Goal: Task Accomplishment & Management: Complete application form

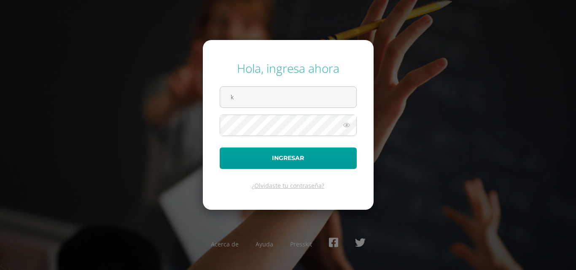
type input "krodriguez@osoriosandoval.edu.gt"
click at [220, 148] on button "Ingresar" at bounding box center [288, 159] width 137 height 22
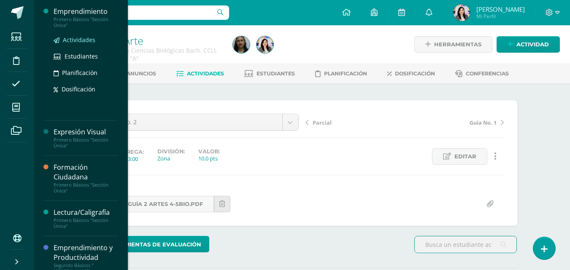
click at [73, 41] on span "Actividades" at bounding box center [79, 40] width 32 height 8
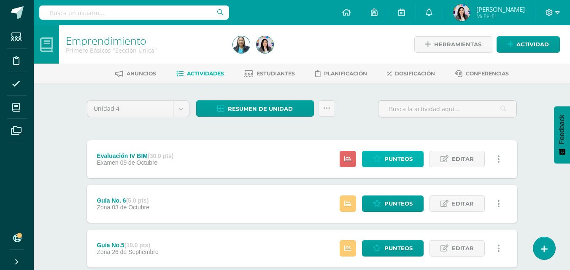
click at [393, 157] on span "Punteos" at bounding box center [398, 159] width 28 height 16
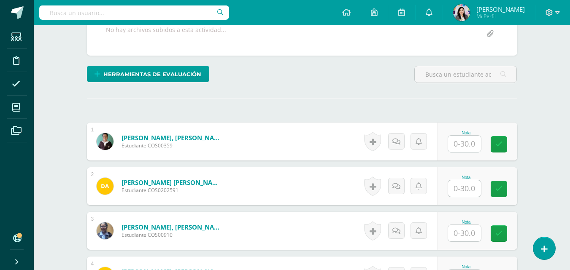
scroll to position [213, 0]
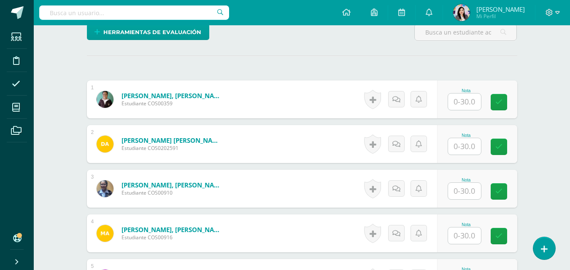
click at [464, 192] on input "text" at bounding box center [464, 191] width 33 height 16
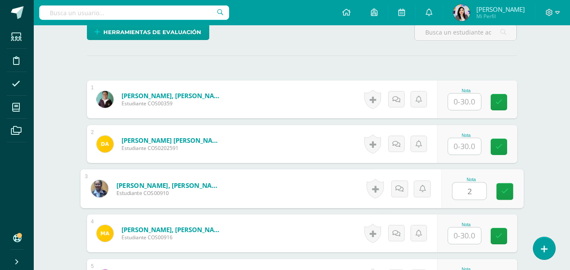
type input "21"
click at [501, 196] on link at bounding box center [504, 192] width 17 height 17
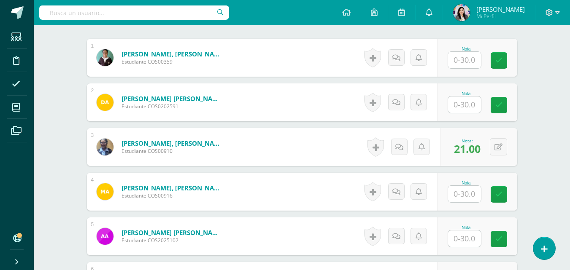
scroll to position [297, 0]
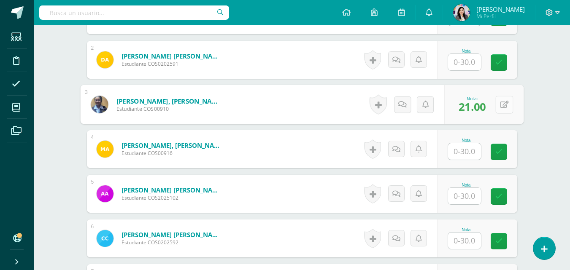
click at [500, 102] on icon at bounding box center [504, 104] width 8 height 7
type input "29"
click at [481, 112] on link at bounding box center [481, 107] width 17 height 17
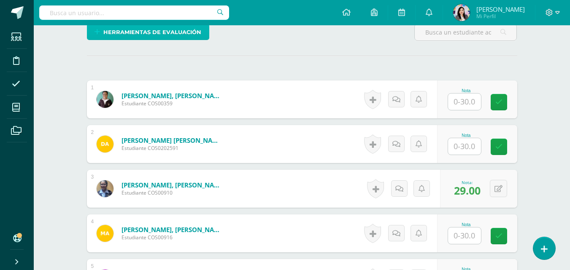
click at [198, 38] on span "Herramientas de evaluación" at bounding box center [152, 32] width 98 height 16
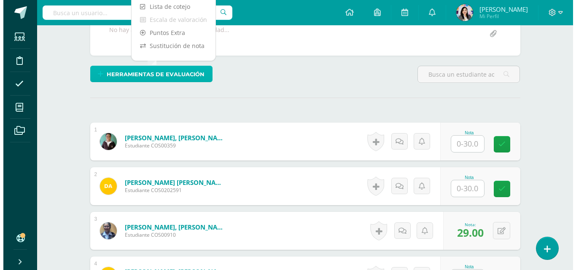
scroll to position [128, 0]
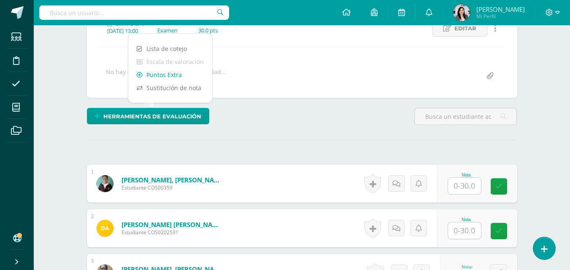
click at [178, 75] on link "Puntos Extra" at bounding box center [170, 74] width 84 height 13
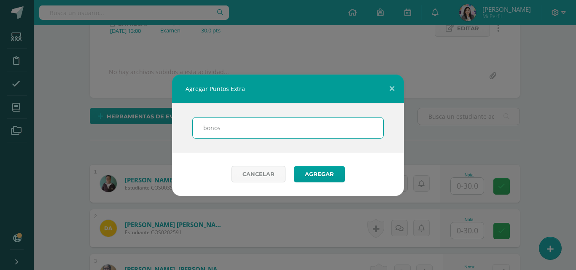
type input "bonos"
click at [294, 166] on button "Agregar" at bounding box center [319, 174] width 51 height 16
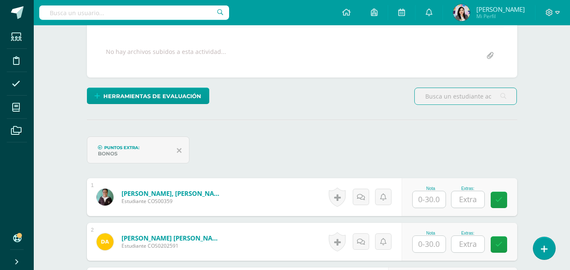
scroll to position [149, 0]
click at [475, 197] on input "text" at bounding box center [467, 199] width 33 height 16
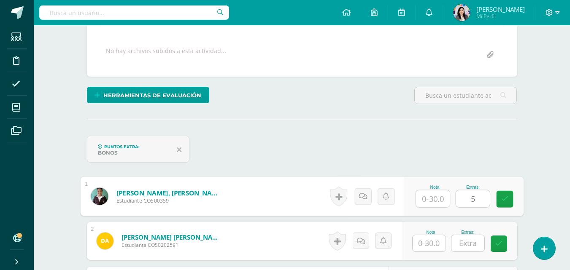
scroll to position [150, 0]
type input "5"
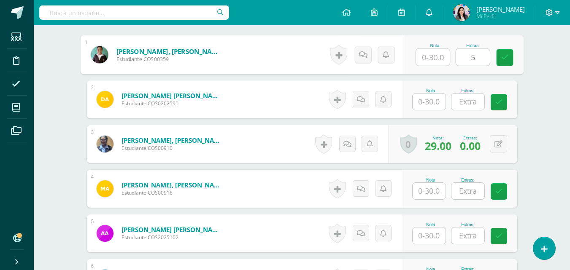
scroll to position [327, 0]
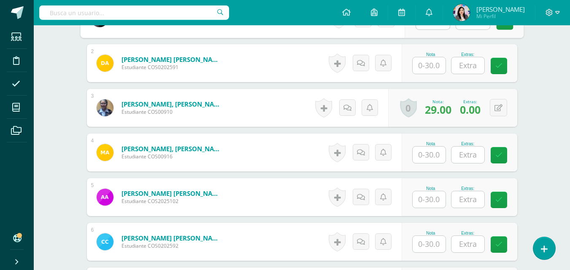
click at [471, 63] on input "text" at bounding box center [467, 65] width 33 height 16
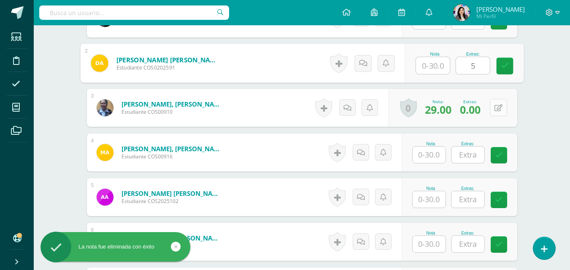
type input "5"
click at [501, 107] on icon at bounding box center [499, 108] width 8 height 7
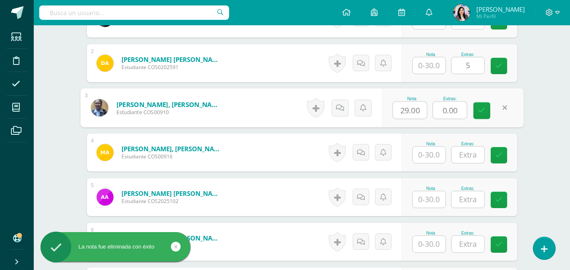
click at [456, 111] on input "0.00" at bounding box center [450, 110] width 34 height 17
type input "0"
type input "5"
click at [481, 109] on icon at bounding box center [482, 110] width 8 height 7
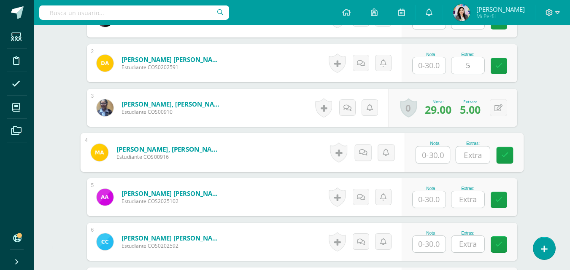
click at [477, 155] on input "text" at bounding box center [473, 155] width 34 height 17
type input "4"
click at [475, 202] on input "text" at bounding box center [467, 200] width 33 height 16
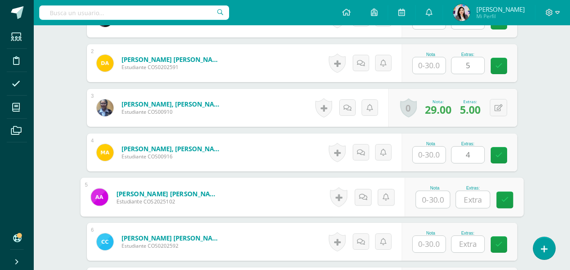
type input "4"
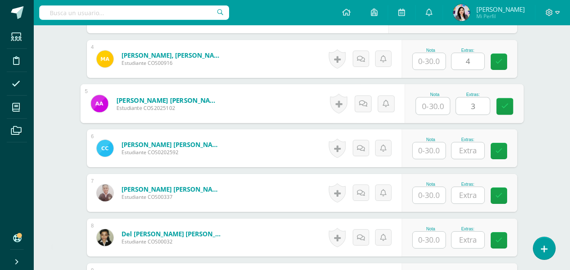
scroll to position [454, 0]
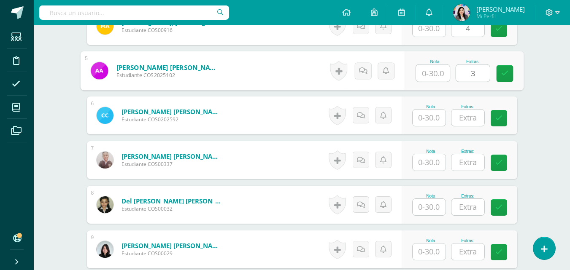
type input "3"
click at [474, 118] on input "text" at bounding box center [467, 118] width 33 height 16
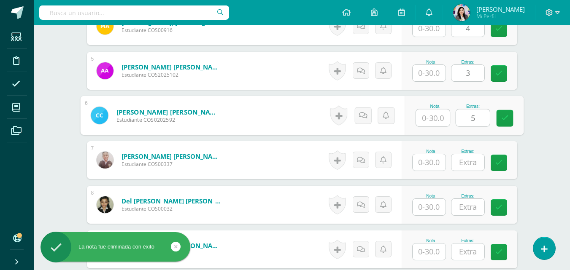
type input "5"
click at [469, 160] on input "text" at bounding box center [467, 162] width 33 height 16
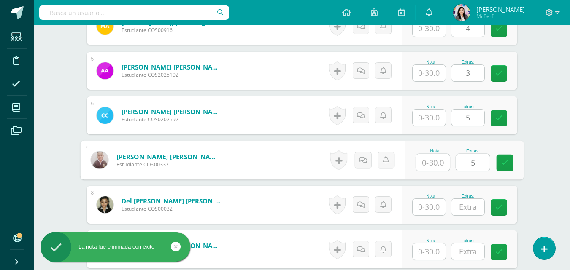
type input "5"
click at [473, 208] on input "text" at bounding box center [467, 207] width 33 height 16
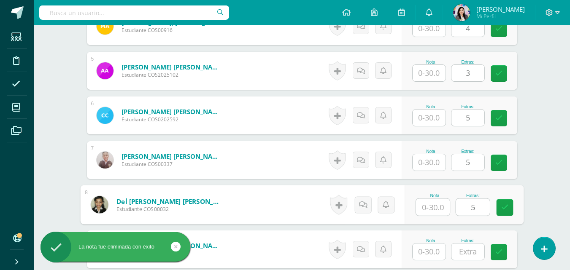
type input "5"
click at [473, 252] on input "text" at bounding box center [467, 252] width 33 height 16
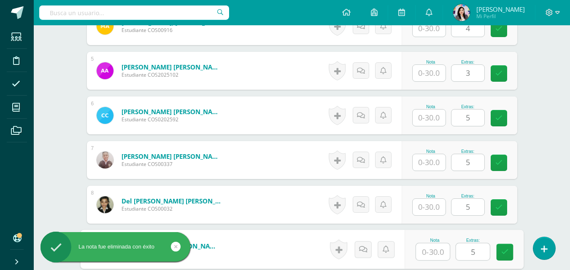
scroll to position [595, 0]
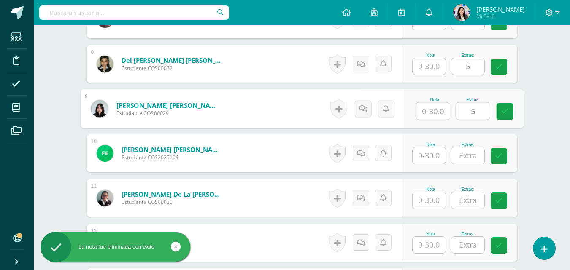
type input "5"
click at [471, 155] on input "text" at bounding box center [467, 156] width 33 height 16
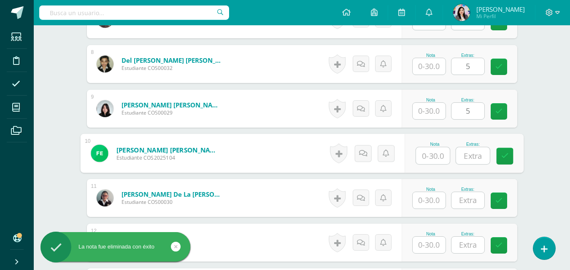
type input "4"
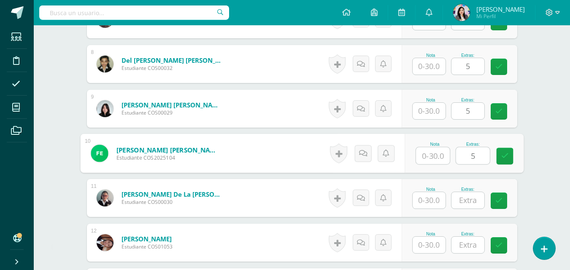
type input "5"
click at [468, 197] on input "text" at bounding box center [467, 200] width 33 height 16
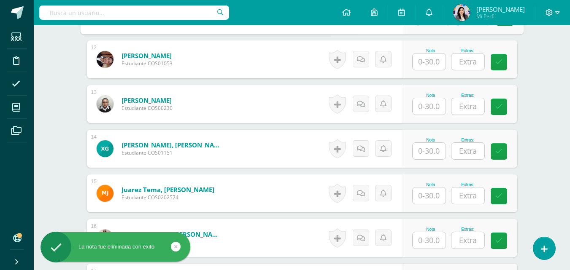
scroll to position [746, 0]
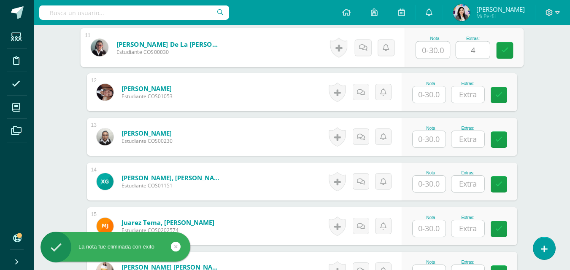
type input "4"
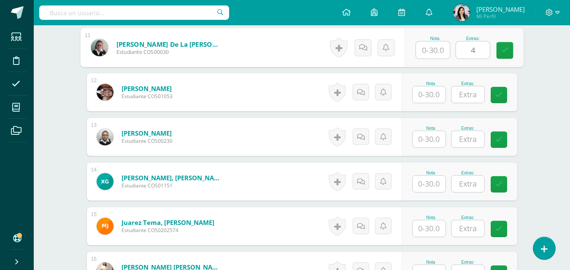
click at [468, 98] on input "text" at bounding box center [467, 94] width 33 height 16
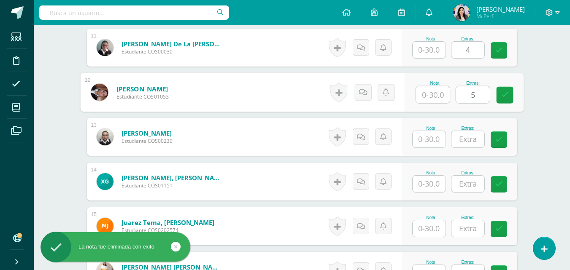
type input "5"
click at [470, 140] on input "text" at bounding box center [467, 139] width 33 height 16
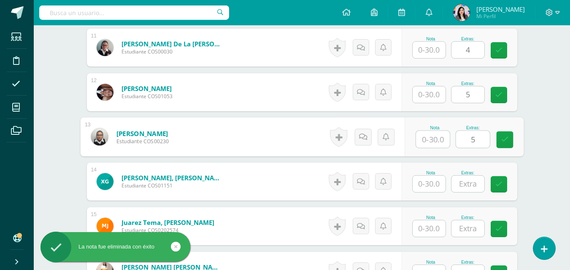
type input "5"
click at [470, 186] on input "text" at bounding box center [467, 184] width 33 height 16
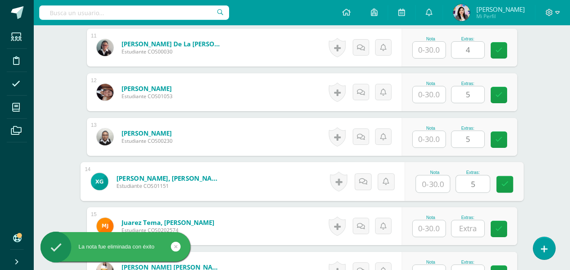
type input "5"
click at [475, 227] on input "text" at bounding box center [467, 229] width 33 height 16
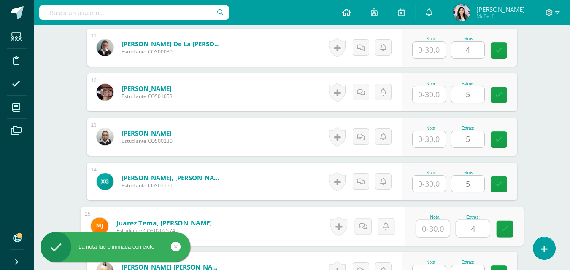
type input "4"
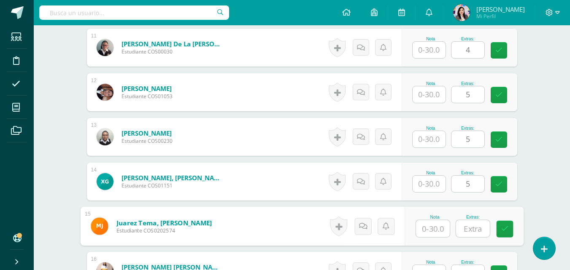
click at [471, 182] on input "5" at bounding box center [467, 184] width 33 height 16
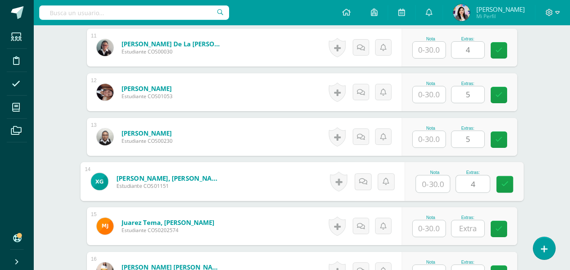
type input "4"
click at [473, 230] on input "text" at bounding box center [467, 229] width 33 height 16
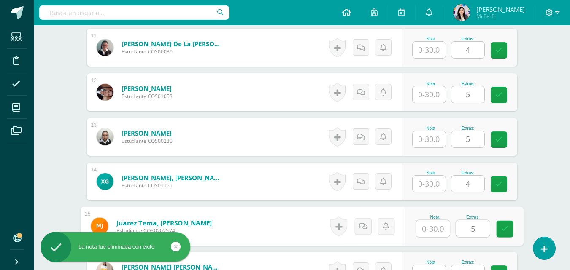
type input "5"
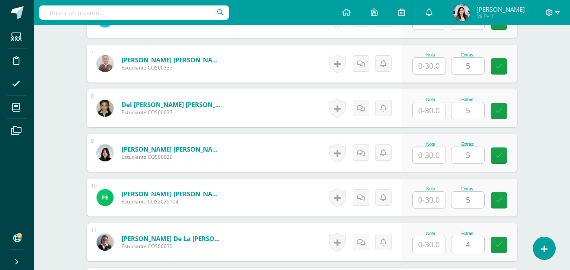
scroll to position [577, 0]
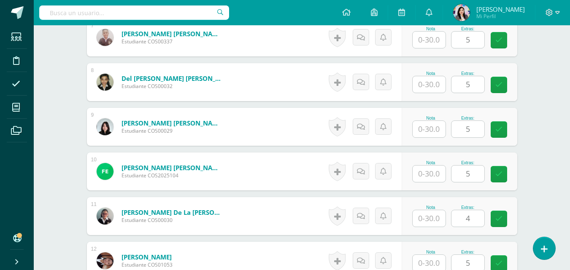
click at [474, 220] on input "4" at bounding box center [467, 219] width 33 height 16
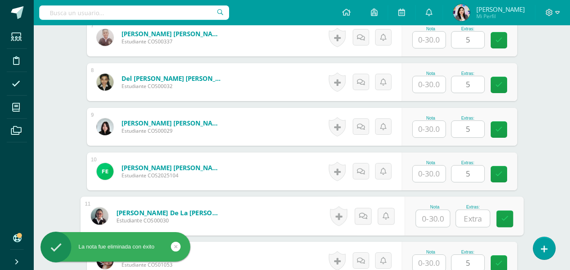
click at [480, 174] on input "5" at bounding box center [467, 174] width 33 height 16
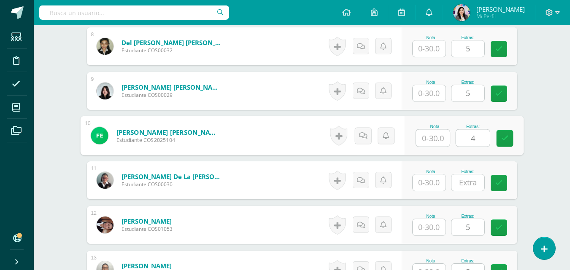
scroll to position [661, 0]
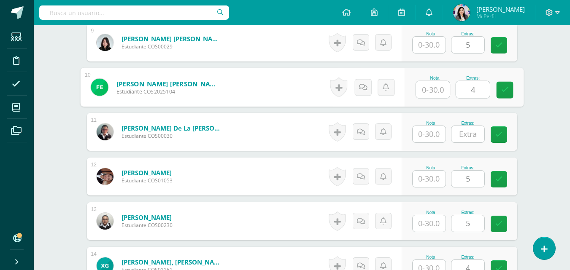
type input "4"
click at [469, 134] on input "text" at bounding box center [467, 134] width 33 height 16
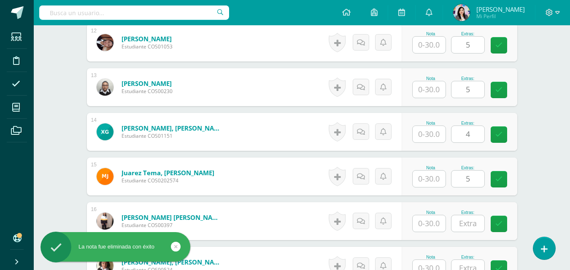
scroll to position [830, 0]
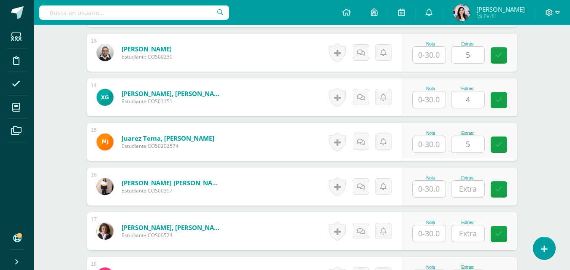
type input "5"
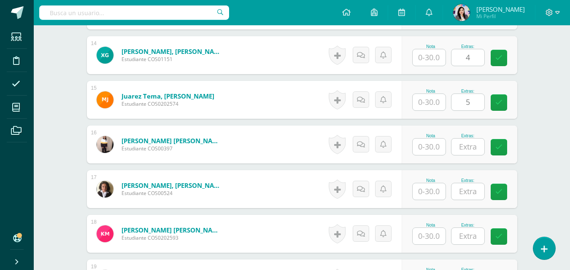
click at [473, 143] on input "text" at bounding box center [467, 147] width 33 height 16
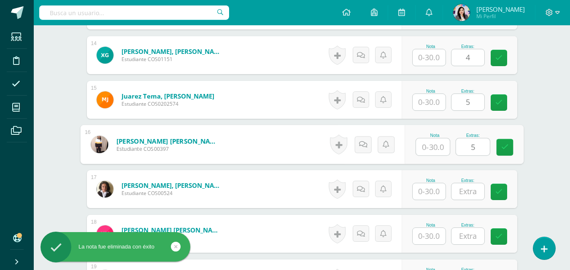
type input "5"
click at [464, 191] on input "text" at bounding box center [467, 192] width 33 height 16
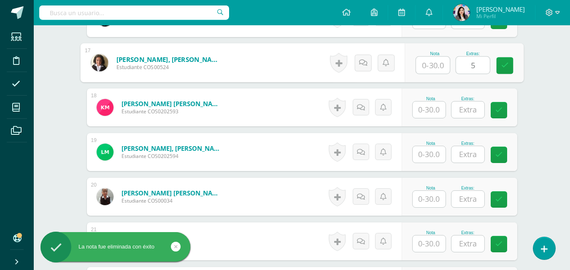
scroll to position [1083, 0]
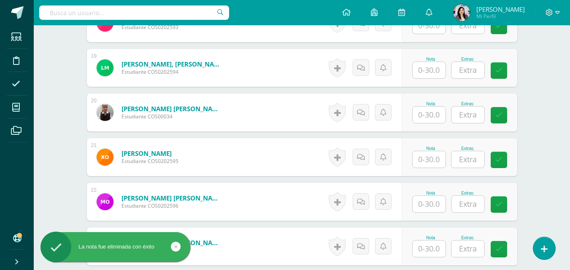
type input "5"
click at [465, 70] on input "text" at bounding box center [467, 70] width 33 height 16
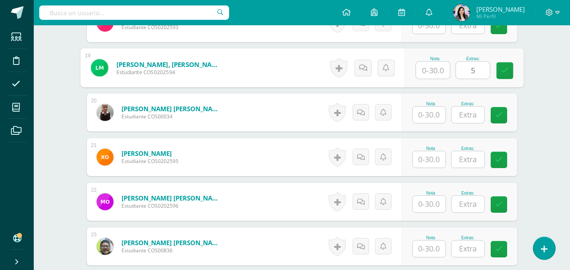
type input "5"
click at [472, 121] on input "text" at bounding box center [467, 115] width 33 height 16
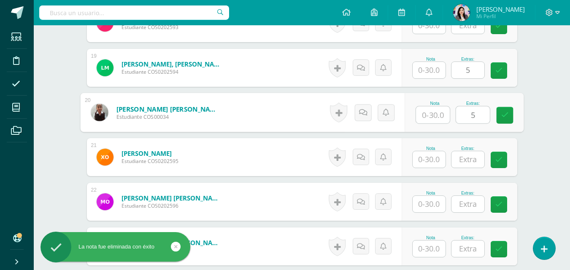
type input "5"
click at [468, 161] on input "text" at bounding box center [467, 159] width 33 height 16
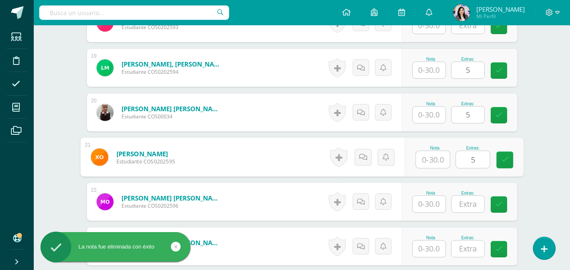
type input "5"
click at [470, 205] on input "text" at bounding box center [467, 204] width 33 height 16
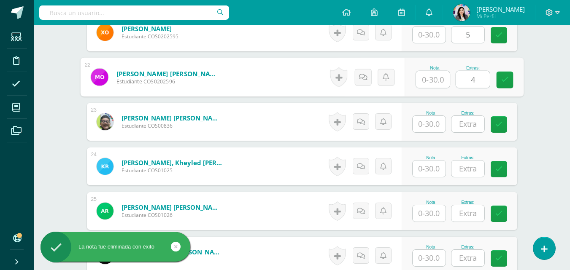
scroll to position [1252, 0]
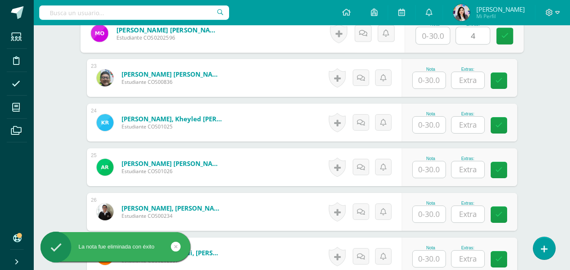
type input "4"
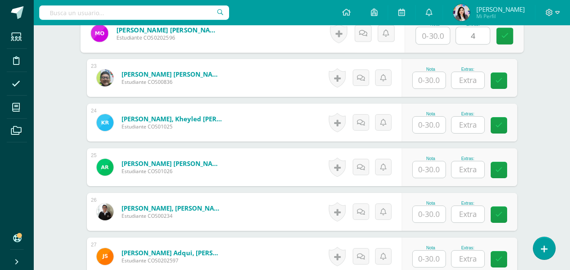
click at [461, 76] on input "text" at bounding box center [467, 80] width 33 height 16
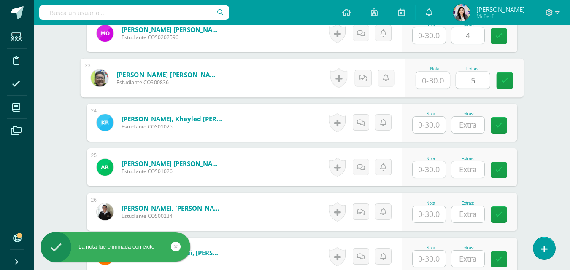
type input "5"
click at [468, 122] on input "text" at bounding box center [467, 125] width 33 height 16
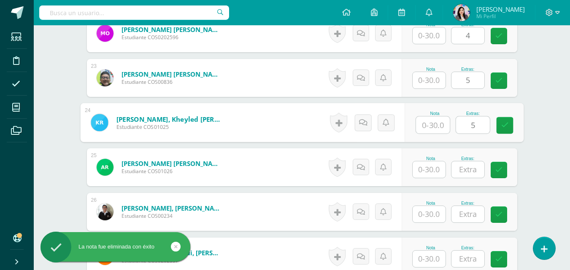
type input "5"
click at [470, 167] on input "text" at bounding box center [467, 170] width 33 height 16
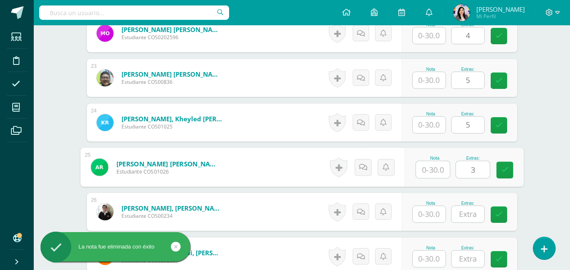
type input "3"
click at [472, 214] on input "text" at bounding box center [467, 214] width 33 height 16
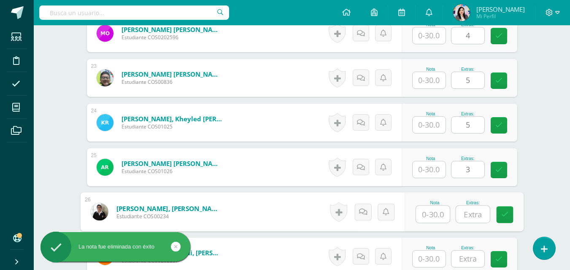
type input "3"
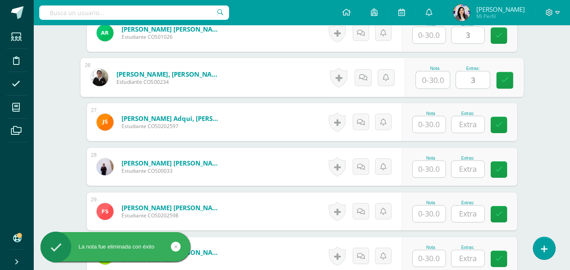
scroll to position [1393, 0]
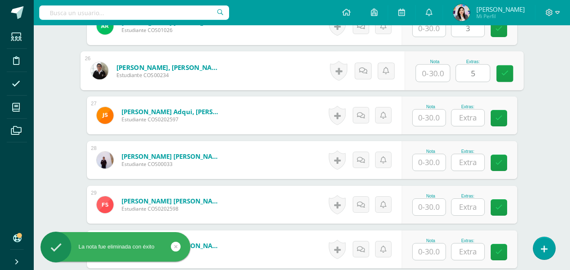
type input "5"
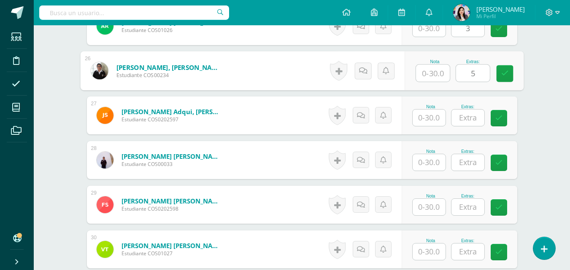
click at [467, 121] on input "text" at bounding box center [467, 118] width 33 height 16
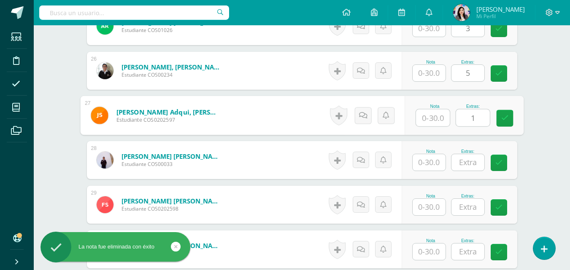
type input "1"
click at [469, 162] on input "text" at bounding box center [467, 162] width 33 height 16
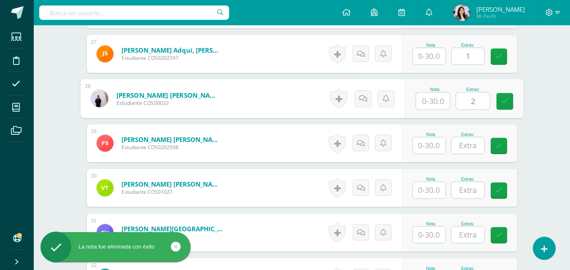
scroll to position [1478, 0]
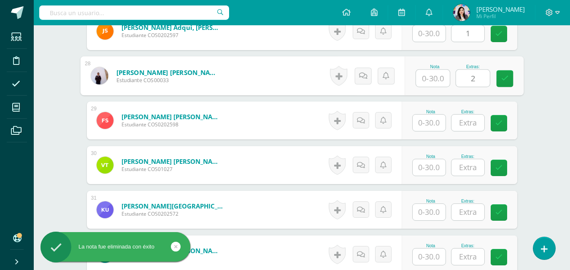
type input "2"
click at [468, 120] on input "text" at bounding box center [467, 123] width 33 height 16
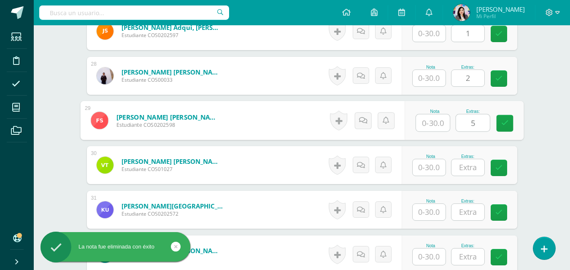
type input "5"
click at [470, 170] on input "text" at bounding box center [467, 167] width 33 height 16
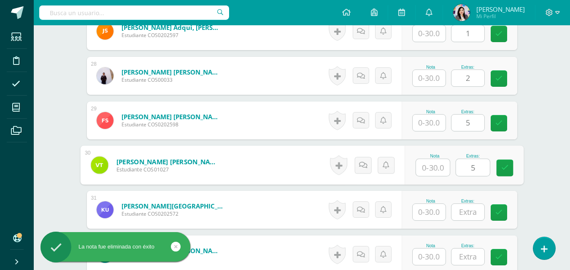
type input "5"
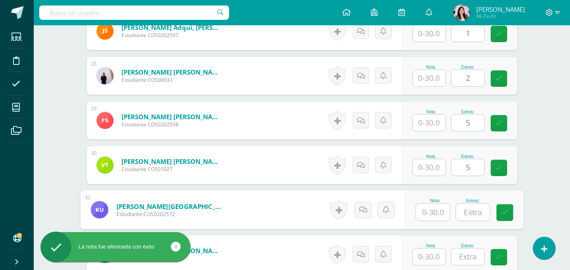
click at [469, 216] on input "text" at bounding box center [473, 212] width 34 height 17
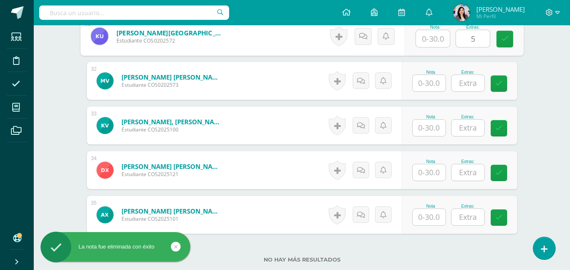
scroll to position [1658, 0]
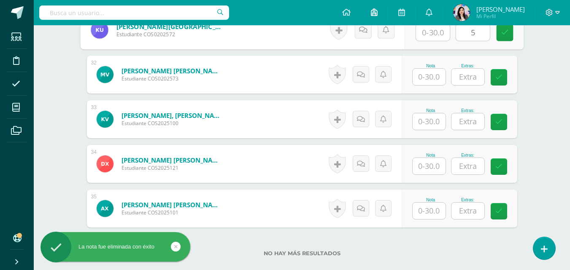
type input "5"
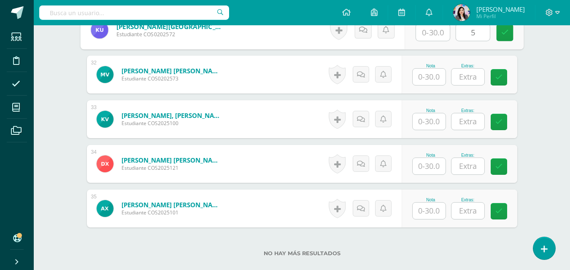
click at [473, 75] on input "text" at bounding box center [467, 77] width 33 height 16
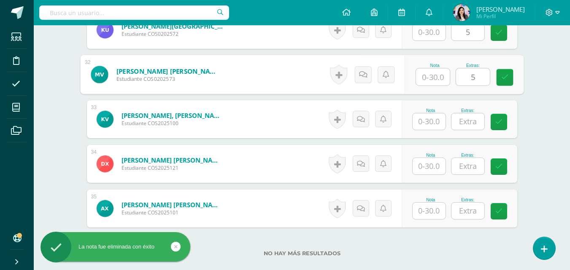
type input "5"
click at [473, 121] on input "text" at bounding box center [467, 122] width 33 height 16
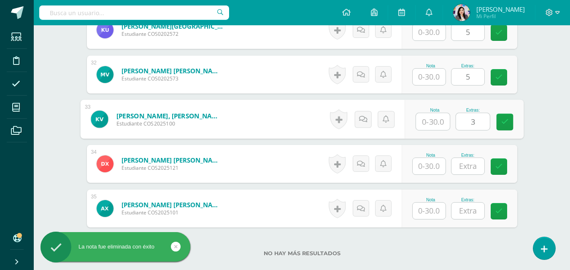
type input "3"
click at [472, 168] on input "text" at bounding box center [467, 166] width 33 height 16
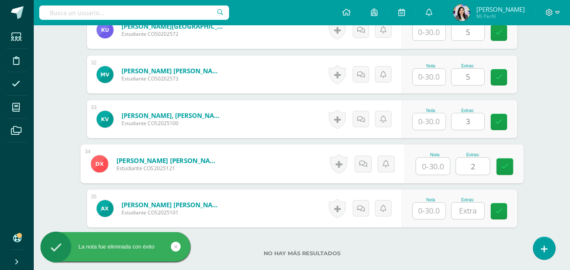
type input "2"
click at [473, 212] on input "text" at bounding box center [467, 211] width 33 height 16
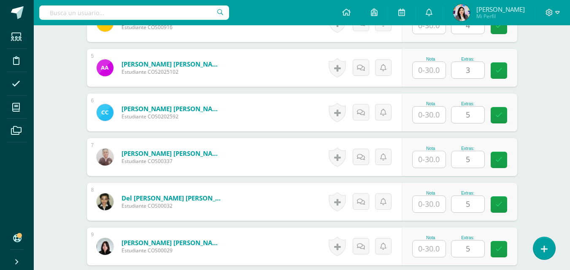
scroll to position [434, 0]
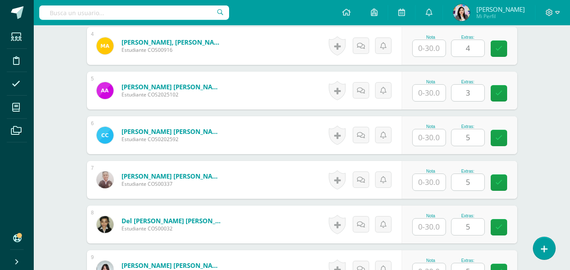
type input "3"
click at [435, 139] on input "text" at bounding box center [429, 138] width 33 height 16
type input "25"
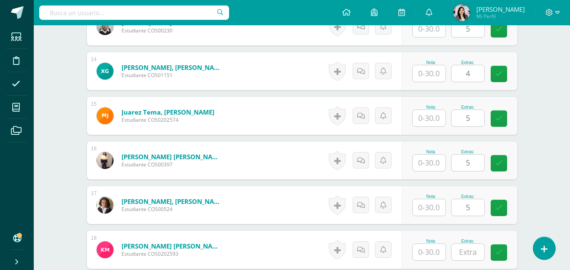
scroll to position [916, 0]
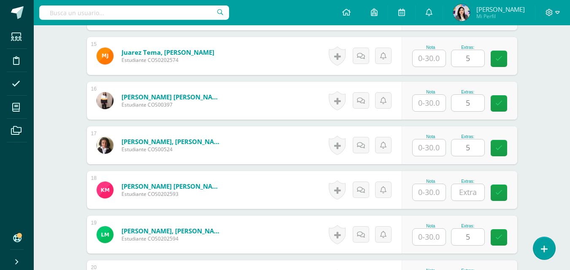
click at [427, 222] on div "Nota Extras: 5" at bounding box center [460, 235] width 116 height 38
click at [428, 220] on div "Nota Extras: 5" at bounding box center [460, 235] width 116 height 38
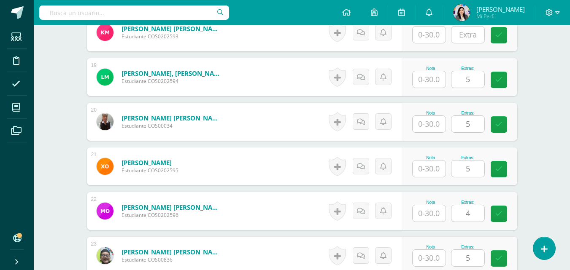
scroll to position [1123, 0]
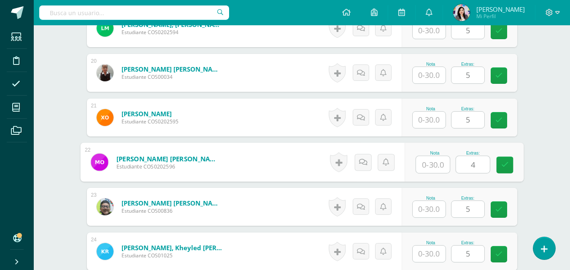
click at [430, 160] on input "text" at bounding box center [433, 165] width 34 height 17
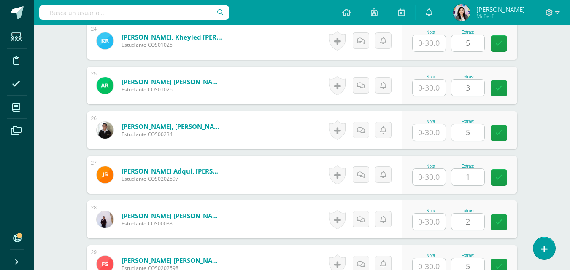
scroll to position [1376, 0]
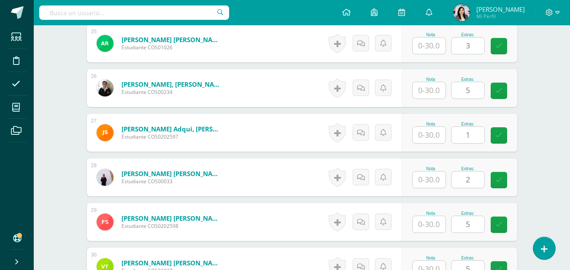
type input "23"
click at [424, 180] on input "text" at bounding box center [433, 180] width 34 height 17
type input "2"
type input "30"
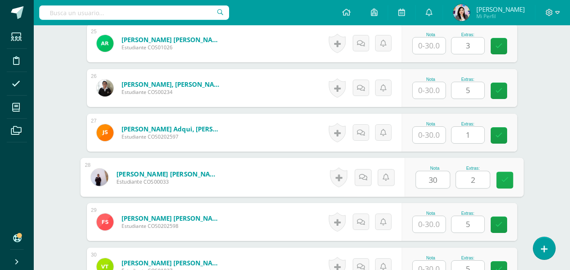
click at [505, 178] on icon at bounding box center [505, 180] width 8 height 7
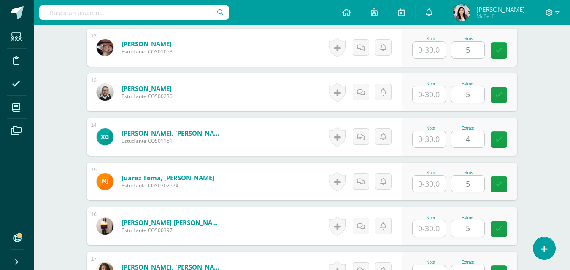
scroll to position [701, 0]
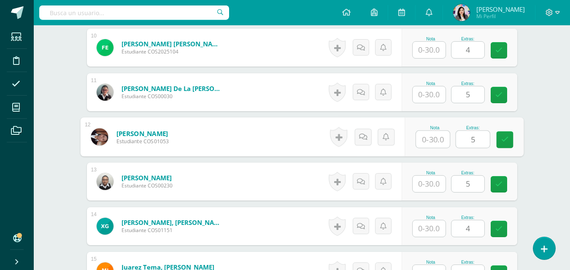
click at [439, 137] on input "text" at bounding box center [433, 139] width 34 height 17
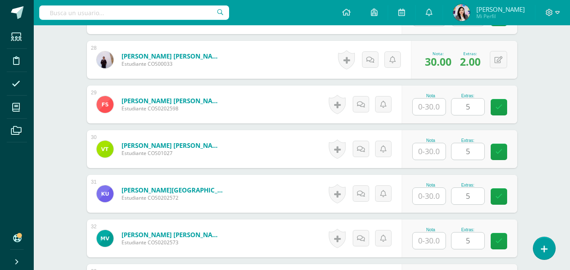
scroll to position [1503, 0]
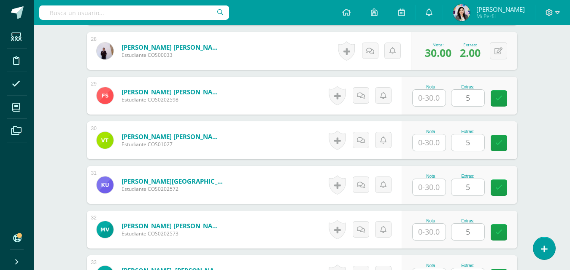
type input "30"
click at [429, 94] on input "text" at bounding box center [429, 98] width 33 height 16
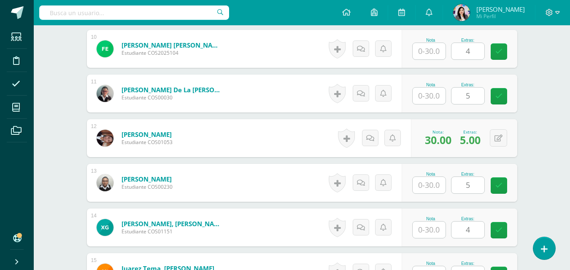
scroll to position [659, 0]
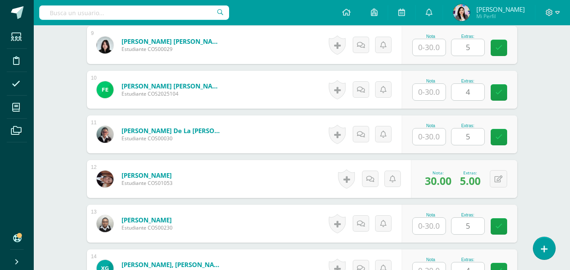
type input "30"
click at [431, 137] on input "text" at bounding box center [429, 137] width 33 height 16
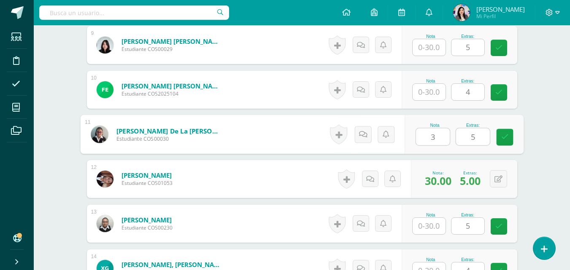
type input "30"
click at [503, 134] on icon at bounding box center [505, 137] width 8 height 7
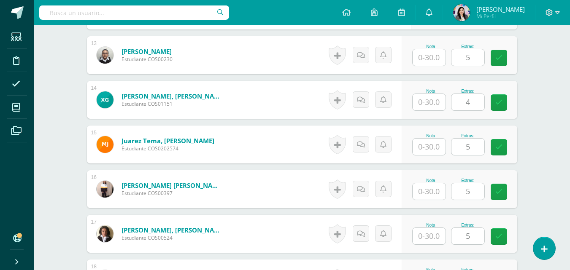
scroll to position [870, 0]
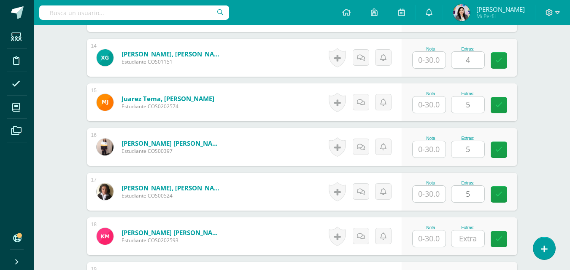
click at [433, 195] on input "text" at bounding box center [429, 194] width 33 height 16
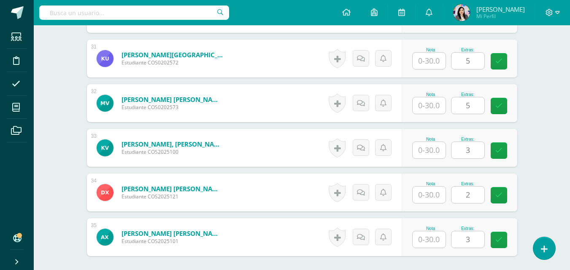
scroll to position [1712, 0]
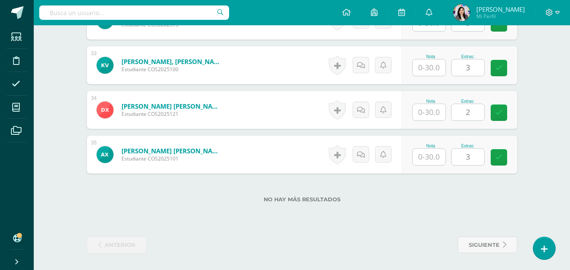
type input "30"
click at [430, 156] on input "text" at bounding box center [429, 157] width 33 height 16
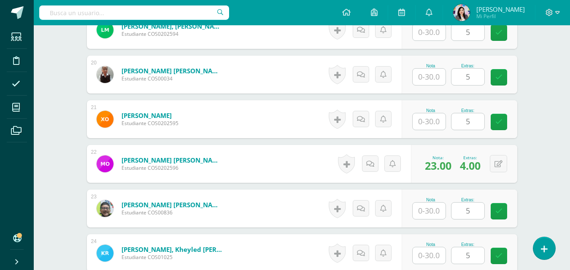
scroll to position [1079, 0]
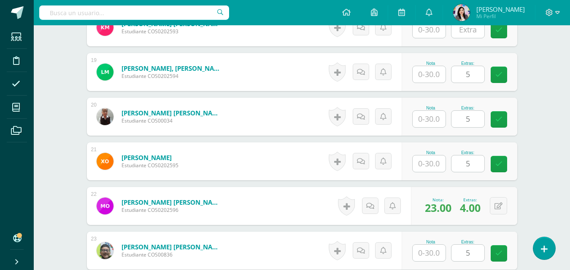
type input "30"
click at [427, 120] on input "text" at bounding box center [429, 119] width 33 height 16
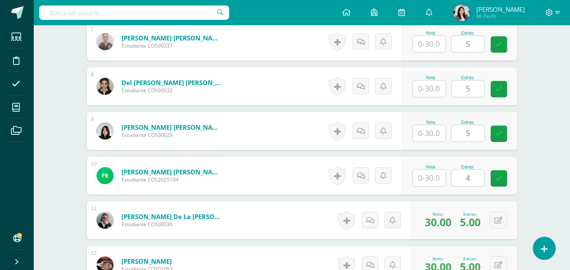
scroll to position [446, 0]
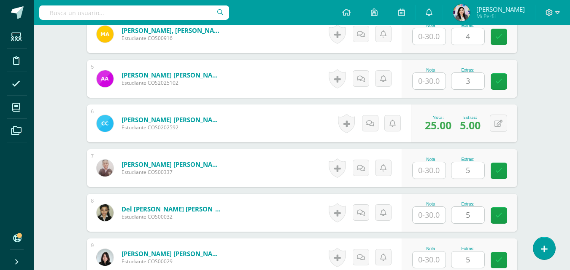
type input "30"
click at [433, 71] on div "Nota" at bounding box center [430, 70] width 37 height 5
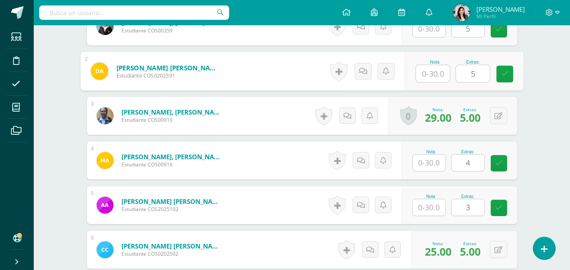
click at [438, 73] on input "text" at bounding box center [433, 73] width 34 height 17
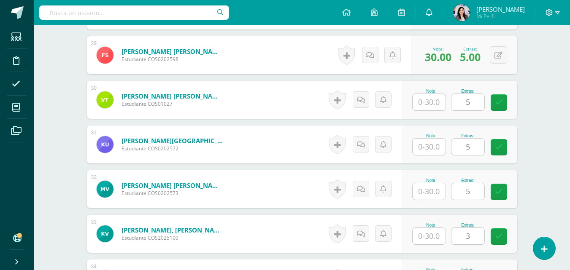
scroll to position [1585, 0]
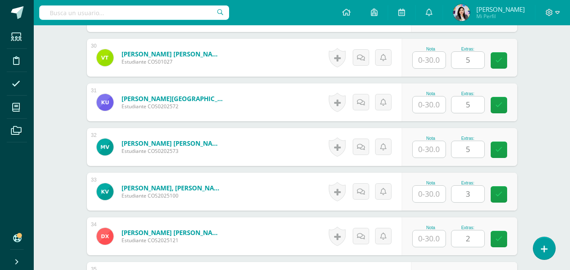
type input "30"
click at [427, 105] on input "text" at bounding box center [429, 105] width 33 height 16
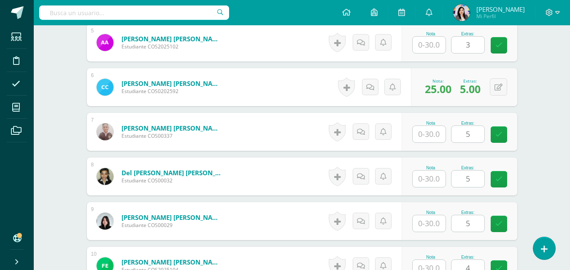
scroll to position [446, 0]
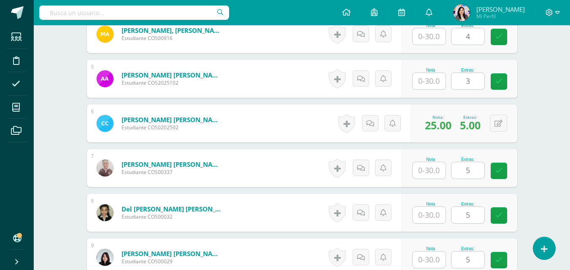
type input "30"
click at [427, 172] on input "text" at bounding box center [429, 170] width 33 height 16
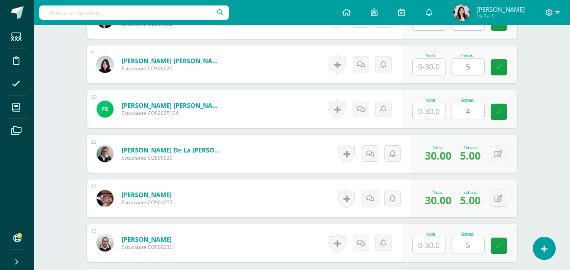
scroll to position [741, 0]
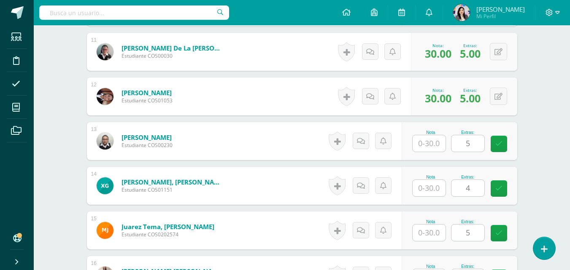
type input "30"
click at [430, 142] on input "text" at bounding box center [429, 143] width 33 height 16
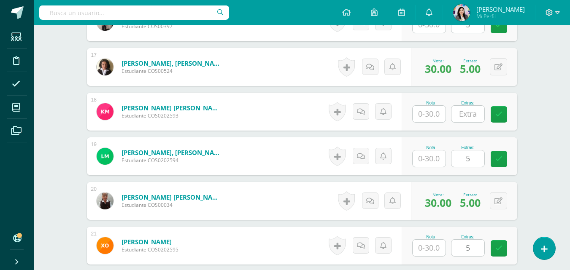
scroll to position [1079, 0]
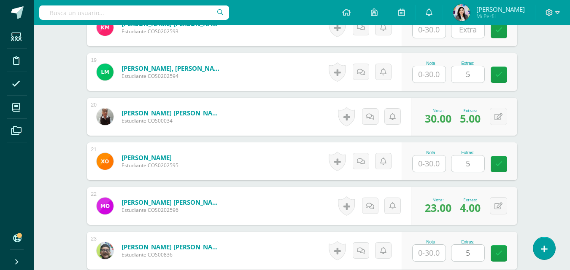
type input "30"
click at [438, 168] on input "text" at bounding box center [429, 164] width 33 height 16
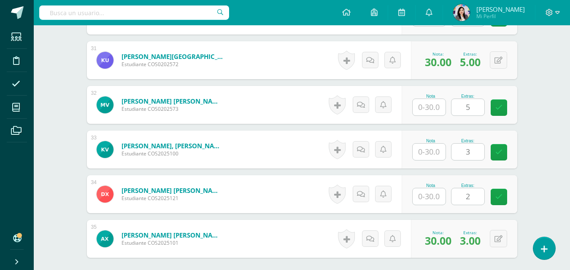
scroll to position [1543, 0]
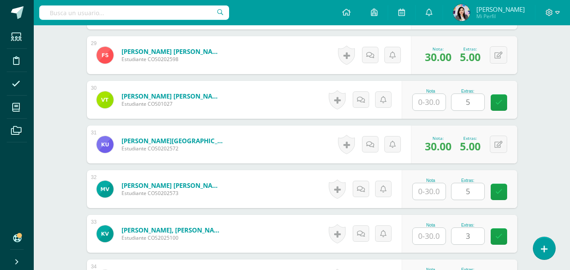
type input "30"
click at [426, 103] on input "text" at bounding box center [429, 102] width 33 height 16
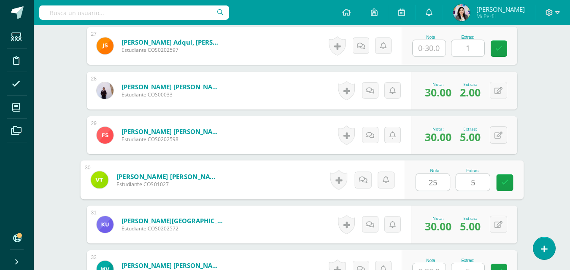
scroll to position [1416, 0]
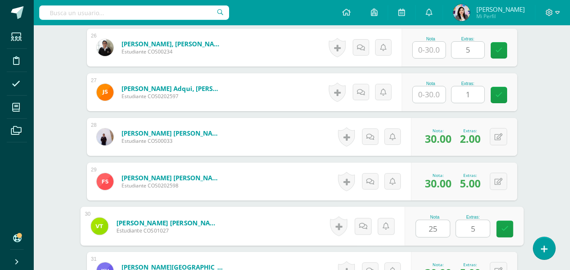
type input "25"
click at [438, 92] on input "text" at bounding box center [429, 94] width 33 height 16
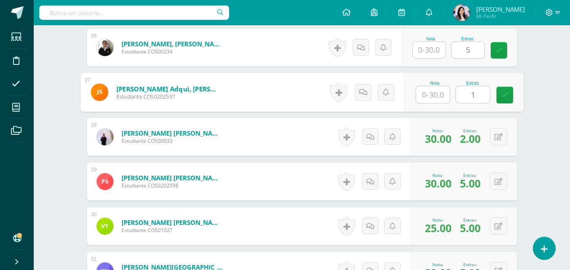
type input "3"
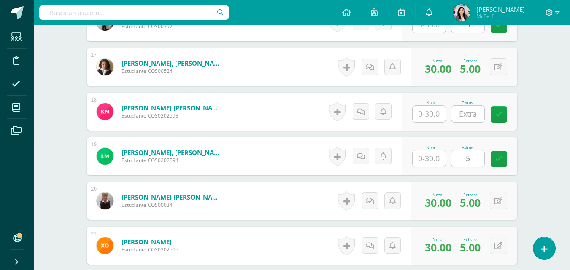
scroll to position [868, 0]
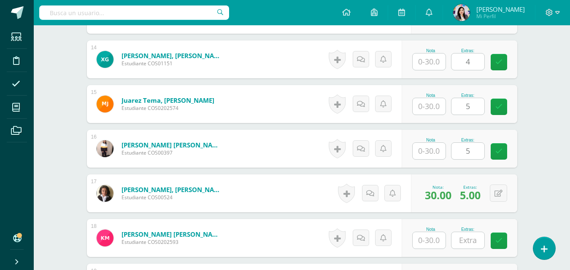
click at [441, 173] on div "1 Aguilar Sanchez, Jefferson Emanuel Estudiante COS00359 Nota Extras: 5 2" at bounding box center [302, 238] width 430 height 1559
click at [428, 174] on div "1 Aguilar Sanchez, Jefferson Emanuel Estudiante COS00359 Nota Extras: 5 2" at bounding box center [302, 238] width 430 height 1559
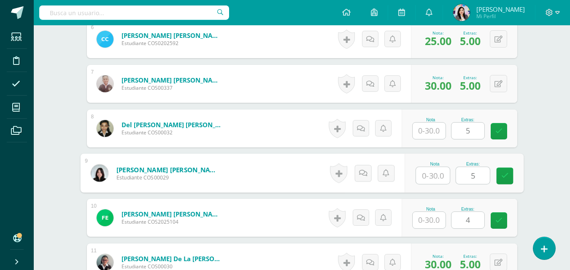
click at [428, 176] on input "text" at bounding box center [433, 176] width 34 height 17
type input "30"
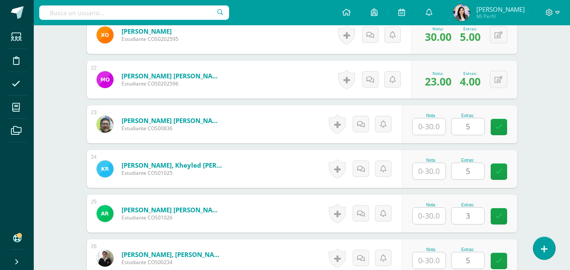
scroll to position [1243, 0]
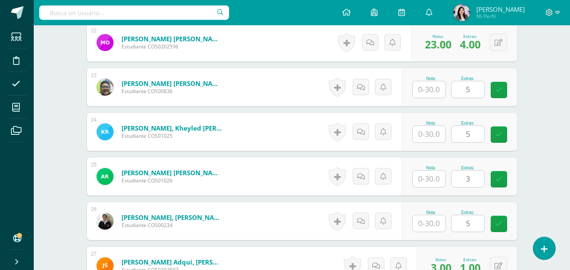
click at [426, 131] on input "text" at bounding box center [429, 134] width 33 height 16
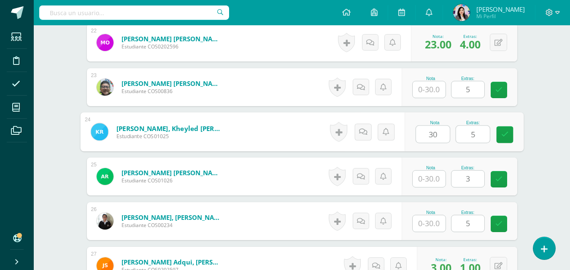
click at [426, 130] on input "30" at bounding box center [433, 134] width 34 height 17
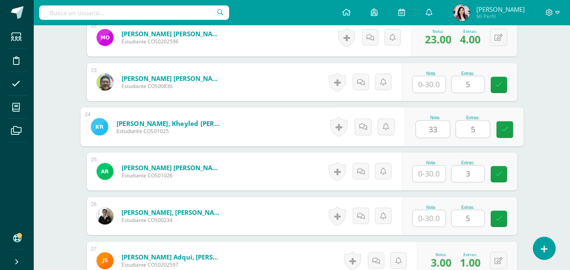
type input "3"
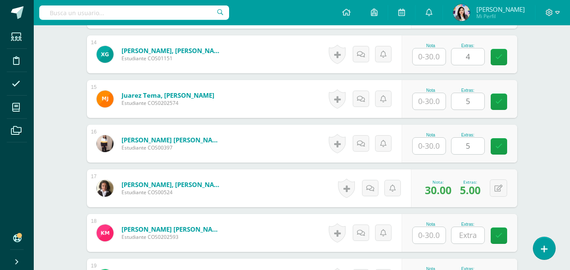
scroll to position [826, 0]
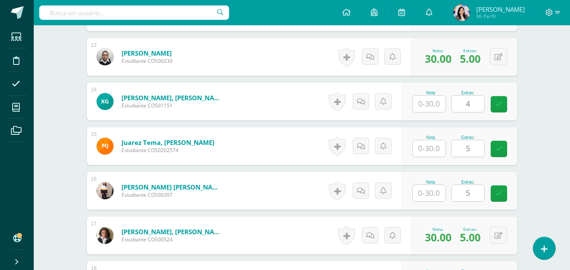
type input "30"
click at [424, 147] on input "text" at bounding box center [429, 149] width 33 height 16
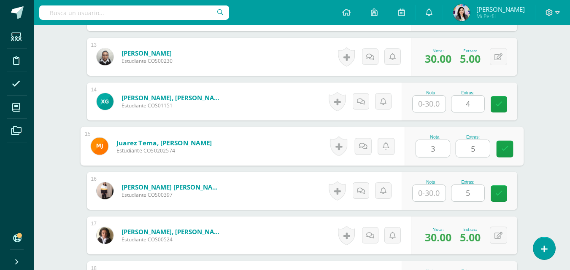
type input "30"
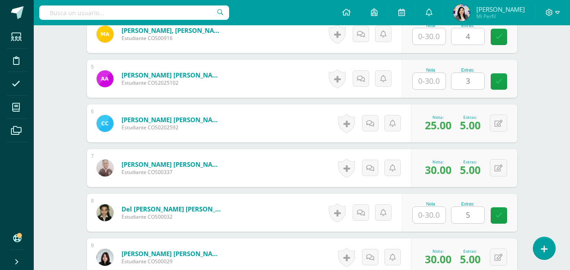
scroll to position [410, 0]
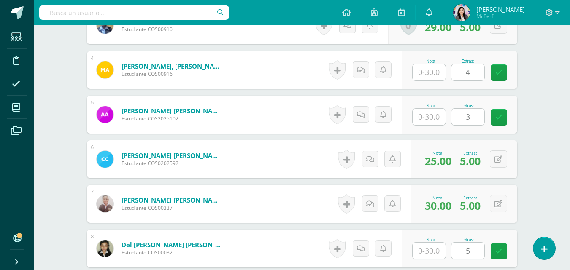
click at [432, 120] on input "text" at bounding box center [429, 117] width 33 height 16
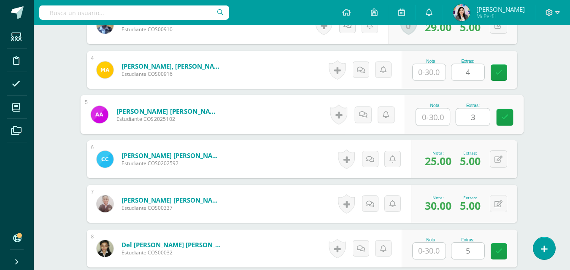
click at [432, 120] on input "text" at bounding box center [433, 117] width 34 height 17
click at [428, 120] on input "text" at bounding box center [433, 117] width 34 height 17
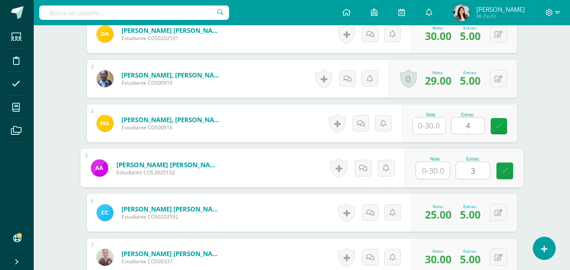
scroll to position [319, 0]
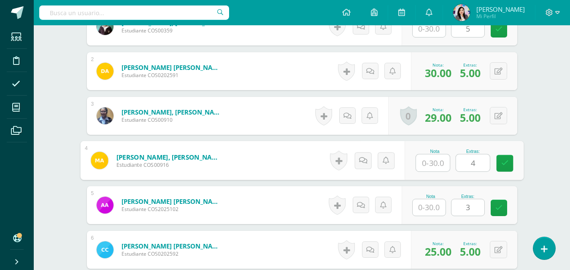
click at [424, 162] on input "text" at bounding box center [433, 163] width 34 height 17
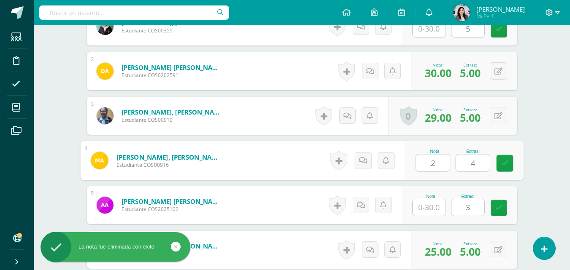
type input "27"
click at [508, 163] on icon at bounding box center [505, 163] width 8 height 7
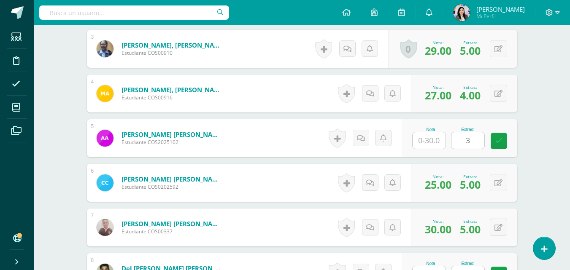
scroll to position [446, 0]
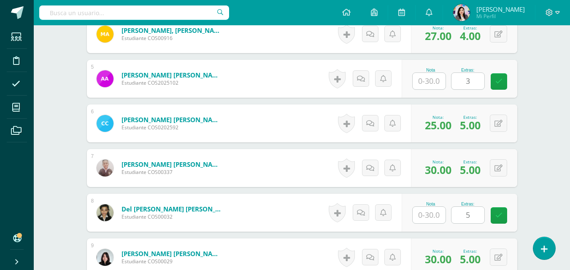
click at [436, 207] on input "text" at bounding box center [429, 215] width 33 height 16
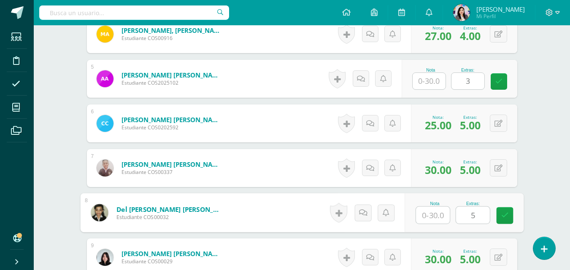
click at [436, 207] on input "text" at bounding box center [433, 215] width 34 height 17
click at [425, 207] on input "text" at bounding box center [433, 215] width 34 height 17
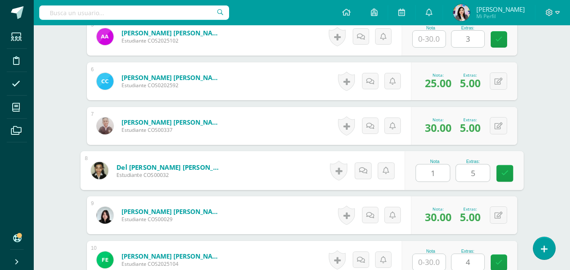
type input "13"
click at [503, 173] on icon at bounding box center [505, 173] width 8 height 7
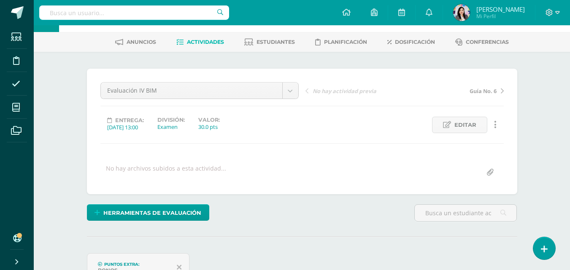
scroll to position [169, 0]
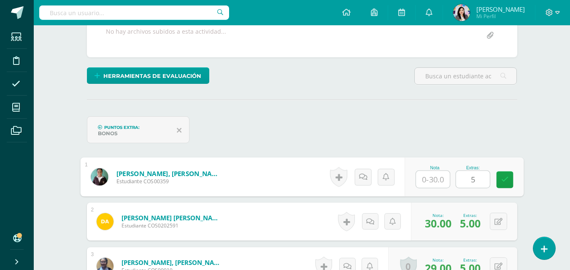
click at [431, 174] on input "text" at bounding box center [433, 179] width 34 height 17
type input "30"
click at [504, 181] on icon at bounding box center [505, 179] width 8 height 7
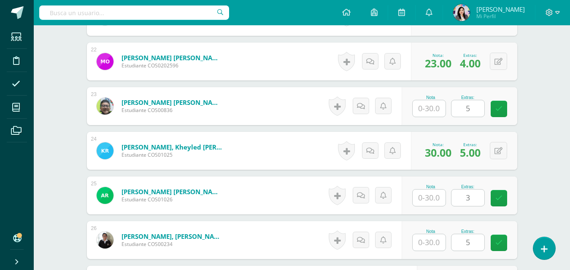
scroll to position [1308, 0]
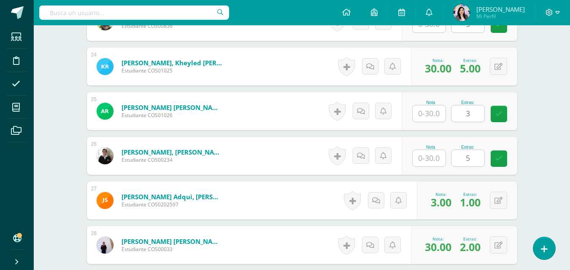
click at [442, 161] on input "text" at bounding box center [429, 158] width 33 height 16
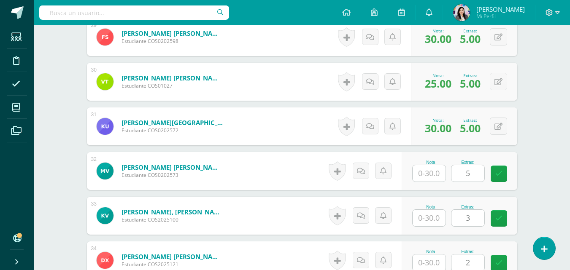
scroll to position [1646, 0]
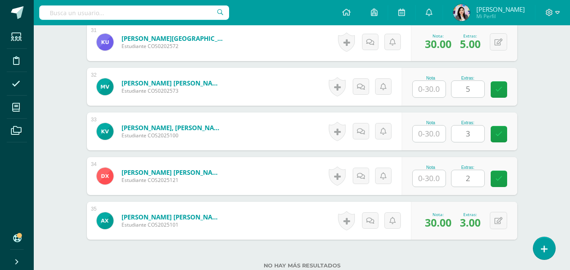
type input "30"
click at [436, 89] on input "text" at bounding box center [429, 89] width 33 height 16
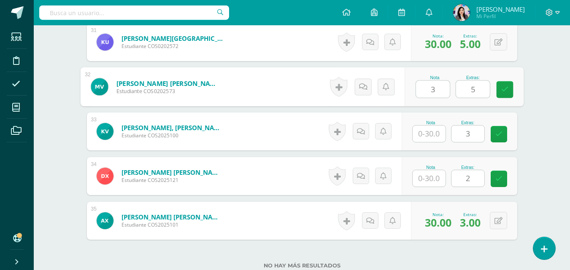
type input "30"
click at [505, 90] on icon at bounding box center [505, 89] width 8 height 7
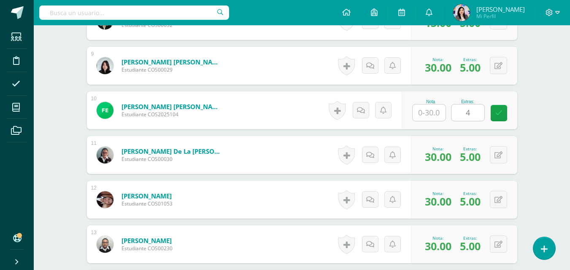
scroll to position [633, 0]
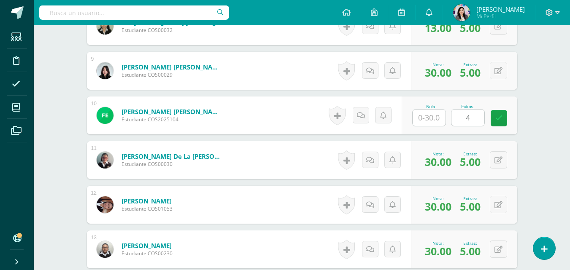
click at [434, 119] on input "text" at bounding box center [429, 118] width 33 height 16
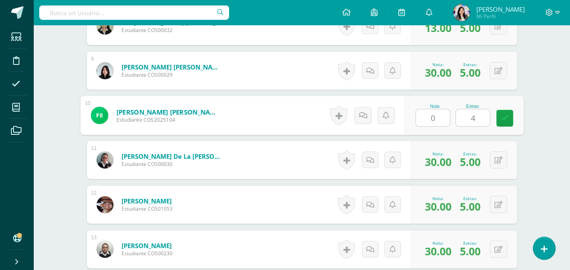
type input "01"
click at [507, 120] on icon at bounding box center [505, 118] width 8 height 7
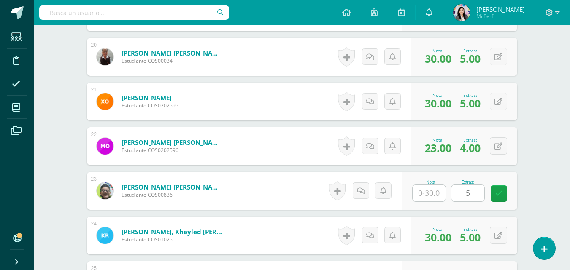
scroll to position [1139, 0]
click at [432, 192] on input "text" at bounding box center [429, 193] width 33 height 16
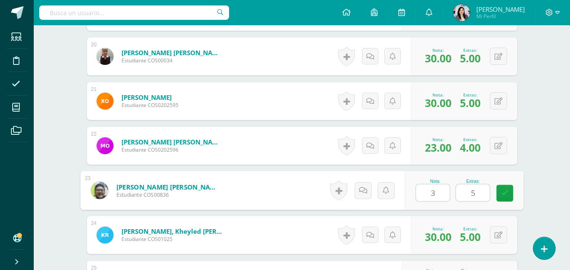
type input "30"
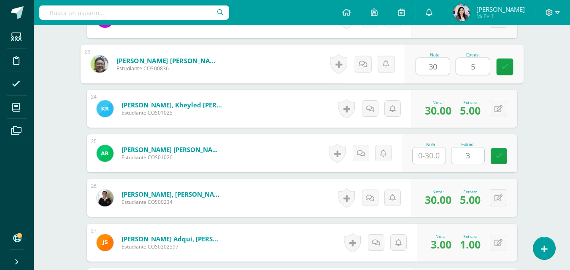
scroll to position [1367, 0]
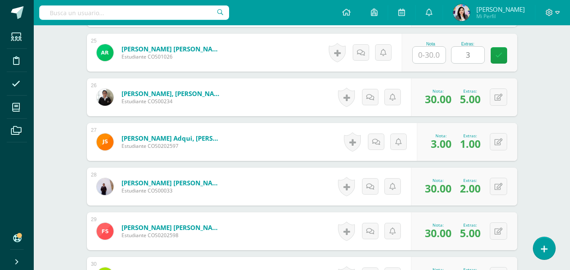
click at [417, 138] on div "0 Logros Logros obtenidos Aún no hay logros agregados Nota: 3.00 Extras: 1.00" at bounding box center [467, 142] width 100 height 38
click at [424, 134] on div "0 Logros Logros obtenidos Aún no hay logros agregados Nota: 3.00 Extras: 1.00" at bounding box center [467, 142] width 100 height 38
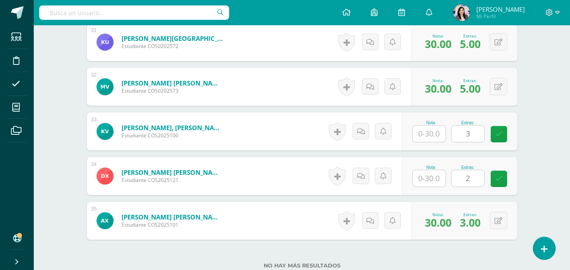
click at [433, 130] on input "text" at bounding box center [429, 134] width 33 height 16
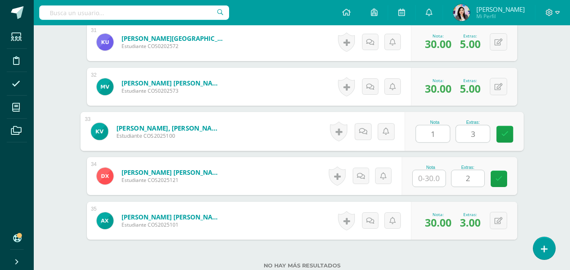
type input "18"
click at [509, 137] on link at bounding box center [504, 134] width 17 height 17
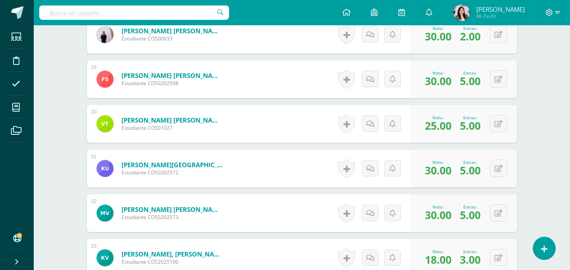
scroll to position [1473, 0]
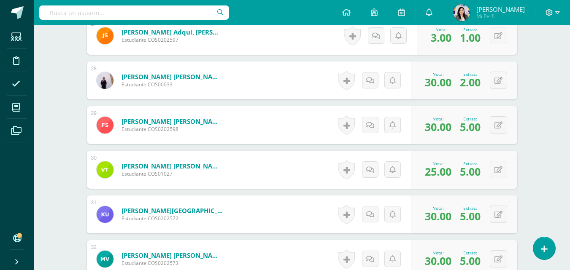
click at [429, 89] on span "30.00" at bounding box center [438, 82] width 27 height 14
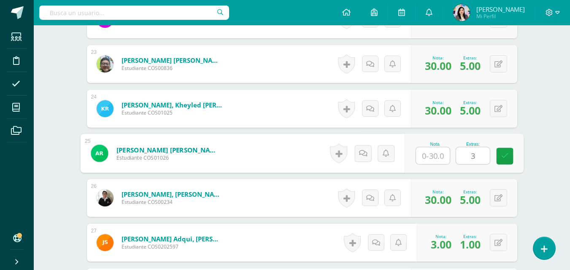
click at [430, 156] on input "text" at bounding box center [433, 156] width 34 height 17
type input "16"
click at [502, 154] on icon at bounding box center [505, 156] width 8 height 7
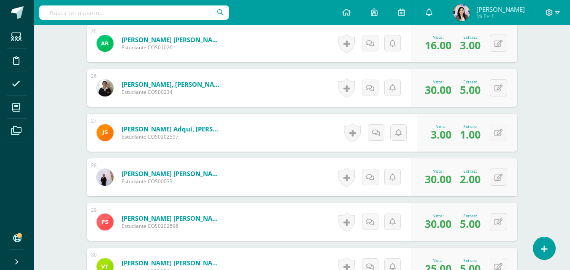
scroll to position [1392, 0]
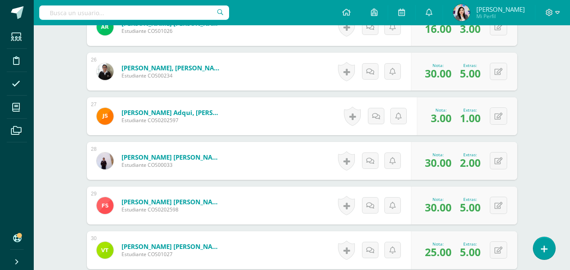
click at [432, 152] on div "Nota:" at bounding box center [438, 155] width 27 height 6
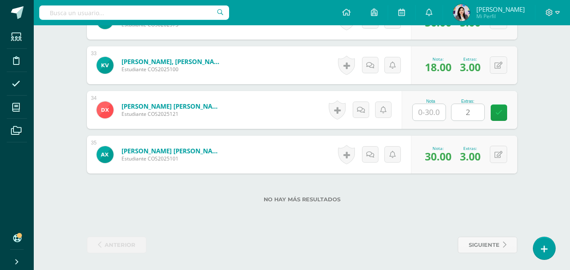
click at [432, 112] on input "text" at bounding box center [429, 112] width 33 height 16
type input "8"
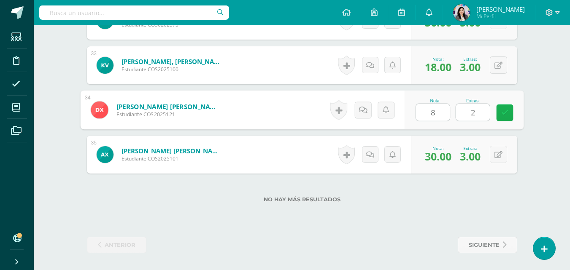
click at [508, 115] on icon at bounding box center [505, 112] width 8 height 7
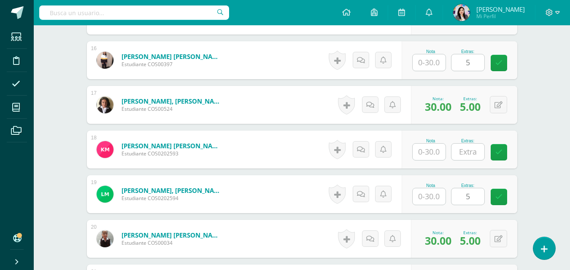
scroll to position [910, 0]
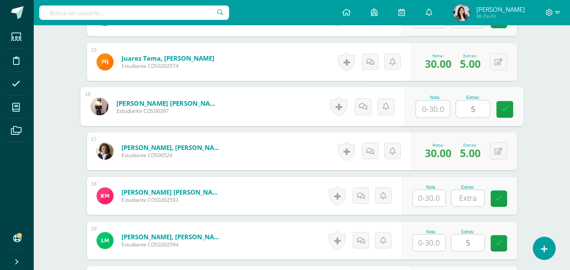
click at [441, 110] on input "text" at bounding box center [433, 109] width 34 height 17
type input "18"
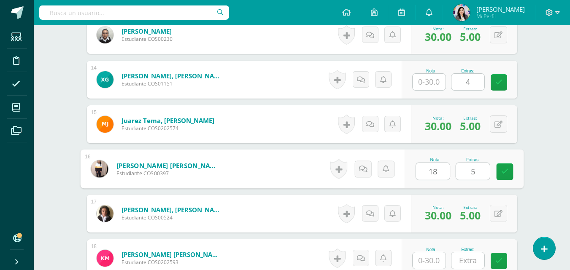
click at [430, 142] on div "0 Logros Logros obtenidos Aún no hay logros agregados Nota: 30.00 Extras: 5.00" at bounding box center [464, 124] width 106 height 38
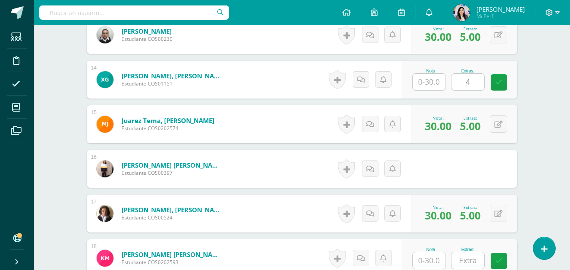
scroll to position [784, 0]
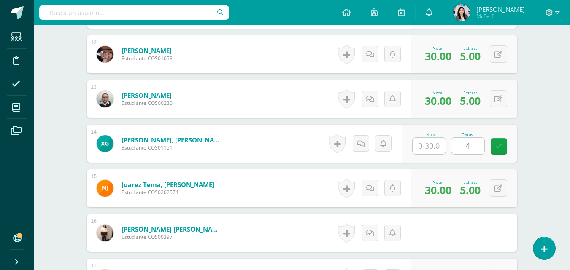
click at [430, 149] on input "text" at bounding box center [429, 146] width 33 height 16
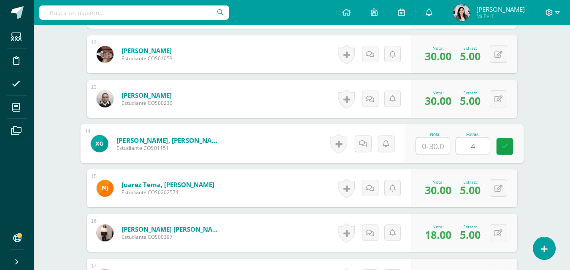
type input "8"
click at [502, 148] on icon at bounding box center [505, 146] width 8 height 7
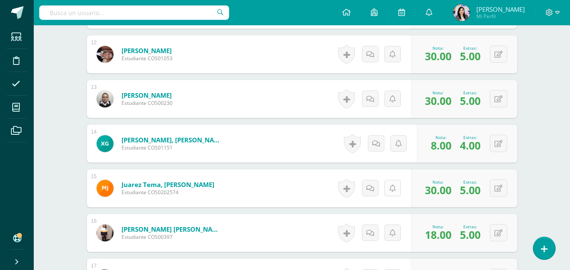
scroll to position [1037, 0]
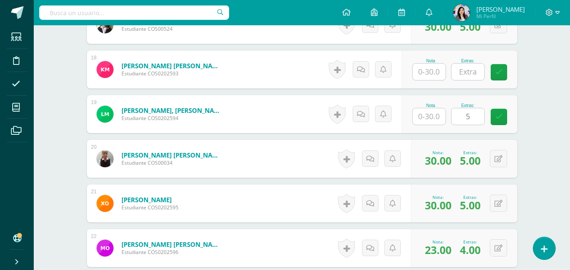
click at [422, 120] on input "text" at bounding box center [429, 116] width 33 height 16
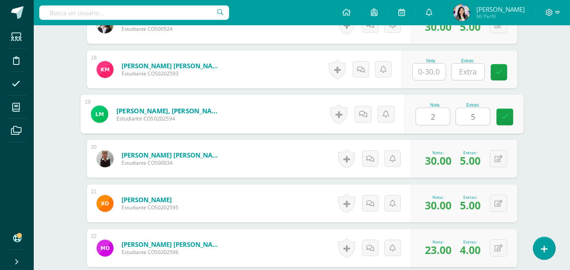
type input "27"
click at [504, 117] on icon at bounding box center [505, 117] width 8 height 7
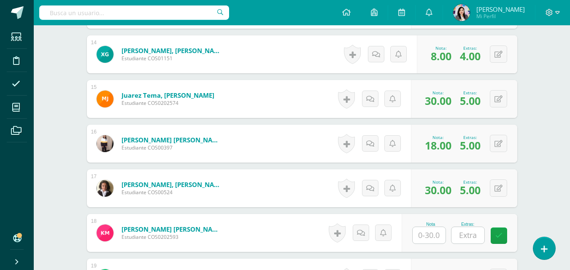
scroll to position [404, 0]
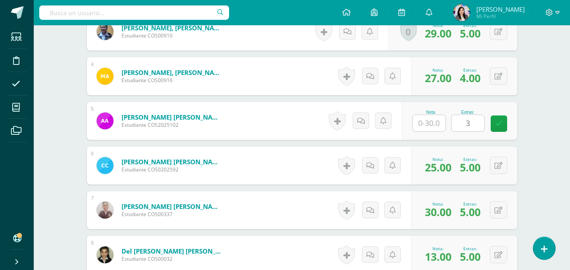
click at [435, 119] on input "text" at bounding box center [429, 123] width 33 height 16
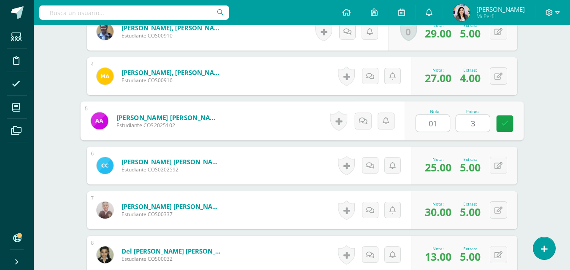
type input "01"
drag, startPoint x: 519, startPoint y: 124, endPoint x: 514, endPoint y: 126, distance: 6.0
click at [516, 124] on div "Nota 01 Extras: 3" at bounding box center [464, 121] width 119 height 39
click at [511, 126] on link at bounding box center [504, 124] width 17 height 17
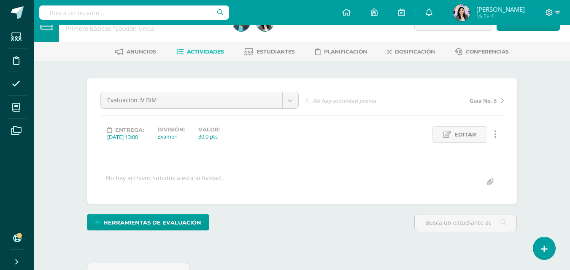
scroll to position [0, 0]
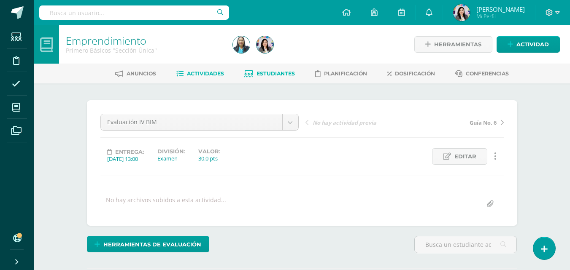
click at [271, 73] on span "Estudiantes" at bounding box center [276, 73] width 38 height 6
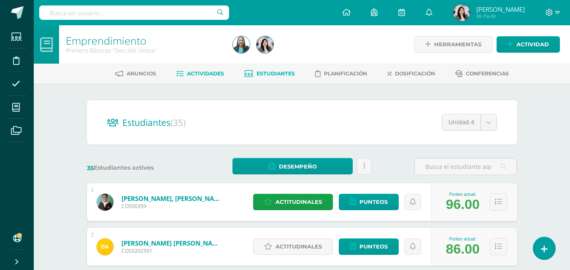
click at [211, 76] on span "Actividades" at bounding box center [205, 73] width 37 height 6
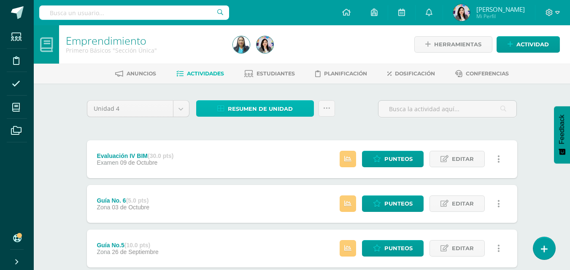
click at [281, 102] on span "Resumen de unidad" at bounding box center [260, 109] width 65 height 16
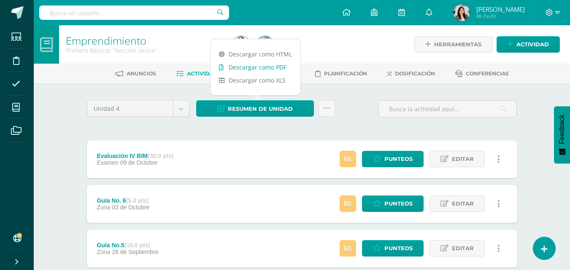
click at [243, 70] on link "Descargar como PDF" at bounding box center [256, 67] width 90 height 13
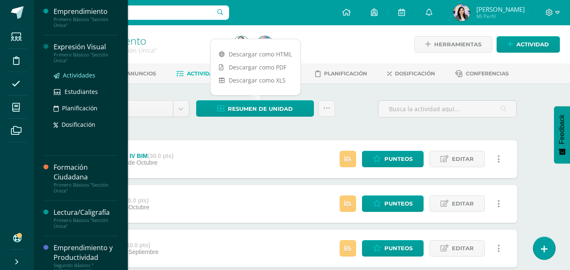
click at [73, 77] on span "Actividades" at bounding box center [79, 75] width 32 height 8
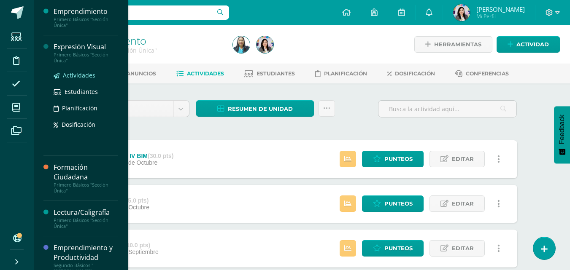
click at [73, 77] on span "Actividades" at bounding box center [79, 75] width 32 height 8
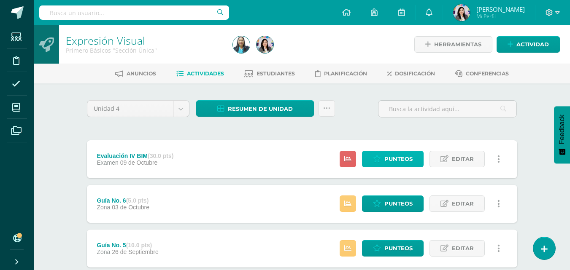
click at [371, 156] on link "Punteos" at bounding box center [393, 159] width 62 height 16
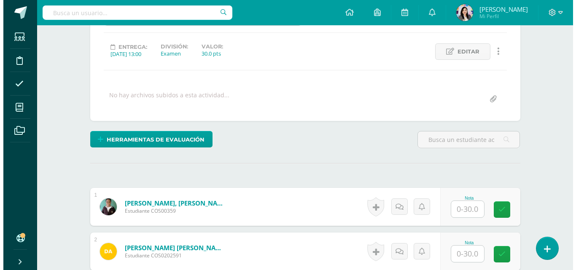
scroll to position [105, 0]
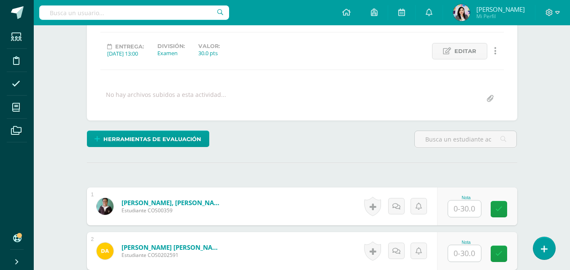
click at [472, 249] on input "text" at bounding box center [464, 254] width 33 height 16
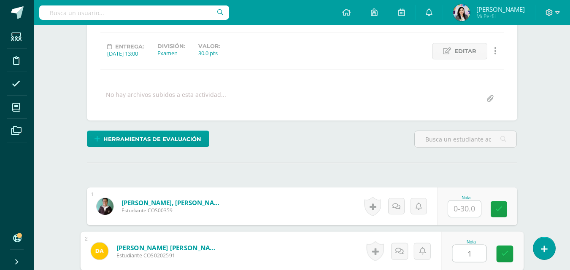
type input "14"
click at [504, 255] on icon at bounding box center [505, 254] width 8 height 7
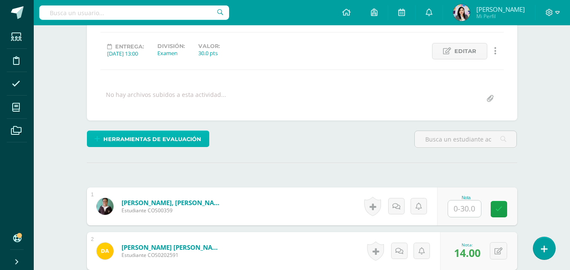
click at [184, 137] on span "Herramientas de evaluación" at bounding box center [152, 140] width 98 height 16
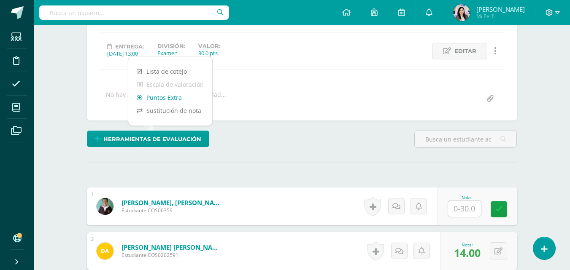
click at [170, 99] on link "Puntos Extra" at bounding box center [170, 97] width 84 height 13
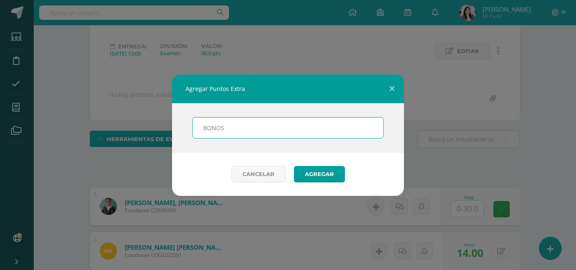
type input "BONOS"
click at [294, 166] on button "Agregar" at bounding box center [319, 174] width 51 height 16
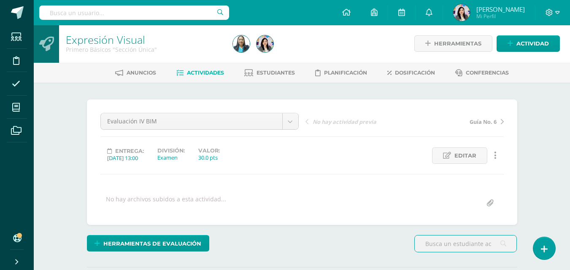
scroll to position [51, 0]
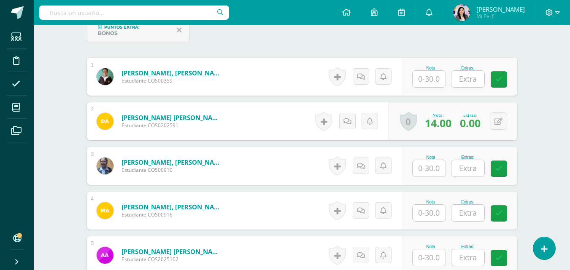
click at [473, 81] on input "text" at bounding box center [467, 79] width 33 height 16
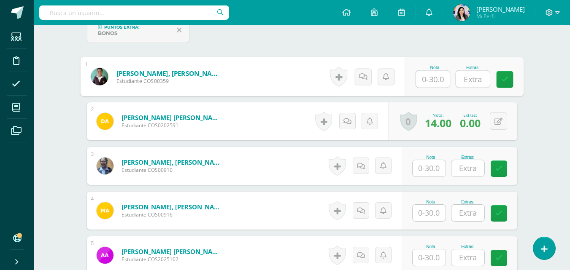
scroll to position [270, 0]
type input "5"
click at [506, 122] on button at bounding box center [498, 120] width 17 height 17
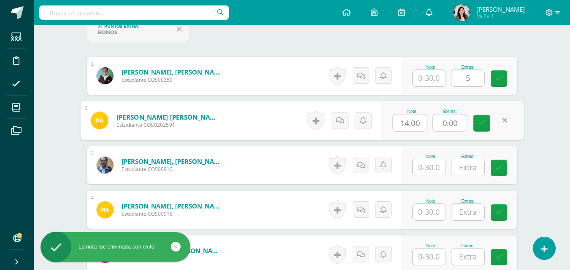
click at [462, 120] on input "0.00" at bounding box center [450, 123] width 34 height 17
type input "0"
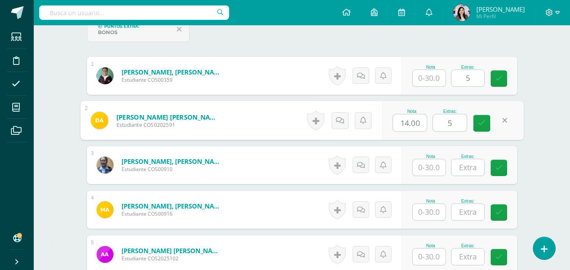
type input "5"
click at [478, 169] on input "text" at bounding box center [467, 167] width 33 height 16
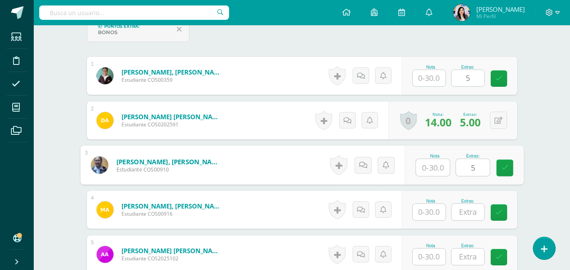
type input "5"
click at [456, 211] on input "text" at bounding box center [467, 212] width 33 height 16
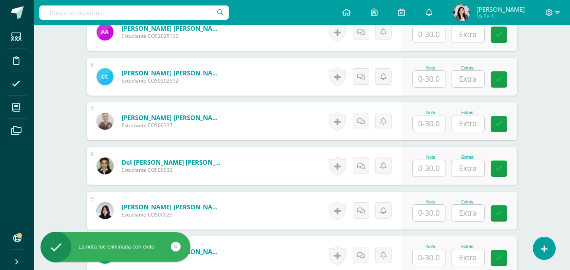
scroll to position [481, 0]
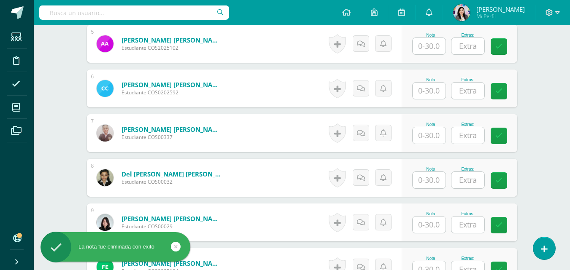
type input "4"
click at [468, 48] on input "text" at bounding box center [467, 46] width 33 height 16
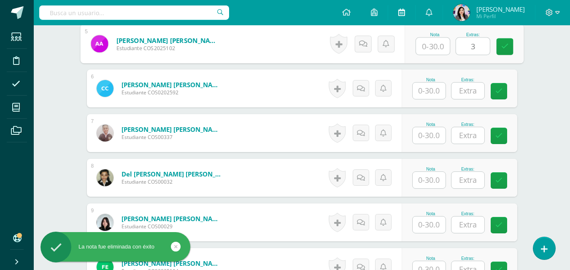
type input "3"
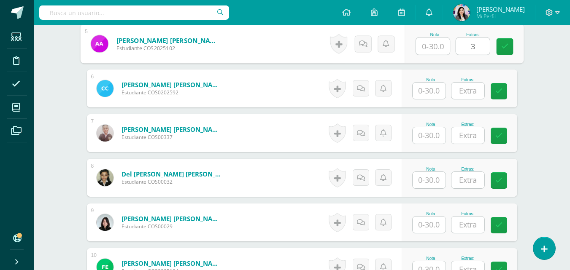
click at [467, 88] on input "text" at bounding box center [467, 91] width 33 height 16
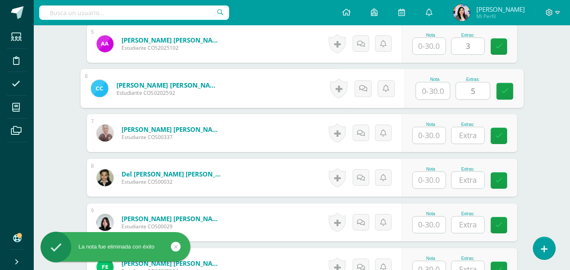
type input "5"
click at [466, 140] on input "text" at bounding box center [467, 135] width 33 height 16
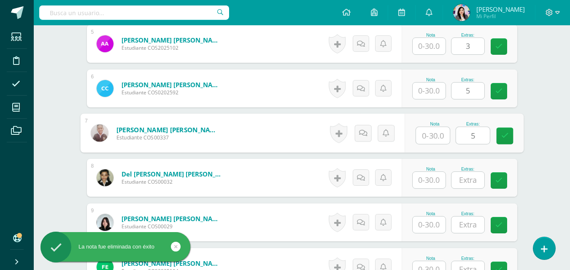
type input "5"
click at [476, 179] on input "text" at bounding box center [467, 180] width 33 height 16
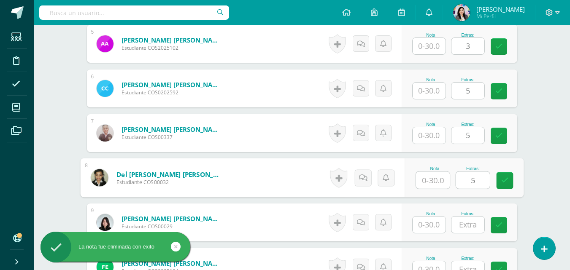
type input "5"
click at [469, 224] on input "text" at bounding box center [467, 225] width 33 height 16
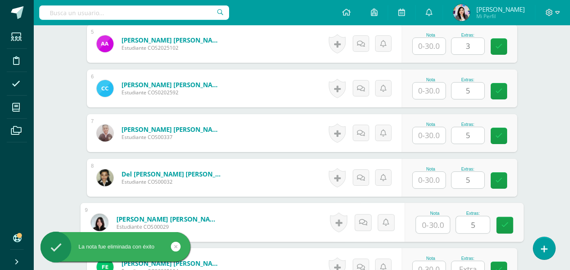
type input "5"
click at [474, 262] on input "text" at bounding box center [467, 270] width 33 height 16
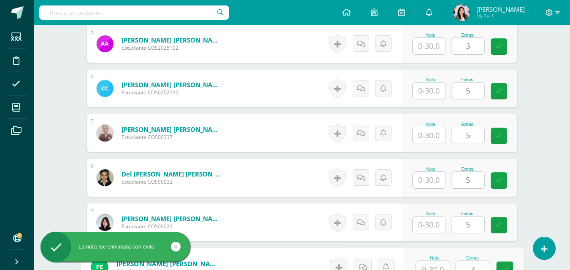
scroll to position [486, 0]
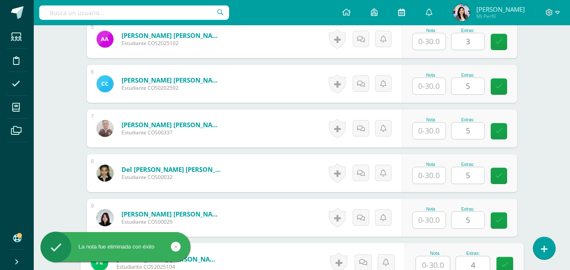
type input "4"
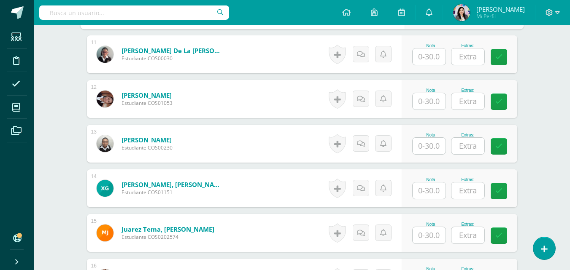
scroll to position [697, 0]
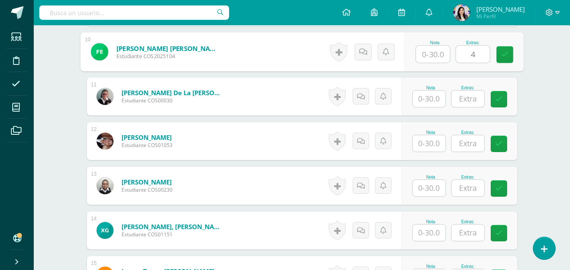
click at [473, 99] on input "text" at bounding box center [467, 99] width 33 height 16
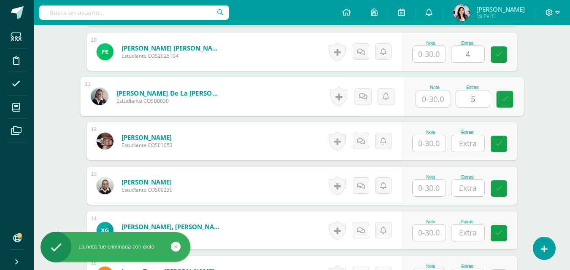
type input "5"
click at [475, 143] on input "text" at bounding box center [467, 143] width 33 height 16
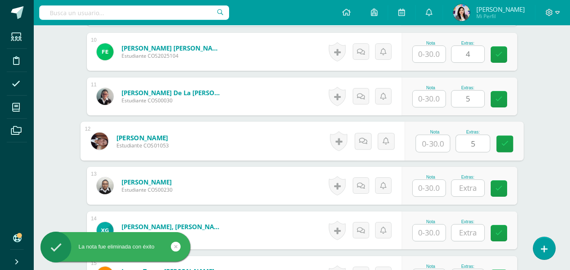
type input "5"
click at [468, 184] on input "text" at bounding box center [467, 188] width 33 height 16
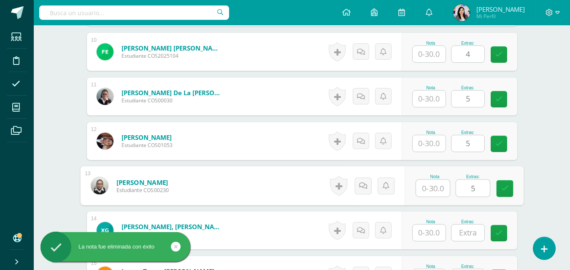
scroll to position [781, 0]
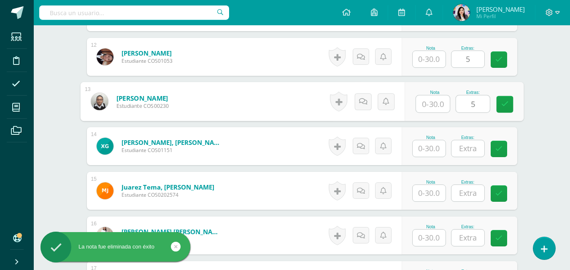
type input "5"
click at [479, 147] on input "text" at bounding box center [467, 149] width 33 height 16
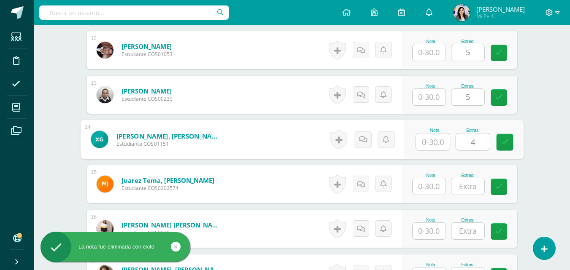
scroll to position [823, 0]
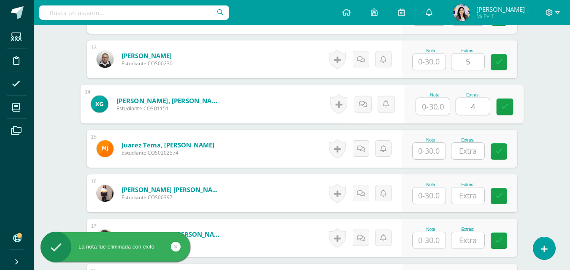
type input "4"
click at [469, 151] on input "text" at bounding box center [467, 151] width 33 height 16
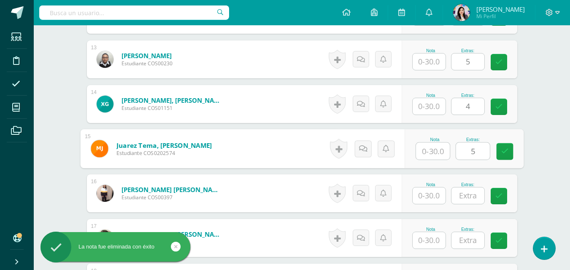
scroll to position [865, 0]
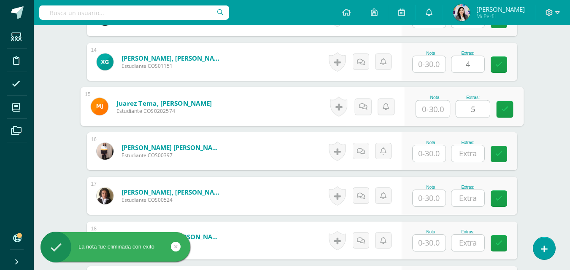
type input "5"
click at [469, 155] on input "text" at bounding box center [467, 154] width 33 height 16
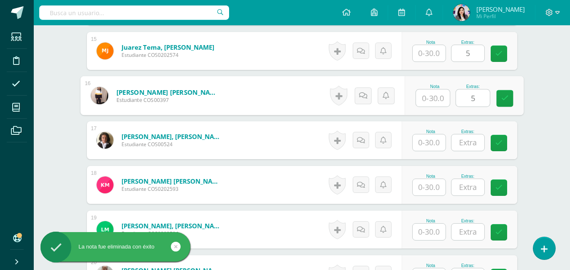
scroll to position [950, 0]
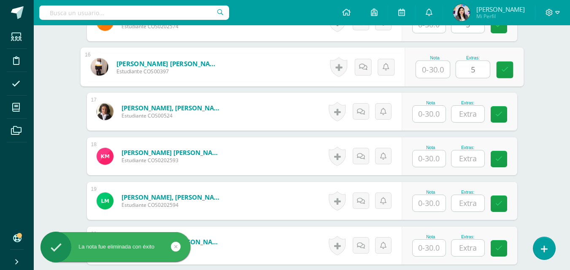
type input "5"
click at [475, 118] on input "text" at bounding box center [467, 114] width 33 height 16
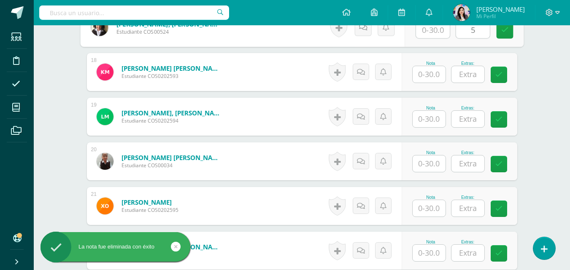
scroll to position [1076, 0]
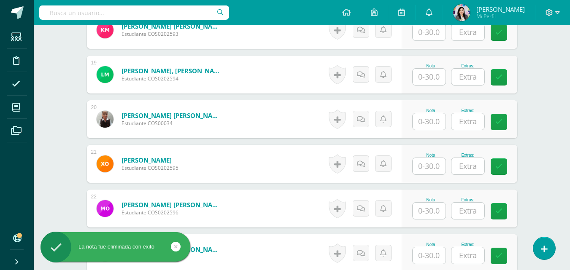
type input "5"
click at [472, 78] on input "text" at bounding box center [467, 77] width 33 height 16
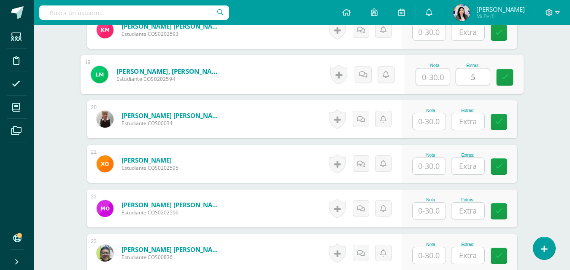
type input "5"
click at [475, 124] on input "text" at bounding box center [467, 122] width 33 height 16
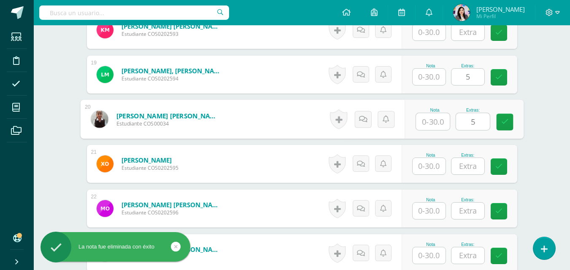
type input "5"
click at [472, 168] on input "text" at bounding box center [467, 166] width 33 height 16
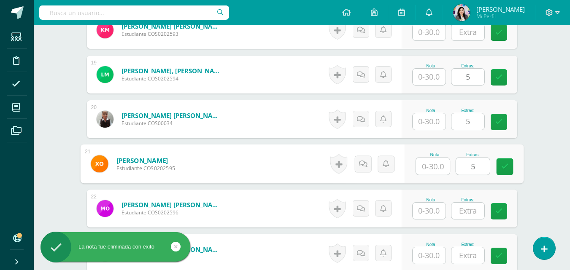
type input "5"
click at [476, 209] on input "text" at bounding box center [467, 211] width 33 height 16
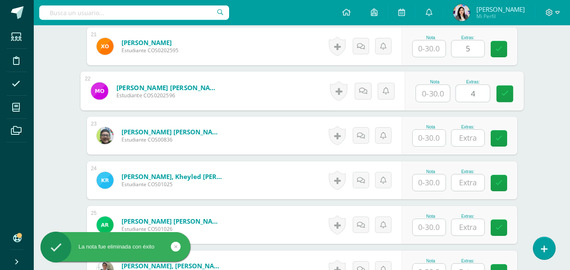
scroll to position [1203, 0]
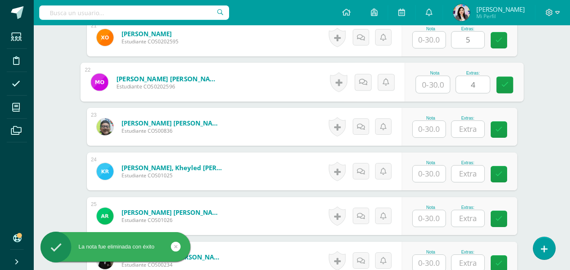
type input "4"
click at [470, 126] on input "text" at bounding box center [467, 129] width 33 height 16
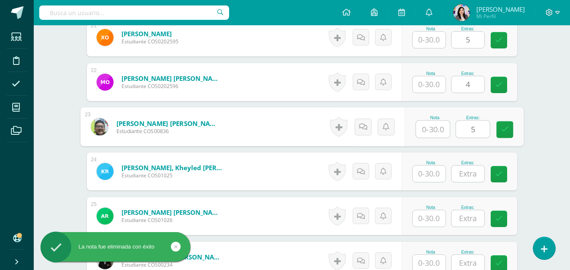
type input "5"
click at [465, 180] on input "text" at bounding box center [467, 174] width 33 height 16
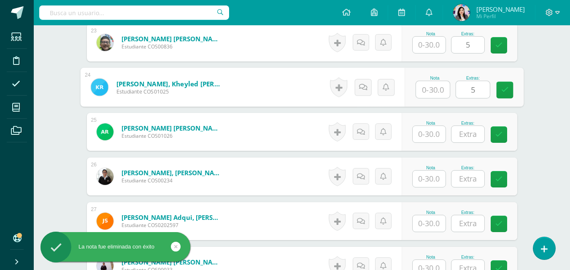
scroll to position [1330, 0]
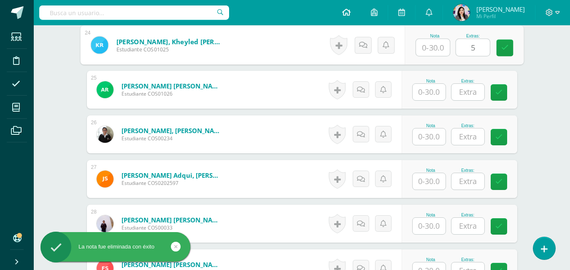
type input "5"
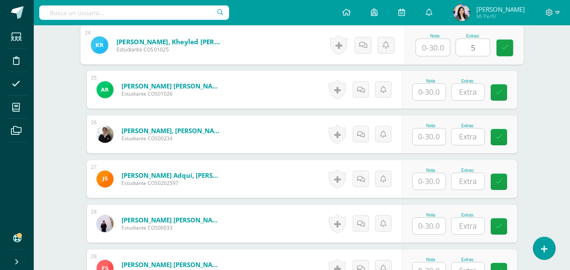
click at [467, 92] on input "text" at bounding box center [467, 92] width 33 height 16
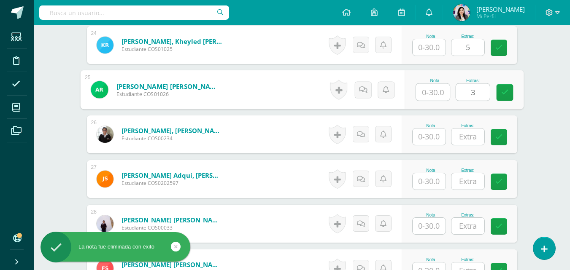
type input "3"
click at [465, 140] on input "text" at bounding box center [467, 137] width 33 height 16
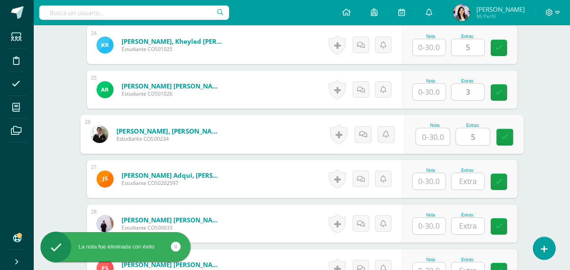
type input "5"
click at [465, 177] on input "text" at bounding box center [467, 181] width 33 height 16
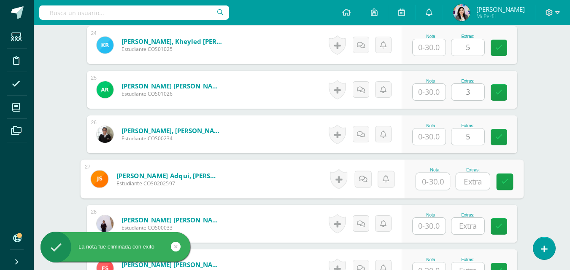
type input "2"
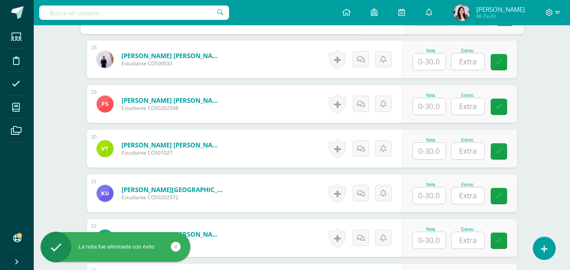
scroll to position [1498, 0]
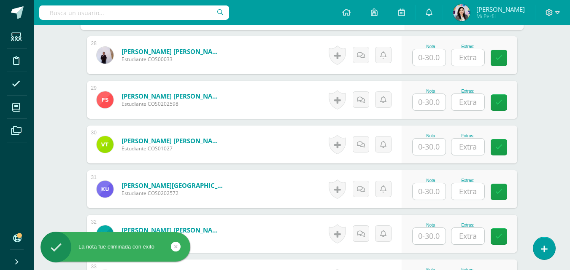
type input "1"
click at [468, 56] on input "text" at bounding box center [467, 57] width 33 height 16
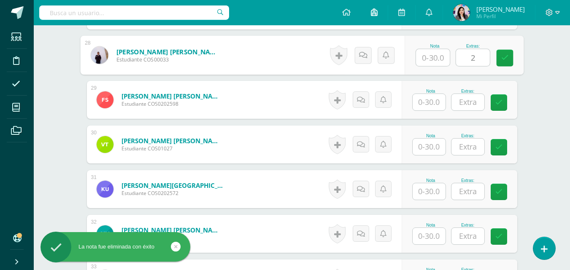
type input "2"
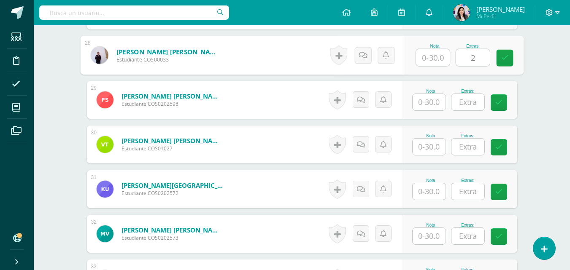
click at [454, 100] on input "text" at bounding box center [467, 102] width 33 height 16
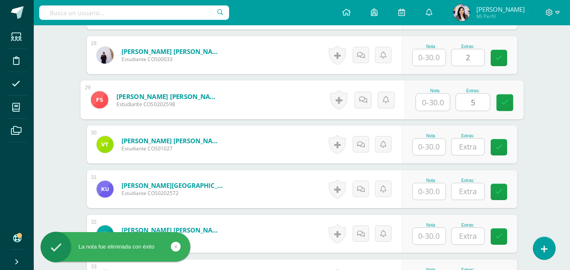
type input "5"
click at [466, 145] on input "text" at bounding box center [467, 147] width 33 height 16
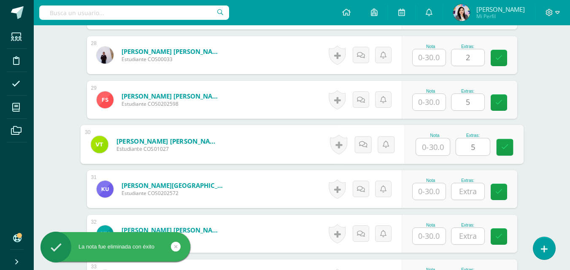
type input "5"
click at [476, 190] on input "text" at bounding box center [467, 192] width 33 height 16
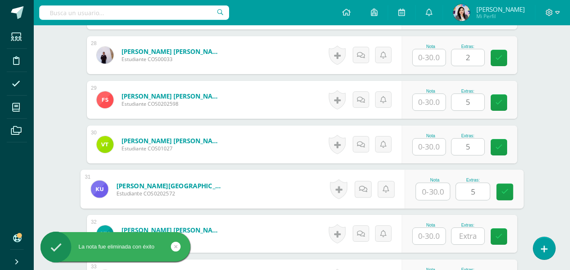
type input "5"
click at [469, 241] on input "text" at bounding box center [467, 236] width 33 height 16
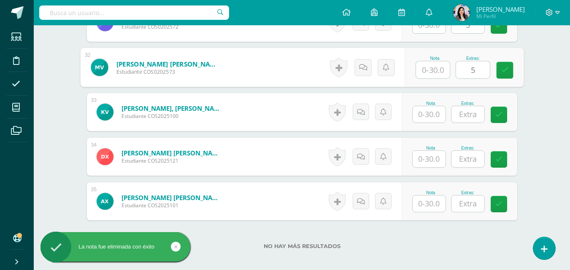
scroll to position [1667, 0]
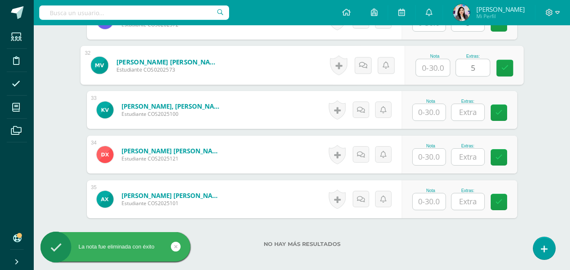
type input "5"
click at [475, 114] on input "text" at bounding box center [467, 112] width 33 height 16
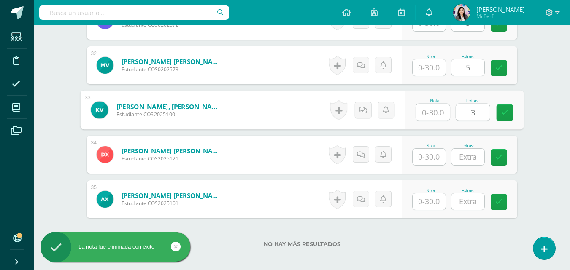
type input "3"
click at [474, 159] on input "text" at bounding box center [467, 157] width 33 height 16
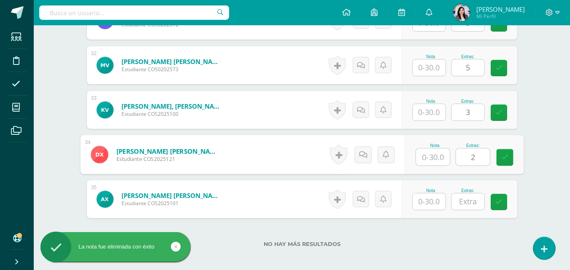
type input "2"
click at [465, 200] on input "text" at bounding box center [467, 202] width 33 height 16
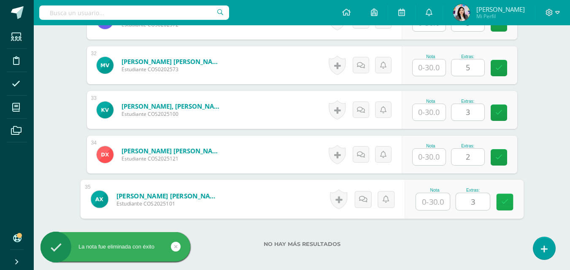
click at [510, 205] on link at bounding box center [504, 202] width 17 height 17
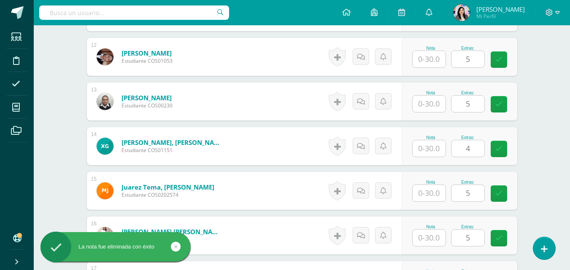
scroll to position [654, 0]
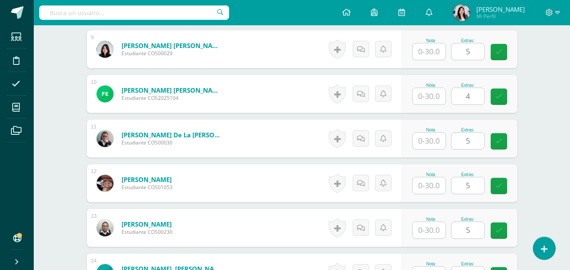
type input "3"
click at [438, 230] on input "text" at bounding box center [429, 230] width 33 height 16
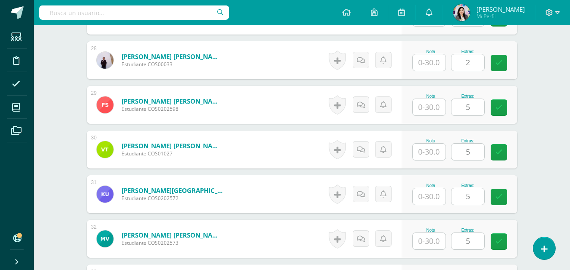
scroll to position [1498, 0]
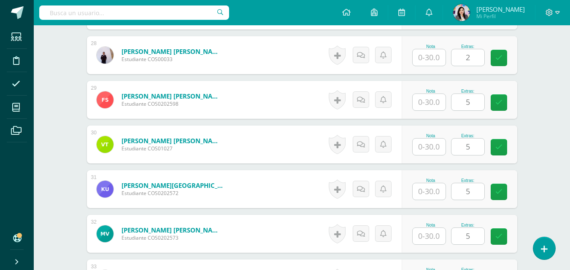
type input "20"
click at [428, 145] on input "text" at bounding box center [429, 147] width 33 height 16
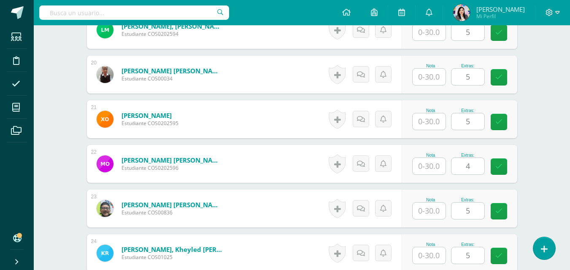
scroll to position [1079, 0]
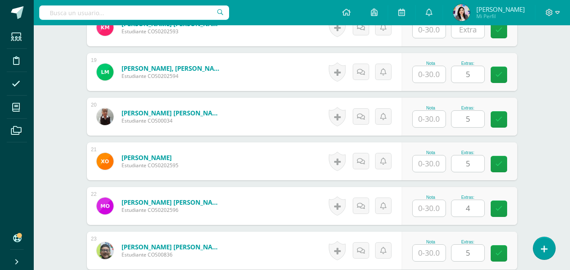
type input "20"
click at [420, 123] on input "text" at bounding box center [429, 119] width 33 height 16
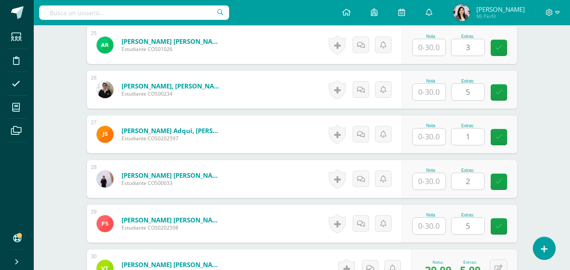
scroll to position [1501, 0]
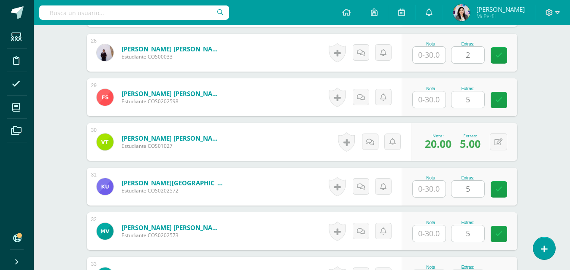
type input "14"
click at [437, 99] on input "text" at bounding box center [429, 100] width 33 height 16
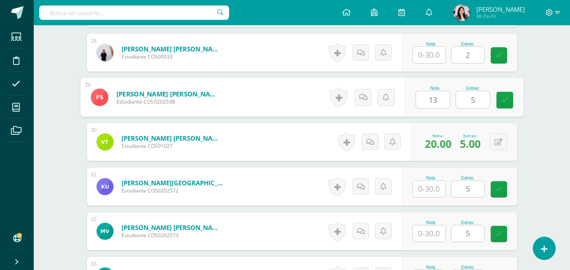
scroll to position [1416, 0]
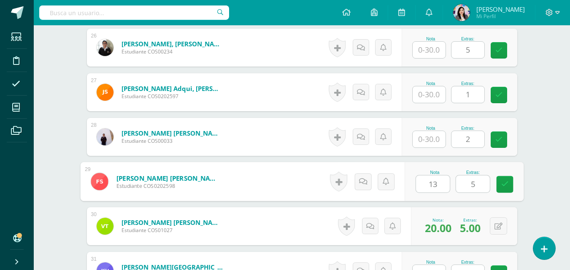
type input "13"
click at [428, 95] on input "text" at bounding box center [429, 94] width 33 height 16
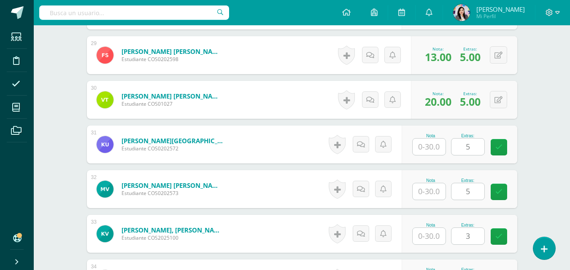
scroll to position [1712, 0]
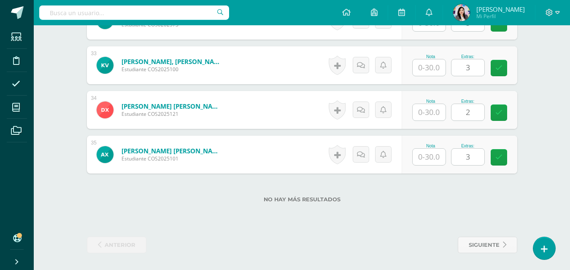
type input "3"
click at [433, 152] on input "text" at bounding box center [429, 157] width 33 height 16
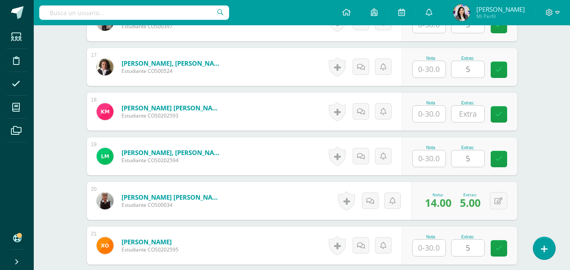
scroll to position [910, 0]
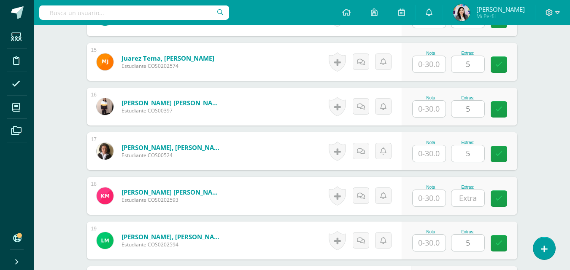
type input "24"
click at [428, 150] on input "text" at bounding box center [429, 154] width 33 height 16
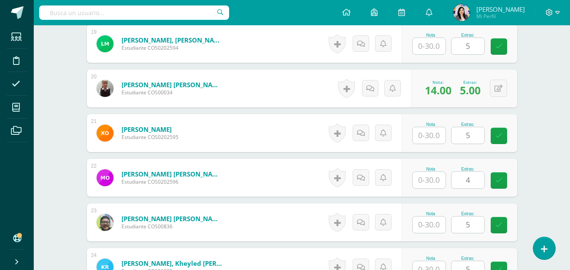
scroll to position [1121, 0]
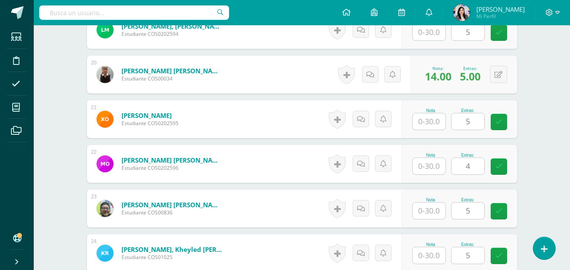
type input "22"
click at [431, 121] on input "text" at bounding box center [429, 122] width 33 height 16
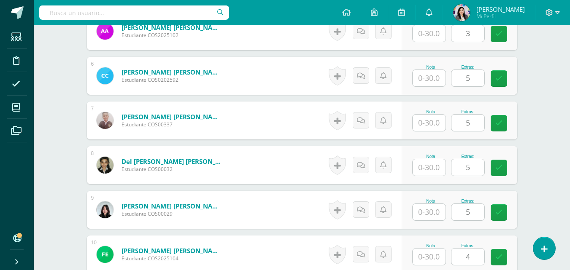
scroll to position [488, 0]
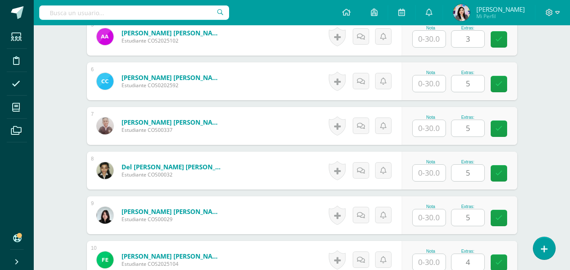
type input "18"
click at [434, 90] on input "text" at bounding box center [429, 84] width 33 height 16
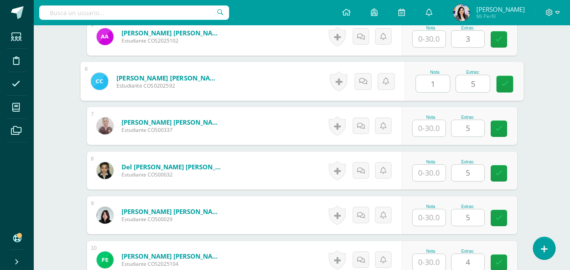
type input "17"
click at [504, 85] on icon at bounding box center [505, 84] width 8 height 7
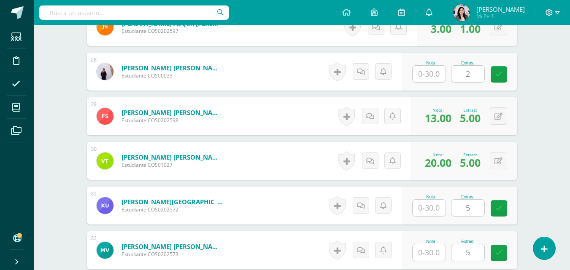
scroll to position [1501, 0]
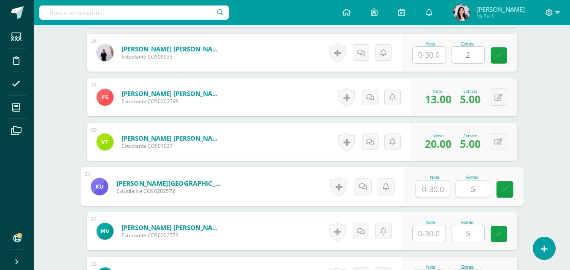
click at [424, 191] on input "text" at bounding box center [433, 189] width 34 height 17
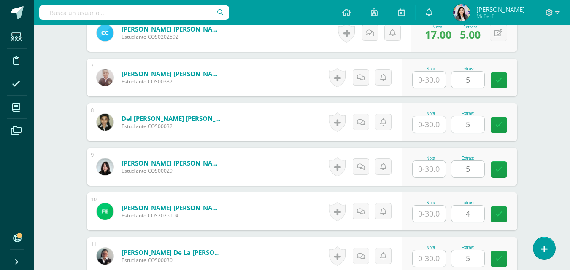
scroll to position [488, 0]
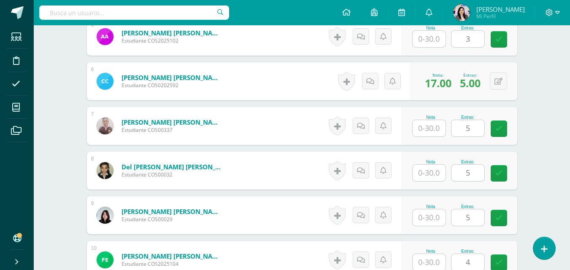
type input "18"
click at [439, 127] on input "text" at bounding box center [429, 128] width 33 height 16
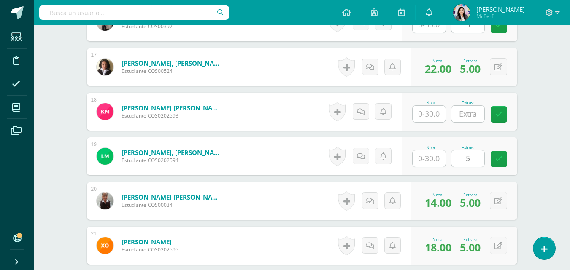
scroll to position [1079, 0]
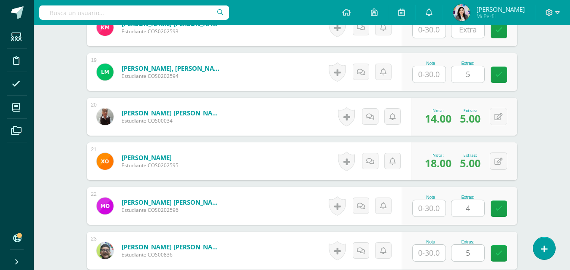
type input "18"
click at [435, 206] on input "text" at bounding box center [429, 208] width 33 height 16
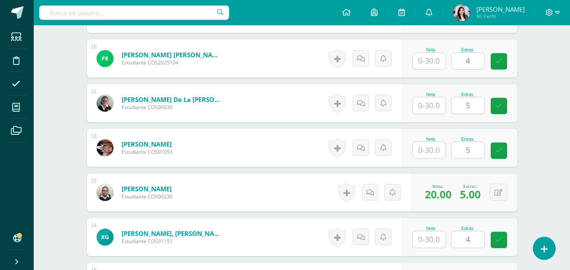
scroll to position [657, 0]
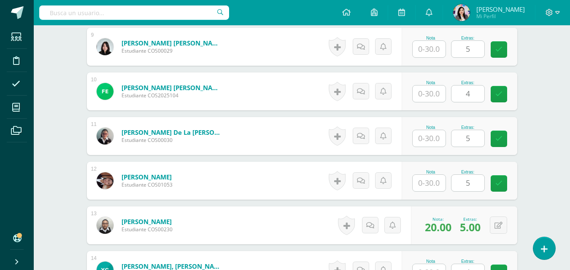
type input "12"
click at [430, 181] on input "text" at bounding box center [429, 183] width 33 height 16
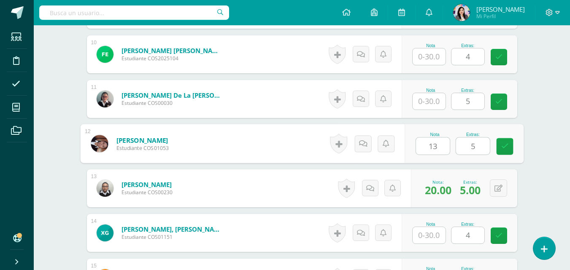
scroll to position [699, 0]
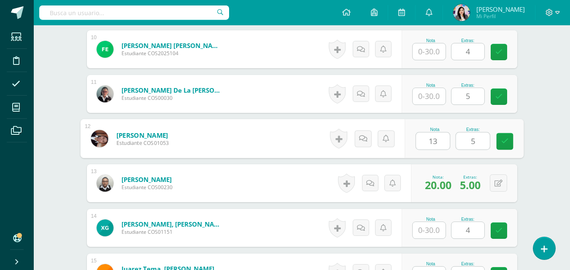
type input "13"
click at [432, 97] on input "text" at bounding box center [429, 96] width 33 height 16
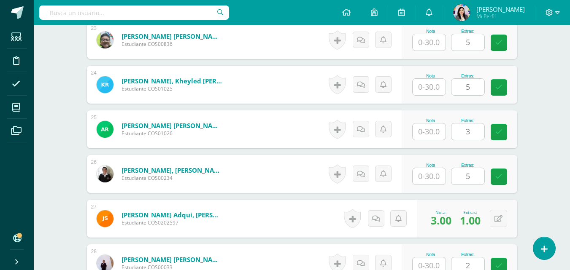
scroll to position [1374, 0]
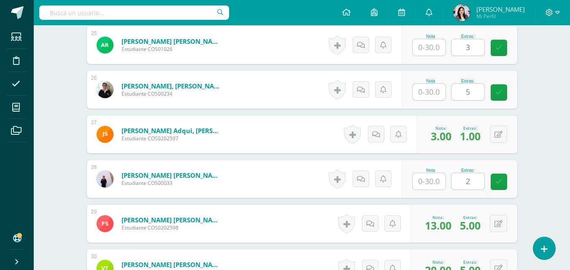
type input "19"
click at [435, 179] on input "text" at bounding box center [429, 181] width 33 height 16
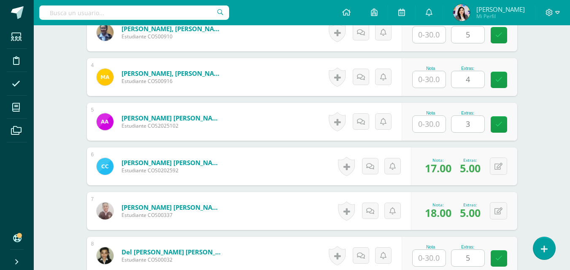
scroll to position [362, 0]
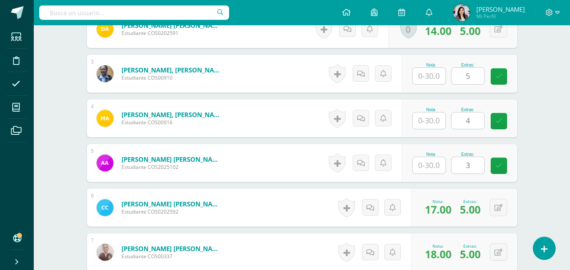
type input "19"
click at [435, 76] on input "text" at bounding box center [429, 76] width 33 height 16
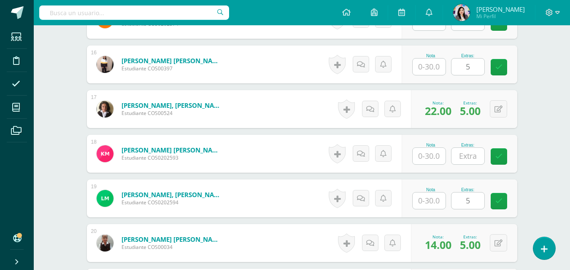
scroll to position [1163, 0]
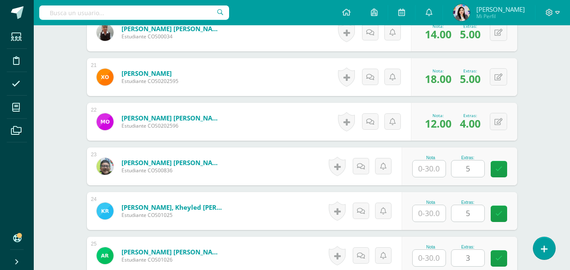
type input "17"
click at [438, 171] on input "text" at bounding box center [429, 169] width 33 height 16
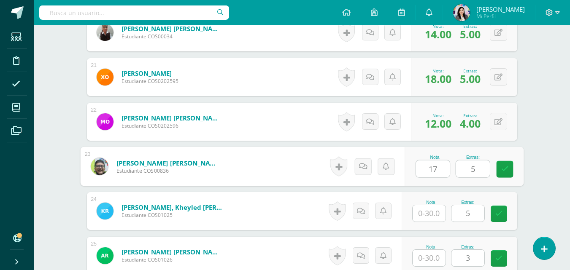
scroll to position [1627, 0]
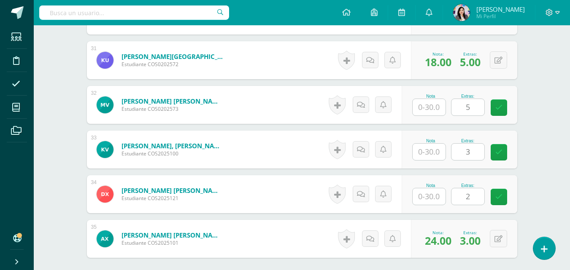
type input "17"
click at [438, 197] on input "text" at bounding box center [429, 197] width 33 height 16
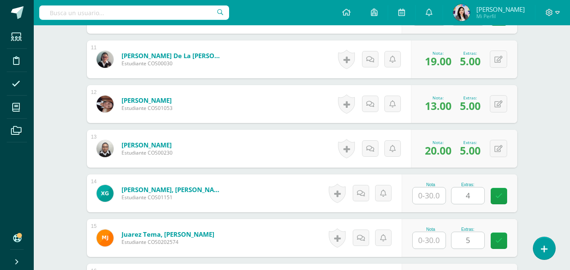
scroll to position [657, 0]
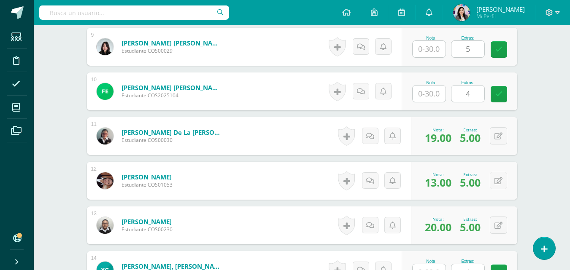
type input "11"
click at [433, 94] on input "text" at bounding box center [429, 94] width 33 height 16
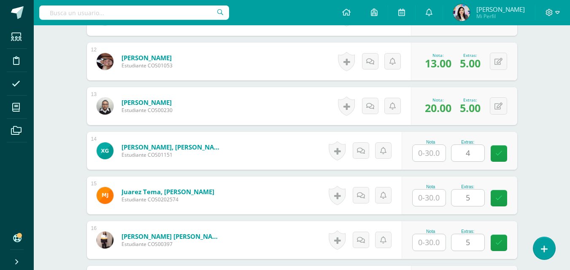
scroll to position [826, 0]
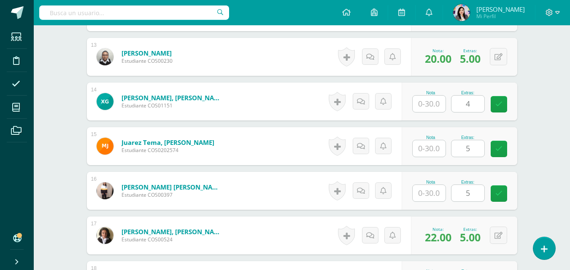
type input "10"
click at [437, 153] on input "text" at bounding box center [429, 149] width 33 height 16
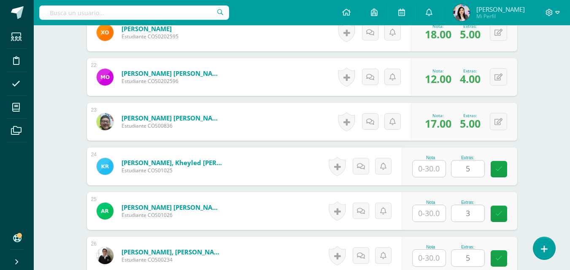
scroll to position [1290, 0]
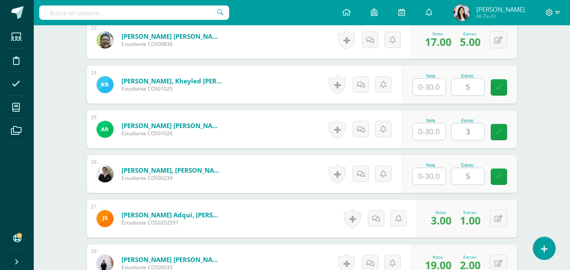
type input "18"
click at [431, 178] on input "text" at bounding box center [429, 176] width 33 height 16
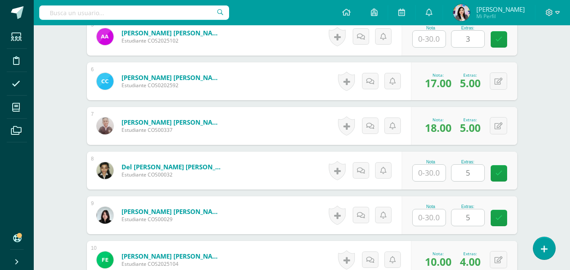
scroll to position [362, 0]
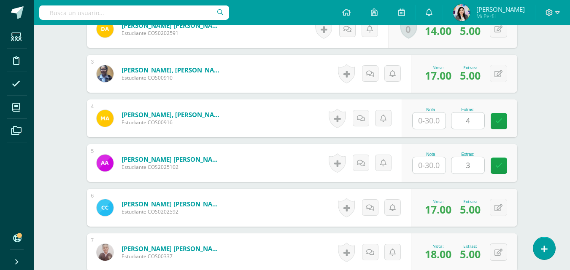
type input "21"
click at [428, 163] on input "text" at bounding box center [429, 165] width 33 height 16
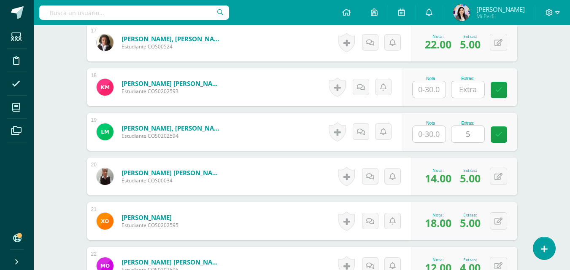
scroll to position [1037, 0]
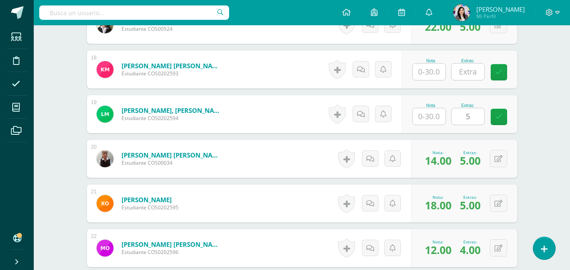
type input "7"
click at [435, 114] on input "text" at bounding box center [429, 116] width 33 height 16
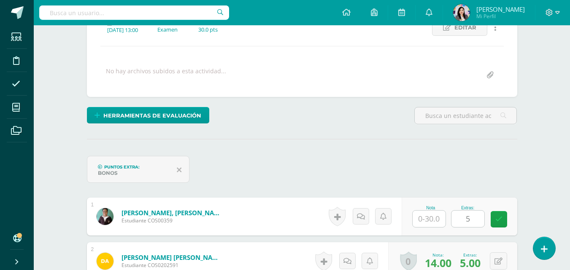
scroll to position [235, 0]
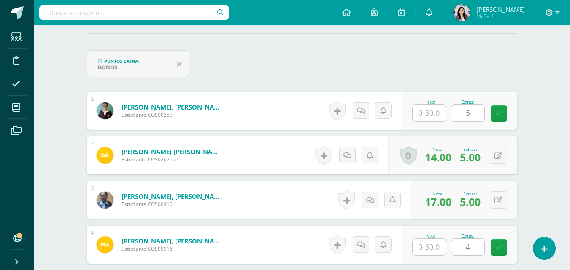
type input "11"
click at [435, 112] on input "text" at bounding box center [429, 113] width 33 height 16
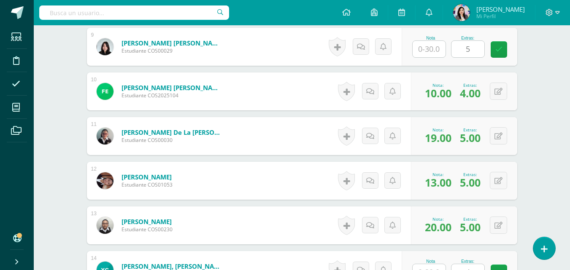
scroll to position [741, 0]
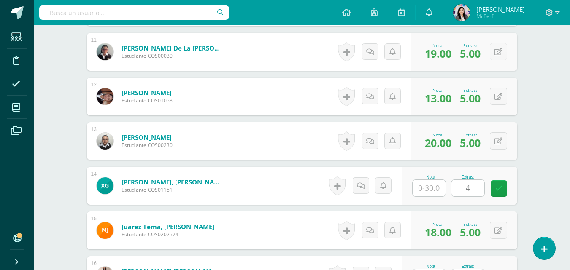
type input "18"
click at [432, 189] on input "text" at bounding box center [429, 188] width 33 height 16
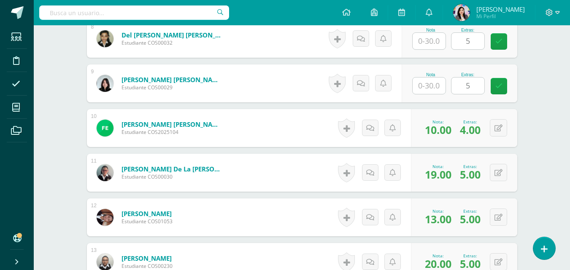
scroll to position [615, 0]
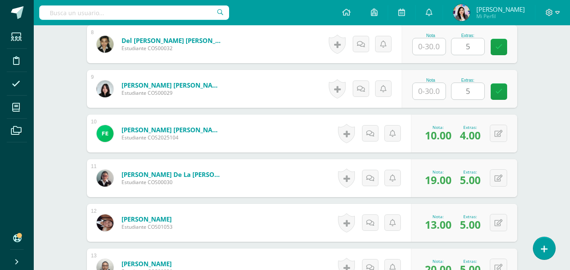
type input "14"
click at [430, 46] on input "text" at bounding box center [429, 46] width 33 height 16
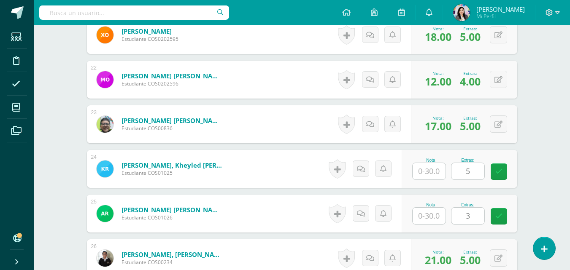
scroll to position [1248, 0]
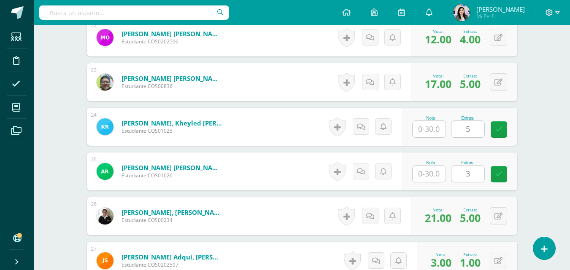
type input "12"
click at [426, 176] on input "text" at bounding box center [429, 174] width 33 height 16
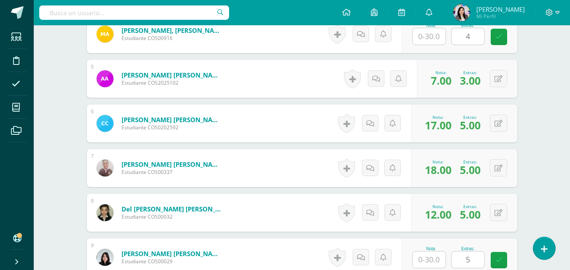
scroll to position [362, 0]
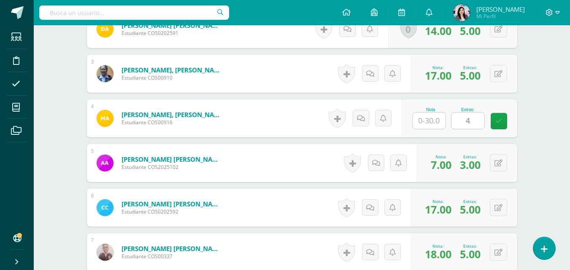
type input "10"
click at [428, 120] on input "text" at bounding box center [429, 121] width 33 height 16
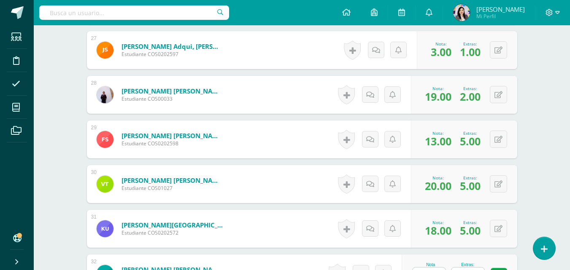
scroll to position [1670, 0]
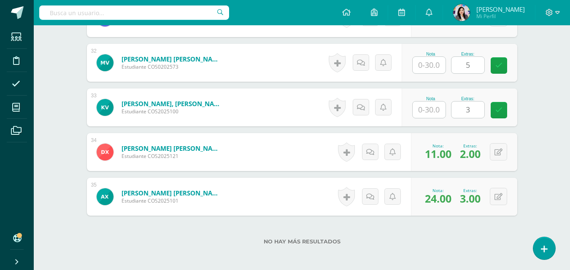
type input "24"
click at [443, 109] on input "text" at bounding box center [429, 110] width 33 height 16
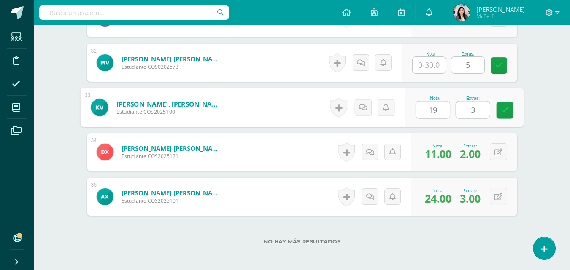
type input "19"
click at [430, 62] on input "text" at bounding box center [429, 65] width 33 height 16
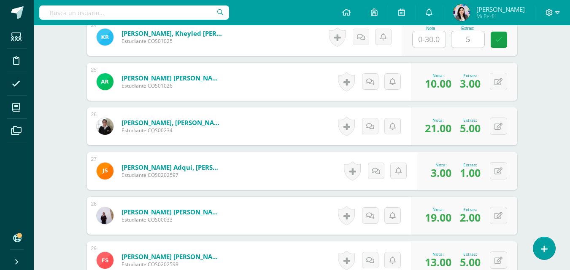
scroll to position [1332, 0]
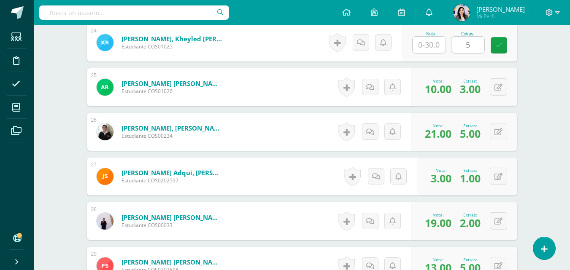
type input "17"
click at [436, 45] on input "text" at bounding box center [429, 45] width 33 height 16
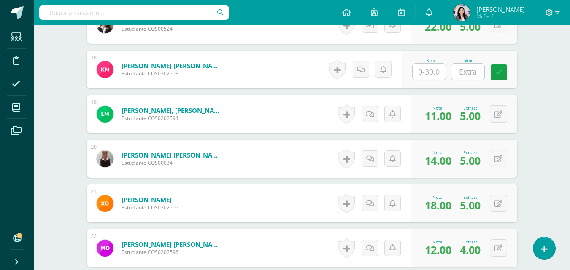
scroll to position [910, 0]
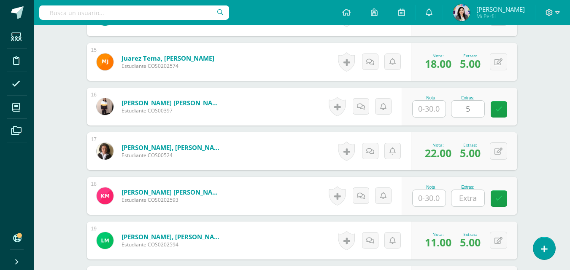
type input "13"
click at [427, 110] on input "text" at bounding box center [429, 109] width 33 height 16
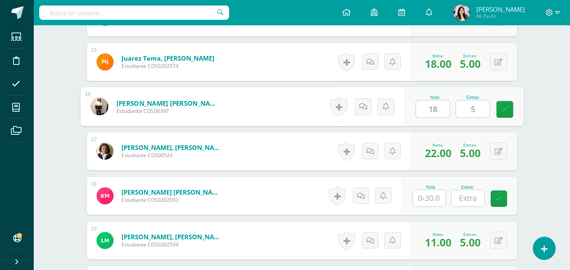
type input "18"
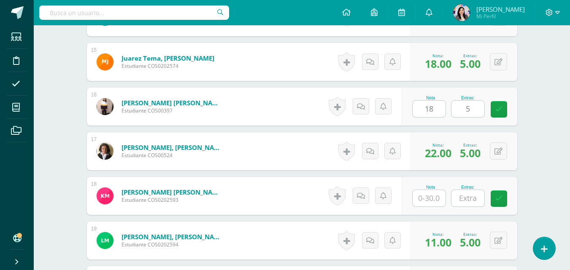
click at [439, 63] on span "18.00" at bounding box center [438, 64] width 27 height 14
click at [498, 65] on icon at bounding box center [499, 62] width 8 height 7
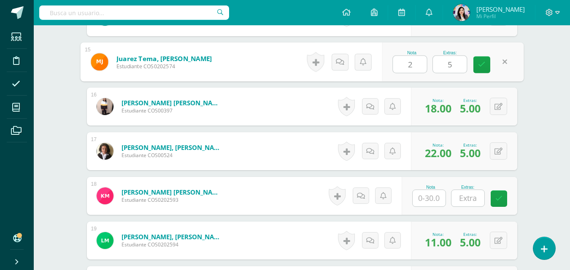
type input "22"
click at [485, 67] on icon at bounding box center [482, 64] width 8 height 7
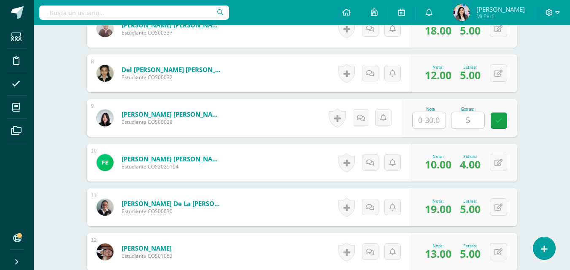
scroll to position [573, 0]
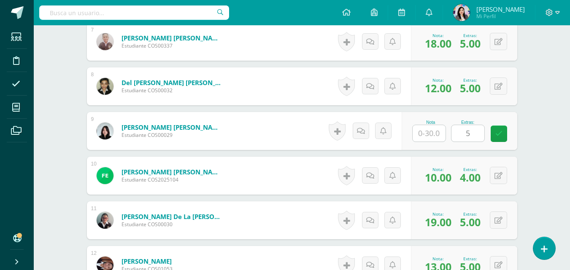
click at [424, 132] on input "text" at bounding box center [429, 133] width 33 height 16
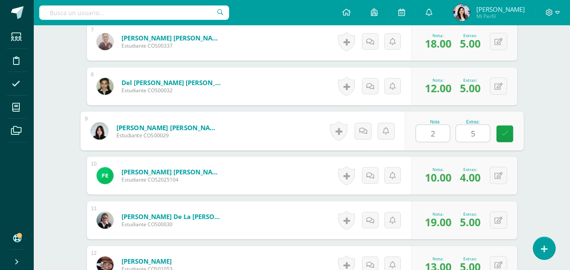
type input "27"
click at [499, 138] on link at bounding box center [504, 134] width 17 height 17
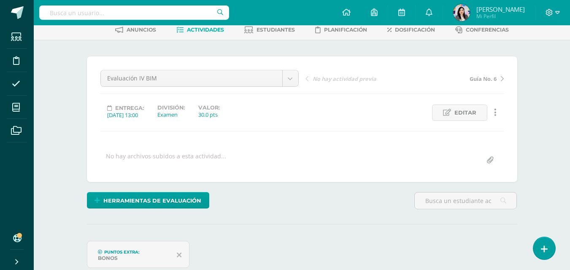
scroll to position [24, 0]
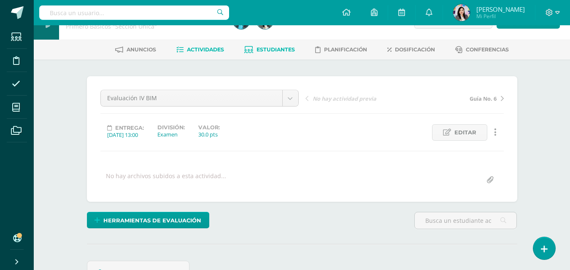
click at [284, 51] on span "Estudiantes" at bounding box center [276, 49] width 38 height 6
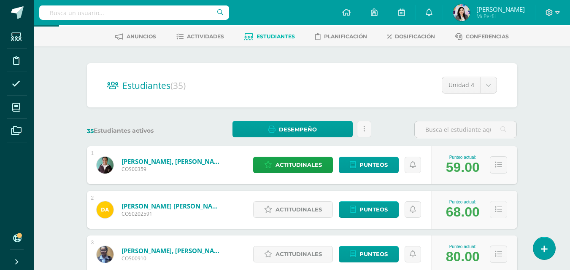
scroll to position [42, 0]
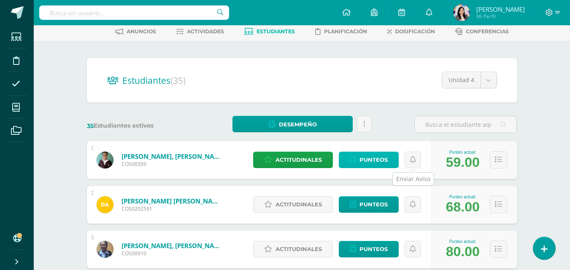
click at [367, 161] on span "Punteos" at bounding box center [373, 160] width 28 height 16
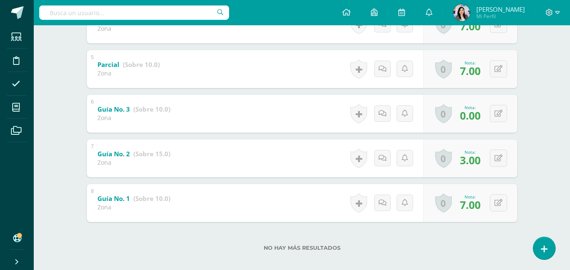
scroll to position [347, 0]
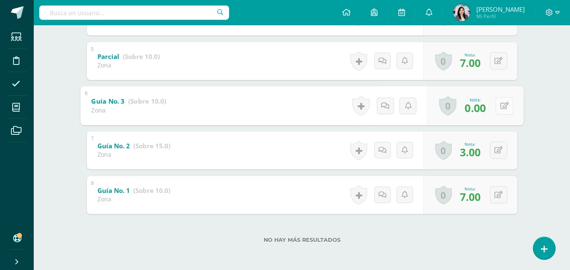
click at [500, 105] on icon at bounding box center [504, 105] width 8 height 7
type input "01"
click at [485, 112] on link at bounding box center [481, 108] width 17 height 17
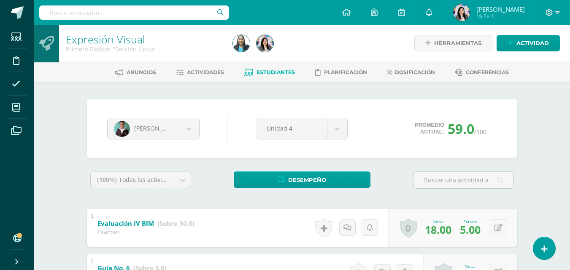
scroll to position [0, 0]
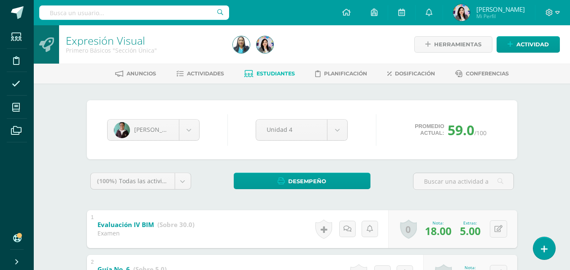
click at [268, 73] on span "Estudiantes" at bounding box center [276, 73] width 38 height 6
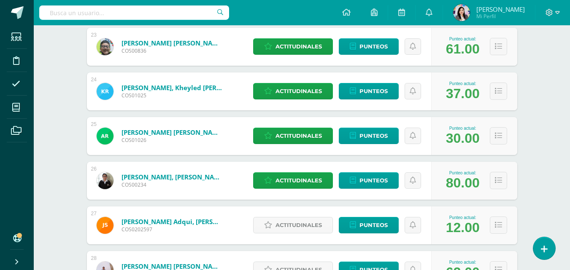
scroll to position [1106, 0]
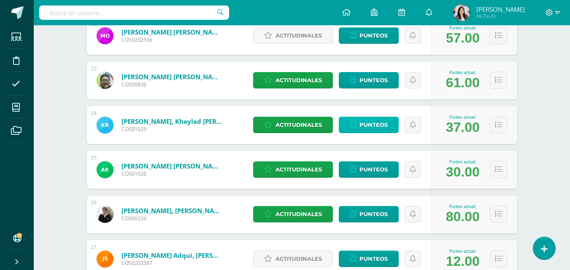
click at [358, 123] on link "Punteos" at bounding box center [369, 125] width 60 height 16
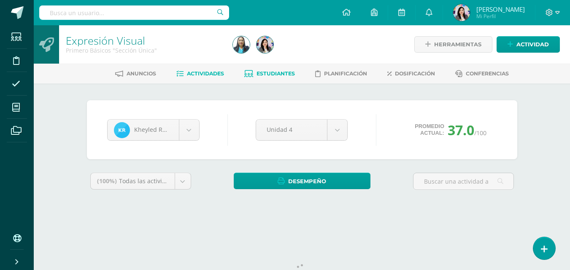
click at [197, 70] on link "Actividades" at bounding box center [200, 74] width 48 height 14
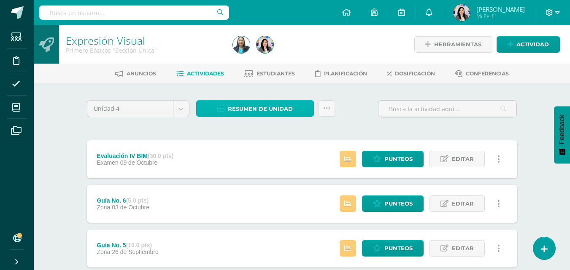
click at [307, 107] on link "Resumen de unidad" at bounding box center [255, 108] width 118 height 16
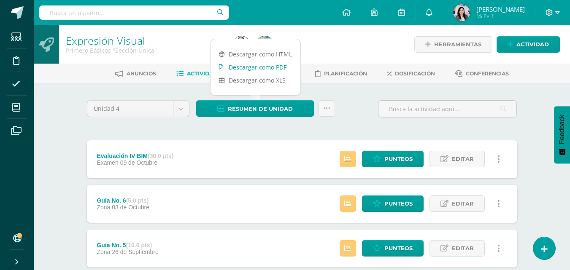
click at [261, 67] on link "Descargar como PDF" at bounding box center [256, 67] width 90 height 13
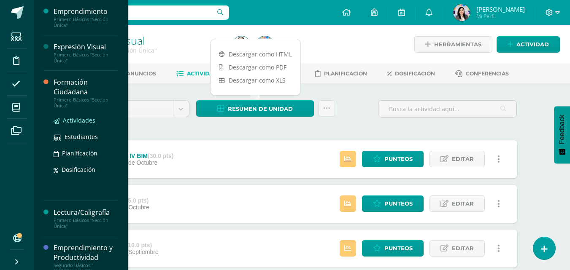
click at [75, 121] on span "Actividades" at bounding box center [79, 120] width 32 height 8
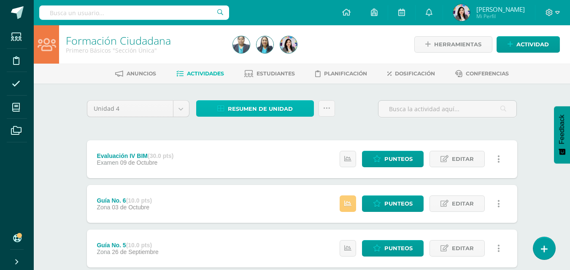
click at [275, 108] on span "Resumen de unidad" at bounding box center [260, 109] width 65 height 16
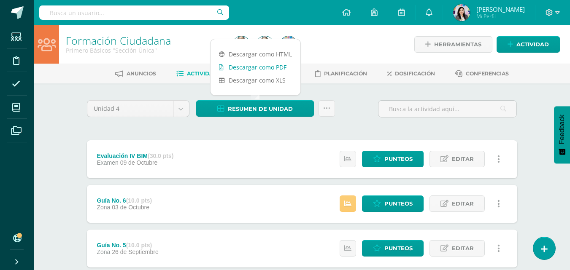
click at [269, 69] on link "Descargar como PDF" at bounding box center [256, 67] width 90 height 13
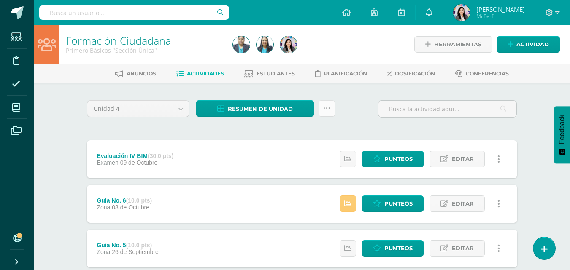
click at [328, 113] on link at bounding box center [327, 108] width 16 height 16
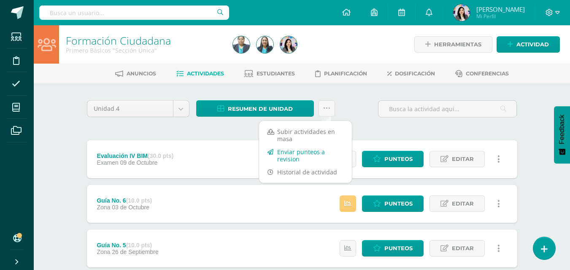
click at [283, 157] on link "Enviar punteos a revision" at bounding box center [305, 156] width 93 height 20
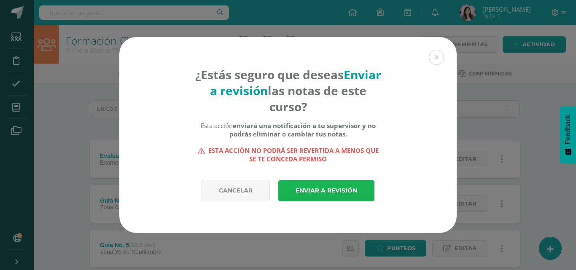
click at [321, 188] on link "Enviar a revisión" at bounding box center [326, 191] width 96 height 22
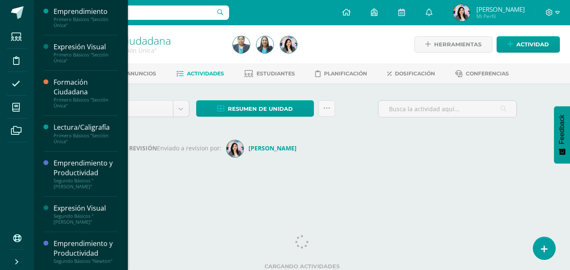
click at [330, 45] on div at bounding box center [315, 44] width 170 height 38
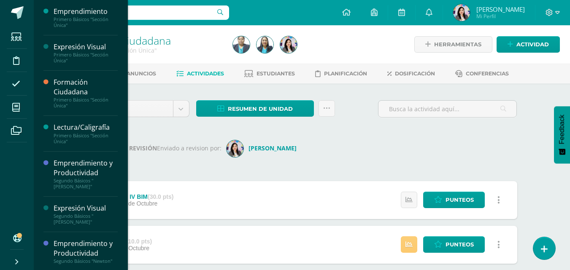
scroll to position [42, 0]
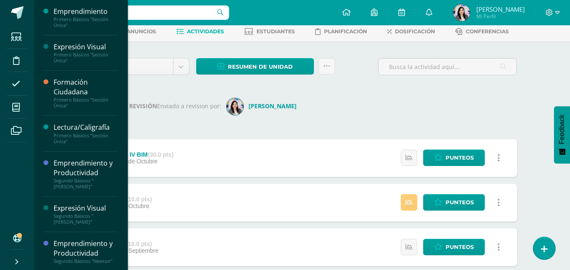
click at [95, 99] on div "Primero Básicos "Sección Única"" at bounding box center [86, 103] width 64 height 12
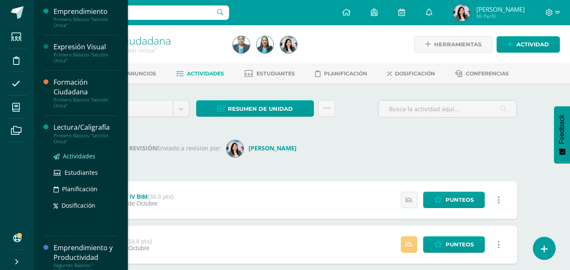
click at [72, 158] on span "Actividades" at bounding box center [79, 156] width 32 height 8
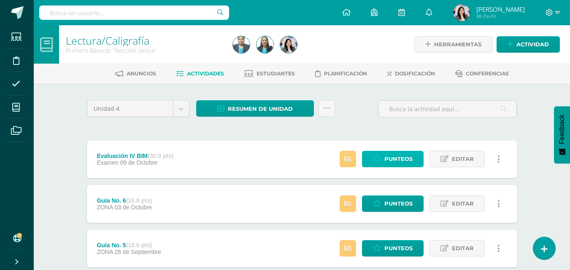
click at [399, 162] on span "Punteos" at bounding box center [398, 159] width 28 height 16
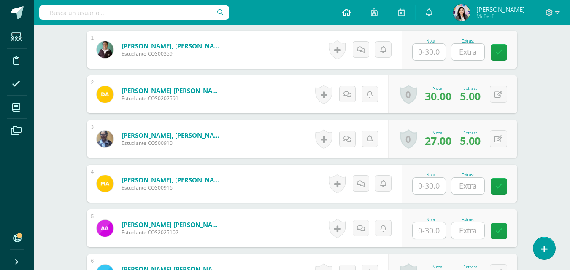
scroll to position [297, 0]
click at [461, 54] on input "text" at bounding box center [467, 51] width 33 height 16
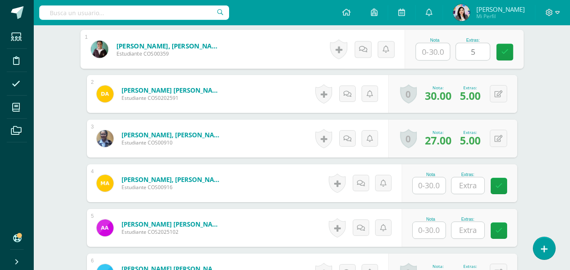
type input "5"
click at [477, 186] on input "text" at bounding box center [467, 186] width 33 height 16
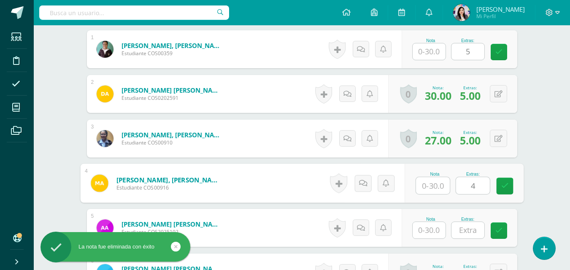
type input "4"
click at [473, 224] on input "text" at bounding box center [467, 230] width 33 height 16
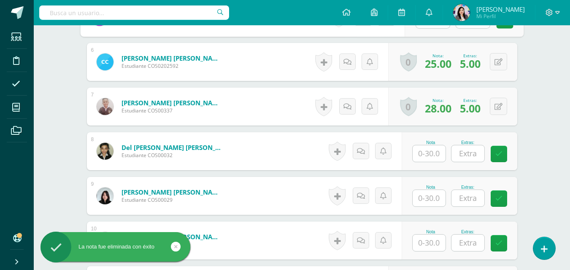
scroll to position [550, 0]
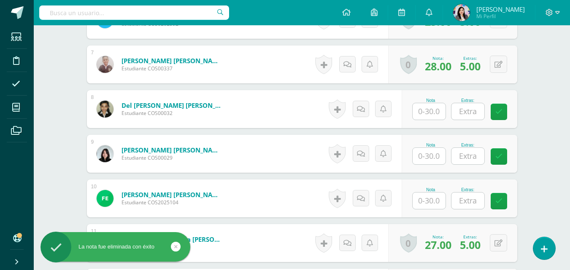
type input "3"
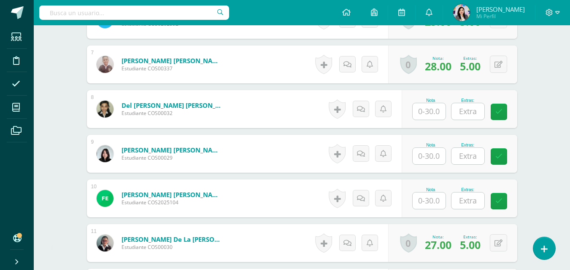
click at [467, 113] on input "text" at bounding box center [467, 111] width 33 height 16
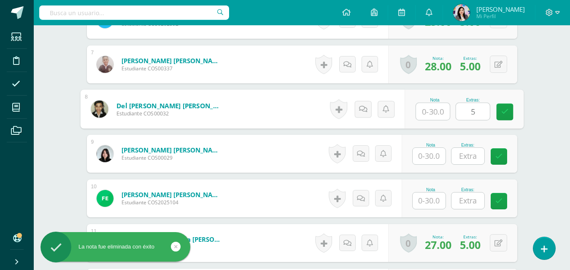
type input "5"
click at [468, 155] on input "text" at bounding box center [467, 156] width 33 height 16
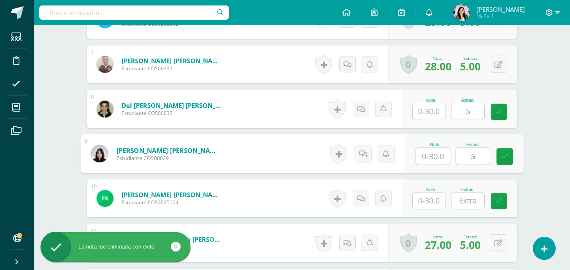
type input "5"
click at [470, 197] on input "text" at bounding box center [467, 201] width 33 height 16
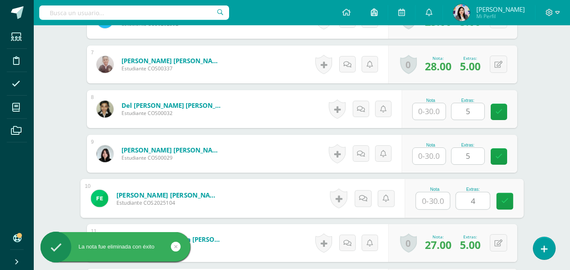
type input "4"
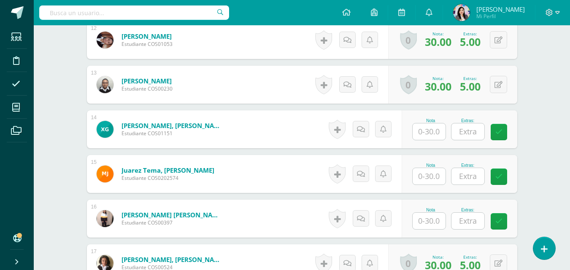
scroll to position [803, 0]
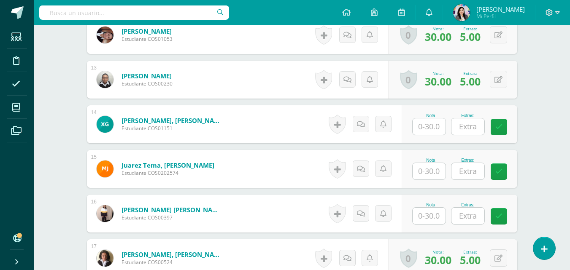
click at [476, 129] on input "text" at bounding box center [467, 127] width 33 height 16
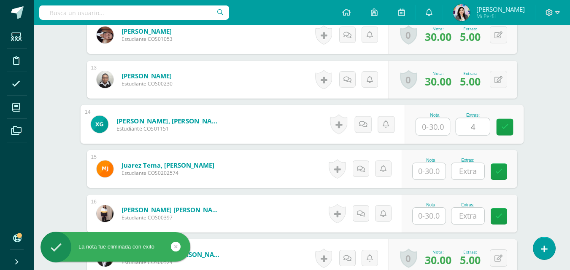
type input "4"
click at [466, 176] on input "text" at bounding box center [467, 171] width 33 height 16
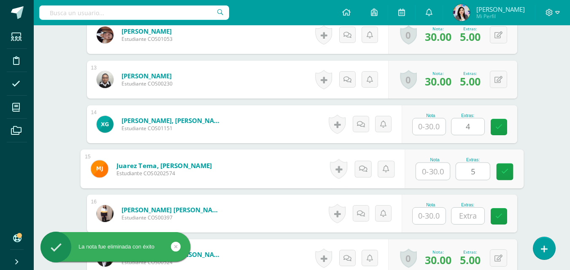
type input "5"
click at [476, 218] on input "text" at bounding box center [467, 216] width 33 height 16
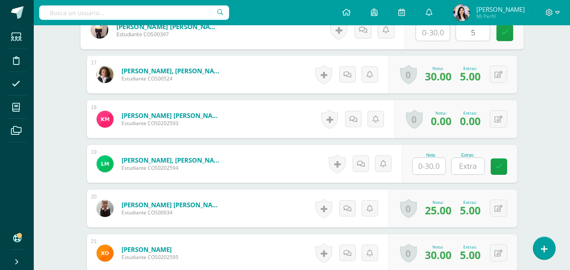
scroll to position [1014, 0]
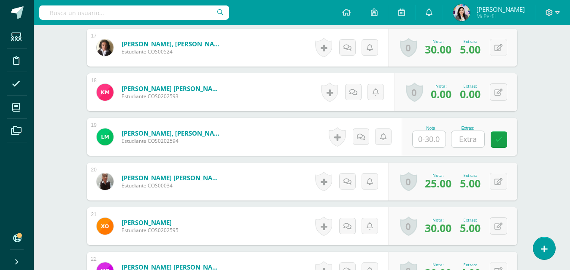
type input "5"
click at [465, 136] on input "text" at bounding box center [467, 139] width 33 height 16
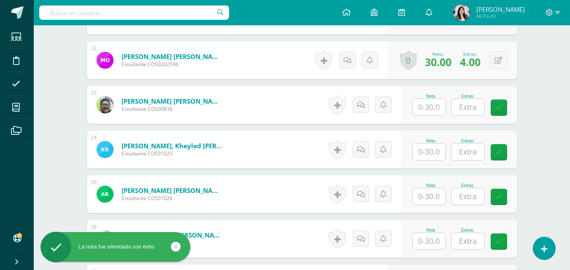
scroll to position [1267, 0]
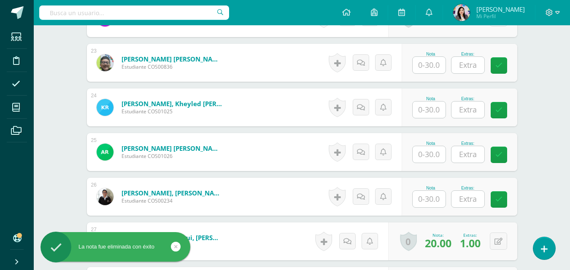
type input "5"
click at [465, 73] on input "text" at bounding box center [467, 65] width 33 height 16
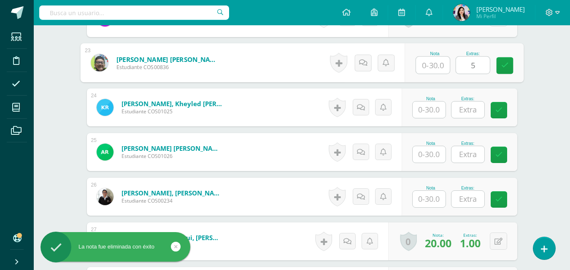
type input "5"
click at [474, 114] on input "text" at bounding box center [467, 110] width 33 height 16
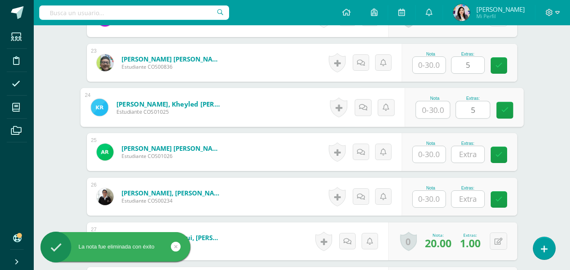
type input "5"
click at [465, 155] on input "text" at bounding box center [467, 154] width 33 height 16
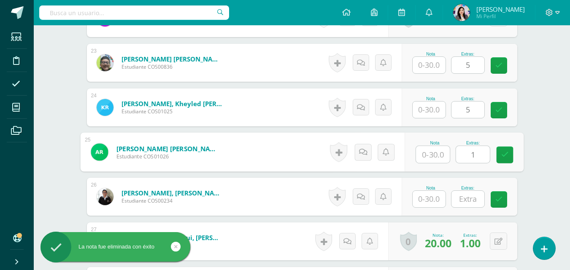
type input "1"
click at [480, 200] on input "text" at bounding box center [467, 199] width 33 height 16
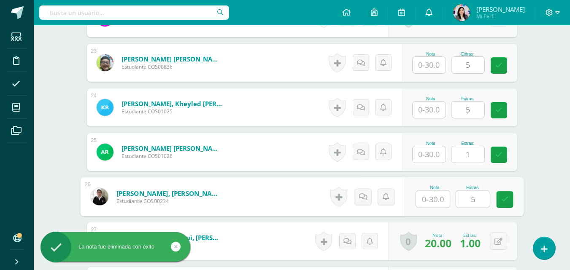
type input "5"
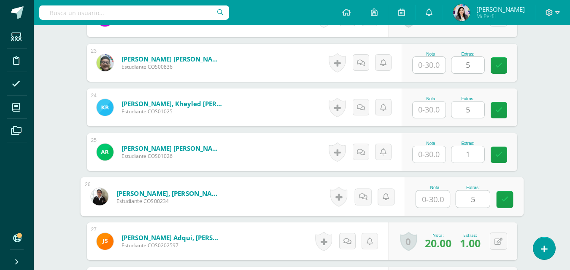
click at [472, 151] on input "1" at bounding box center [467, 154] width 33 height 16
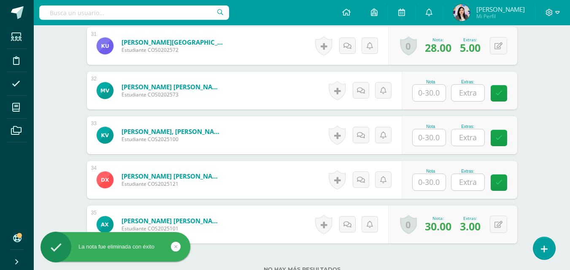
scroll to position [1647, 0]
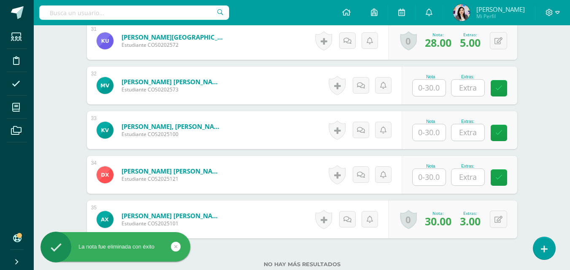
type input "3"
click at [468, 84] on input "text" at bounding box center [467, 88] width 33 height 16
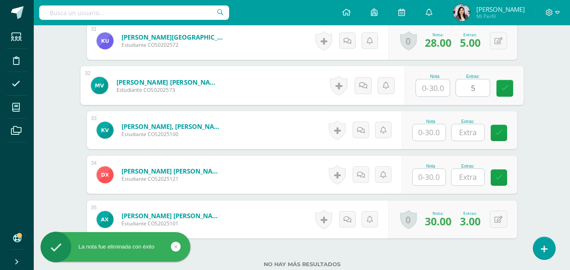
type input "5"
click at [464, 130] on input "text" at bounding box center [467, 132] width 33 height 16
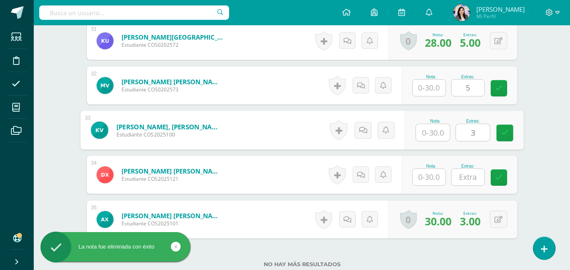
type input "3"
click at [474, 178] on input "text" at bounding box center [467, 177] width 33 height 16
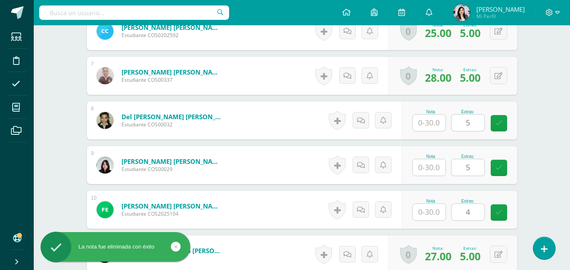
scroll to position [550, 0]
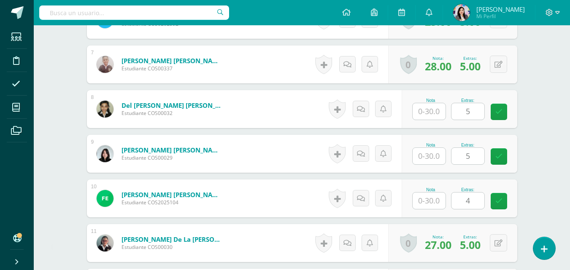
type input "2"
click at [434, 157] on input "text" at bounding box center [429, 156] width 33 height 16
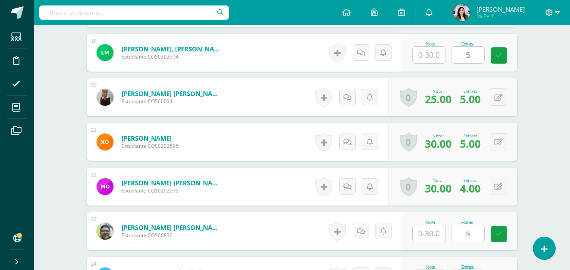
scroll to position [1183, 0]
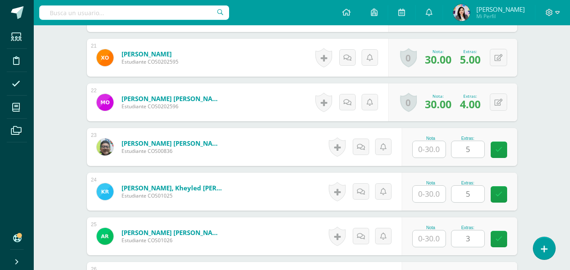
type input "30"
click at [427, 197] on input "text" at bounding box center [429, 194] width 33 height 16
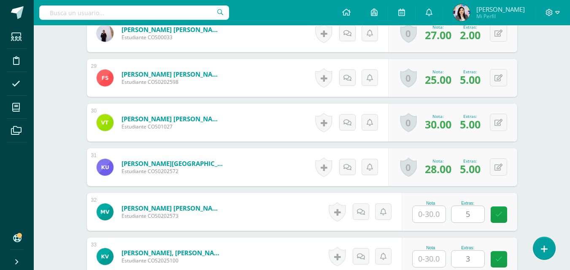
scroll to position [1605, 0]
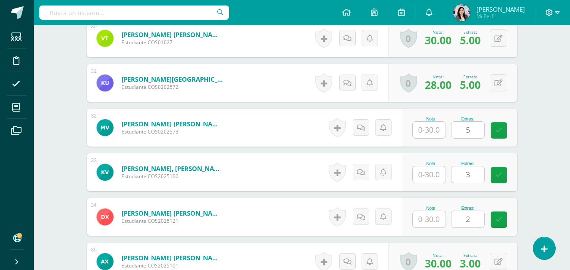
type input "25"
click at [432, 126] on input "text" at bounding box center [429, 130] width 33 height 16
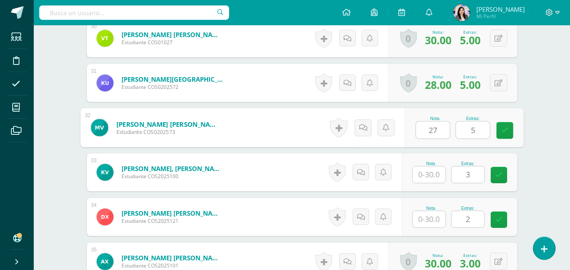
scroll to position [1712, 0]
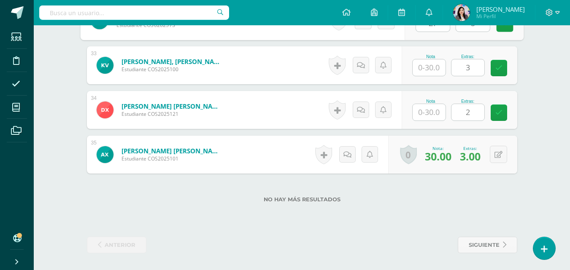
type input "27"
click at [437, 70] on input "text" at bounding box center [429, 67] width 33 height 16
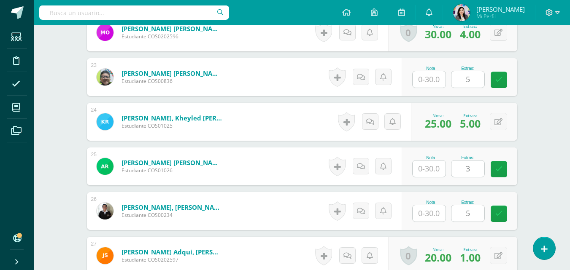
scroll to position [1248, 0]
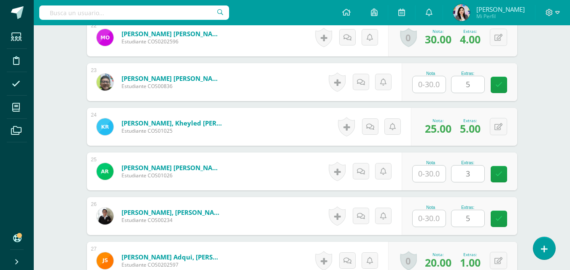
type input "30"
click at [424, 170] on input "text" at bounding box center [429, 174] width 33 height 16
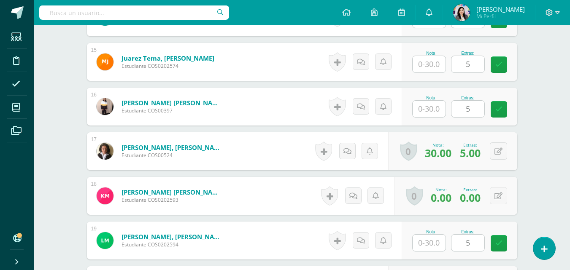
scroll to position [826, 0]
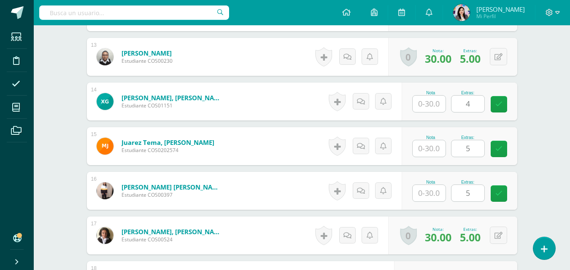
type input "21"
click at [430, 148] on input "text" at bounding box center [429, 149] width 33 height 16
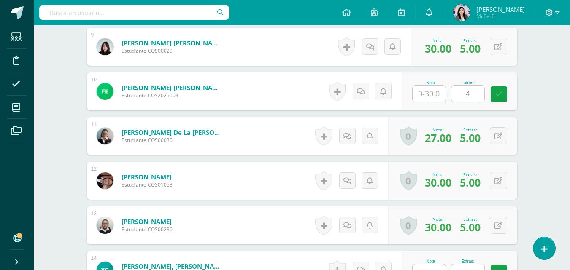
scroll to position [615, 0]
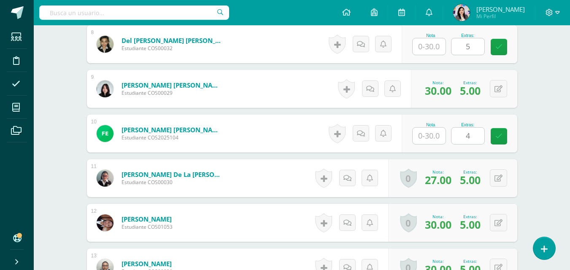
type input "28"
click at [425, 45] on input "text" at bounding box center [429, 46] width 33 height 16
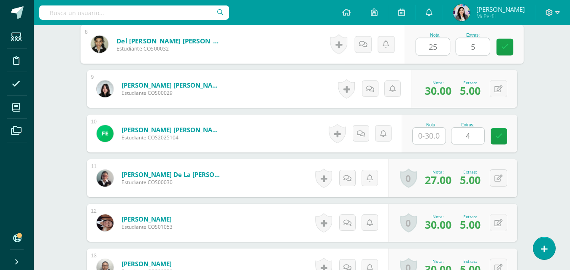
type input "25"
click at [427, 136] on input "text" at bounding box center [429, 136] width 33 height 16
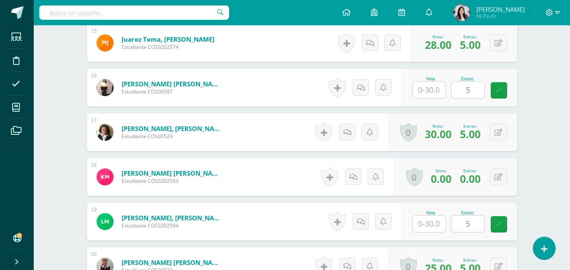
scroll to position [952, 0]
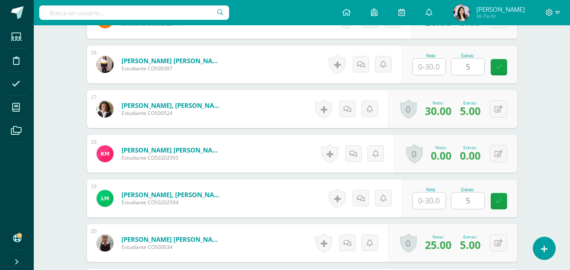
type input "23"
click at [436, 196] on input "text" at bounding box center [429, 201] width 33 height 16
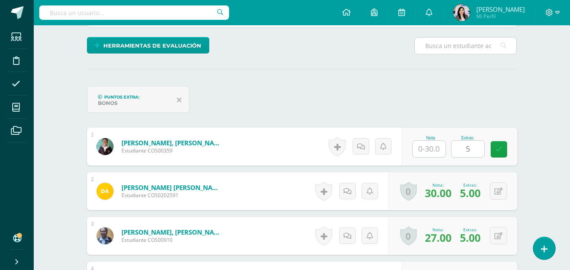
scroll to position [235, 0]
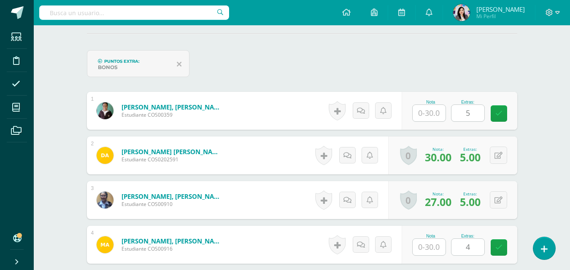
type input "27"
click at [436, 114] on input "text" at bounding box center [429, 113] width 33 height 16
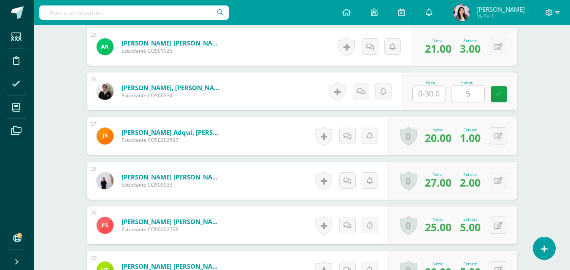
scroll to position [1374, 0]
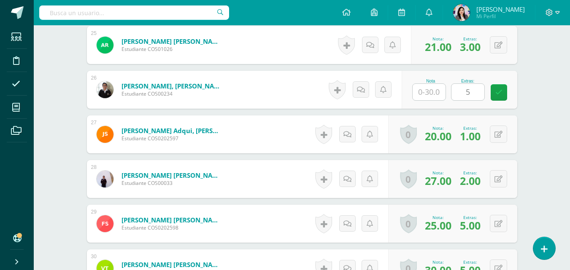
type input "23"
click at [427, 92] on input "text" at bounding box center [433, 92] width 34 height 17
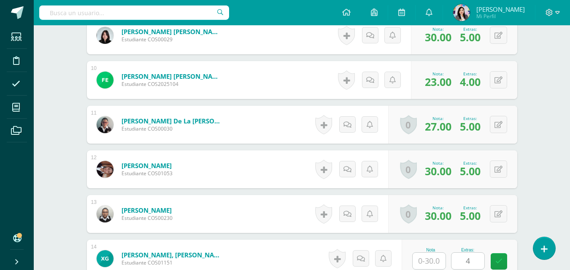
scroll to position [650, 0]
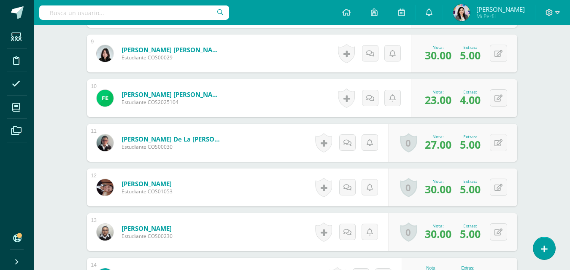
type input "29"
click at [432, 152] on span "27.00" at bounding box center [438, 145] width 27 height 14
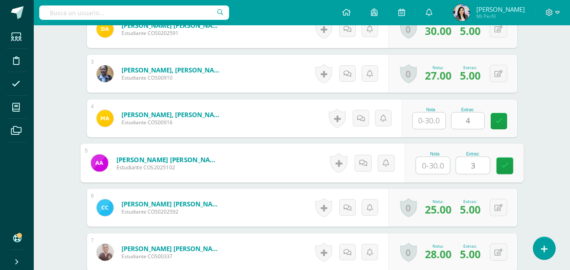
click at [432, 167] on input "text" at bounding box center [433, 165] width 34 height 17
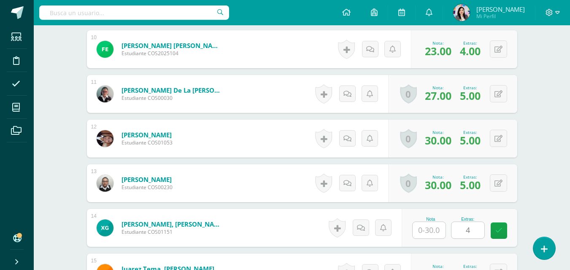
scroll to position [826, 0]
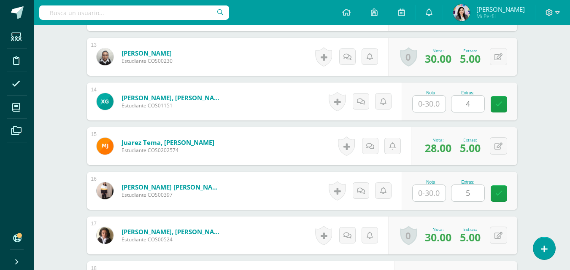
type input "18"
click at [431, 108] on input "text" at bounding box center [429, 104] width 33 height 16
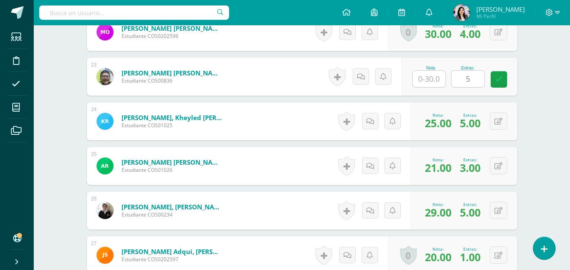
scroll to position [1248, 0]
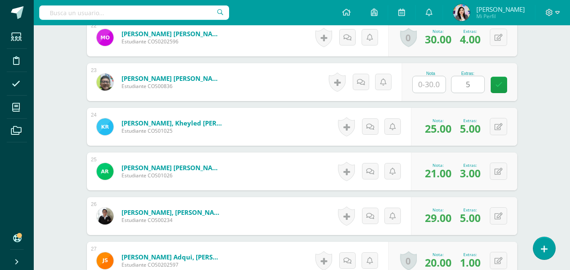
type input "22"
click at [433, 84] on input "text" at bounding box center [429, 84] width 33 height 16
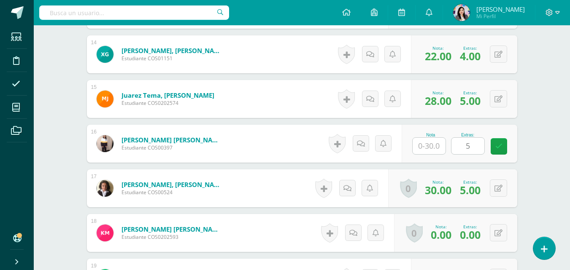
scroll to position [868, 0]
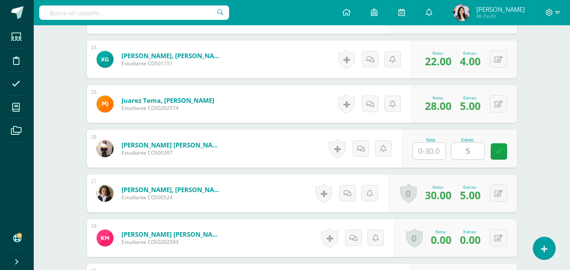
type input "29"
click at [432, 155] on input "text" at bounding box center [429, 151] width 33 height 16
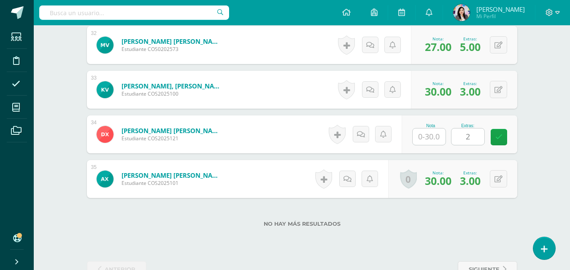
scroll to position [1712, 0]
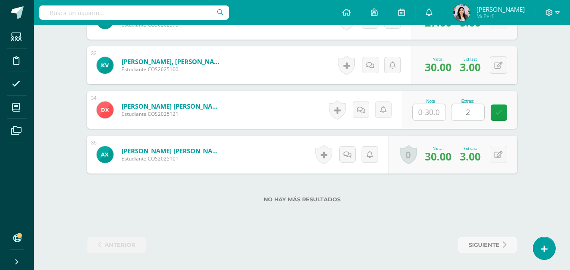
type input "21"
click at [425, 106] on input "text" at bounding box center [429, 112] width 33 height 16
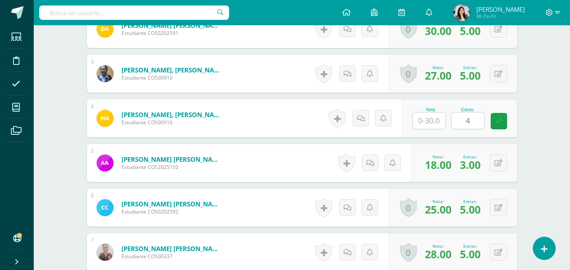
scroll to position [277, 0]
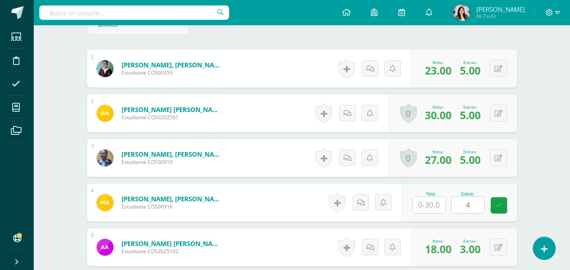
type input "22"
click at [438, 207] on input "text" at bounding box center [429, 205] width 33 height 16
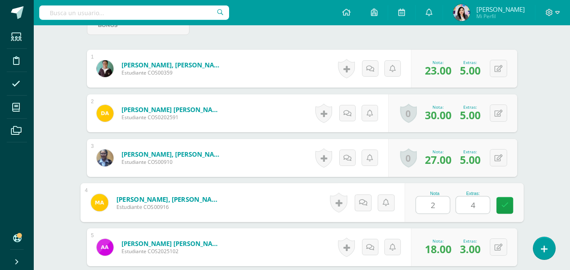
type input "29"
click at [508, 206] on link at bounding box center [504, 205] width 17 height 17
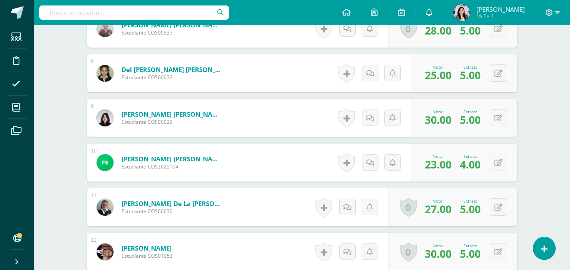
scroll to position [0, 0]
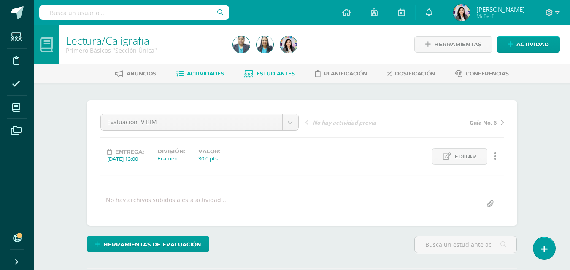
click at [284, 76] on span "Estudiantes" at bounding box center [276, 73] width 38 height 6
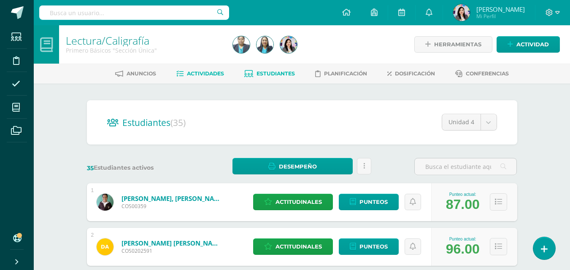
click at [182, 78] on link "Actividades" at bounding box center [200, 74] width 48 height 14
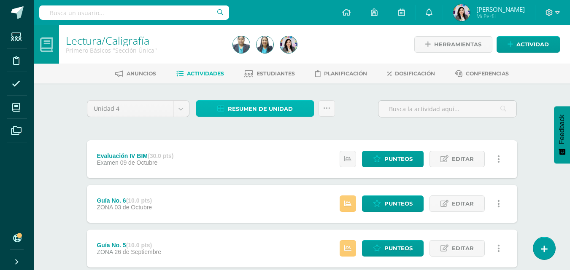
click at [278, 107] on span "Resumen de unidad" at bounding box center [260, 109] width 65 height 16
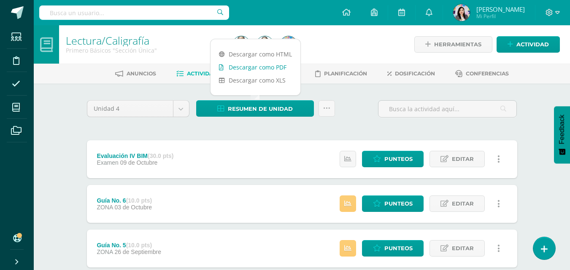
click at [279, 68] on link "Descargar como PDF" at bounding box center [256, 67] width 90 height 13
click at [320, 109] on link at bounding box center [327, 108] width 16 height 16
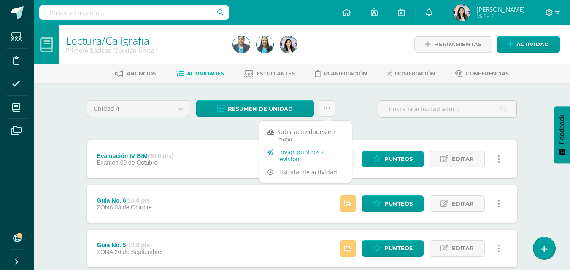
click at [295, 157] on link "Enviar punteos a revision" at bounding box center [305, 156] width 93 height 20
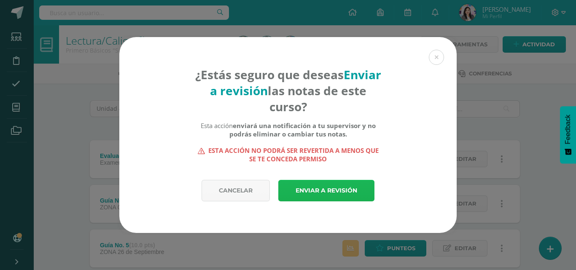
click at [326, 196] on link "Enviar a revisión" at bounding box center [326, 191] width 96 height 22
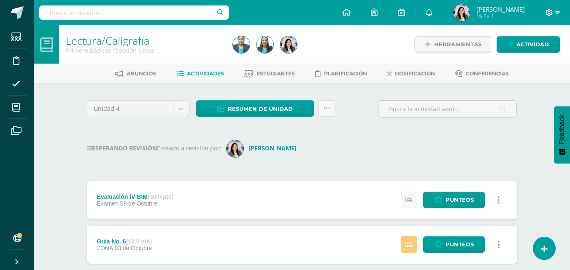
click at [552, 14] on icon at bounding box center [549, 12] width 7 height 7
click at [533, 57] on span "Cerrar sesión" at bounding box center [531, 58] width 38 height 8
